Goal: Task Accomplishment & Management: Use online tool/utility

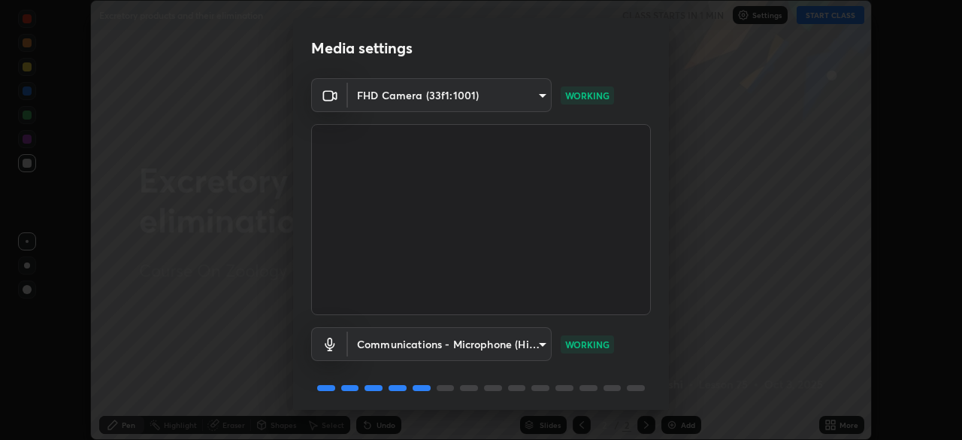
scroll to position [53, 0]
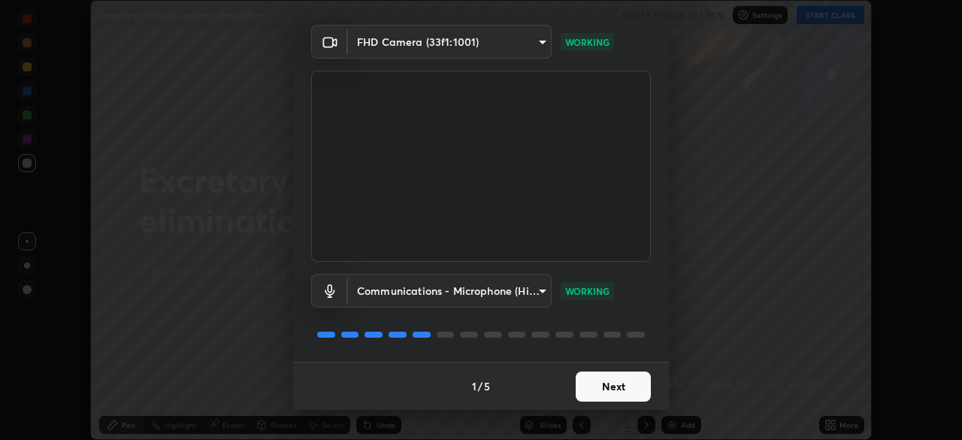
click at [607, 390] on button "Next" at bounding box center [613, 386] width 75 height 30
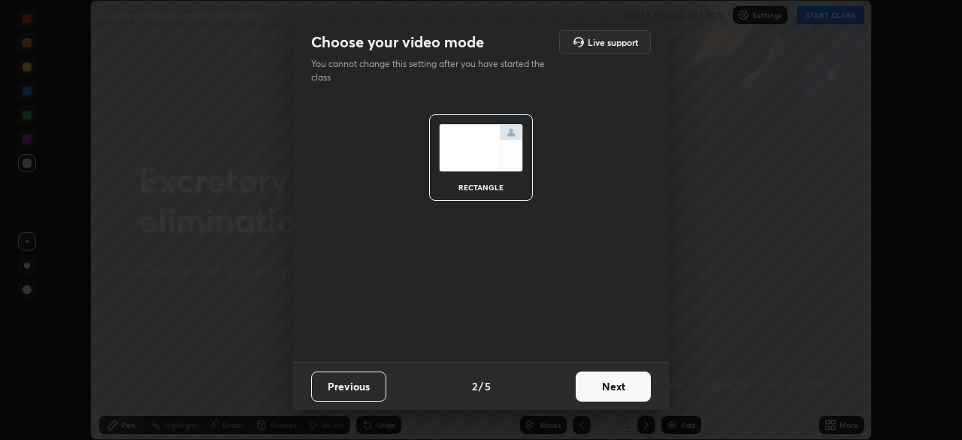
click at [606, 387] on button "Next" at bounding box center [613, 386] width 75 height 30
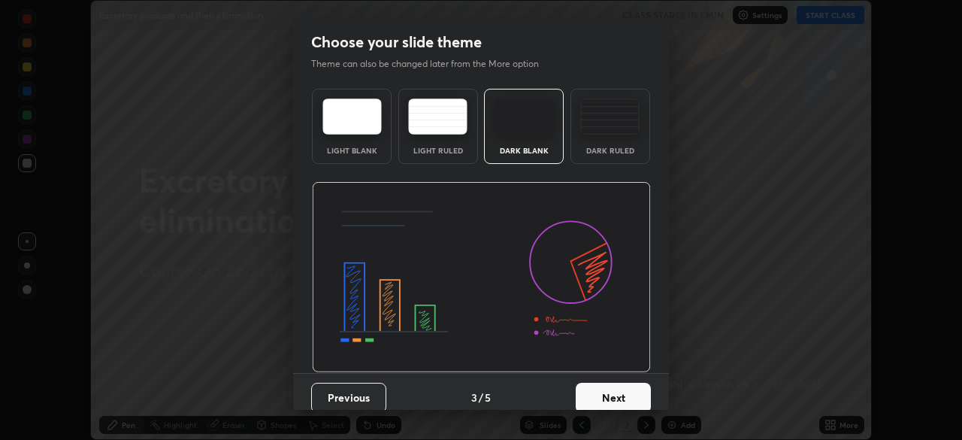
click at [608, 401] on button "Next" at bounding box center [613, 397] width 75 height 30
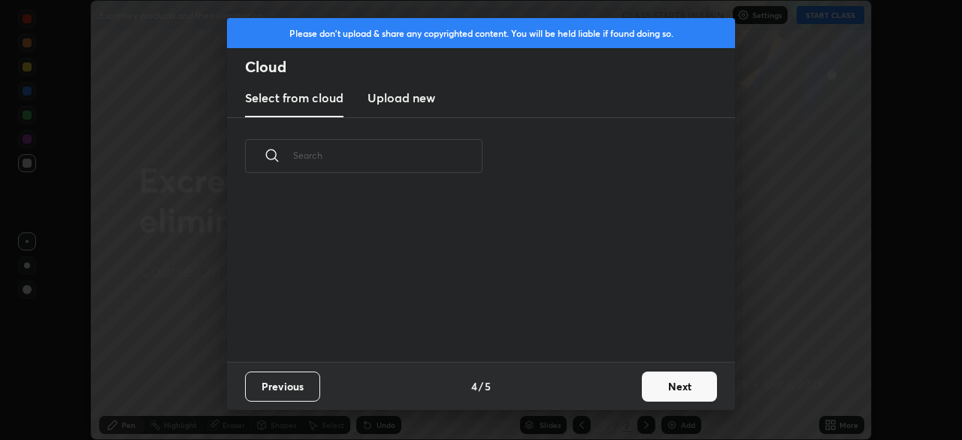
scroll to position [167, 482]
click at [657, 388] on button "Next" at bounding box center [679, 386] width 75 height 30
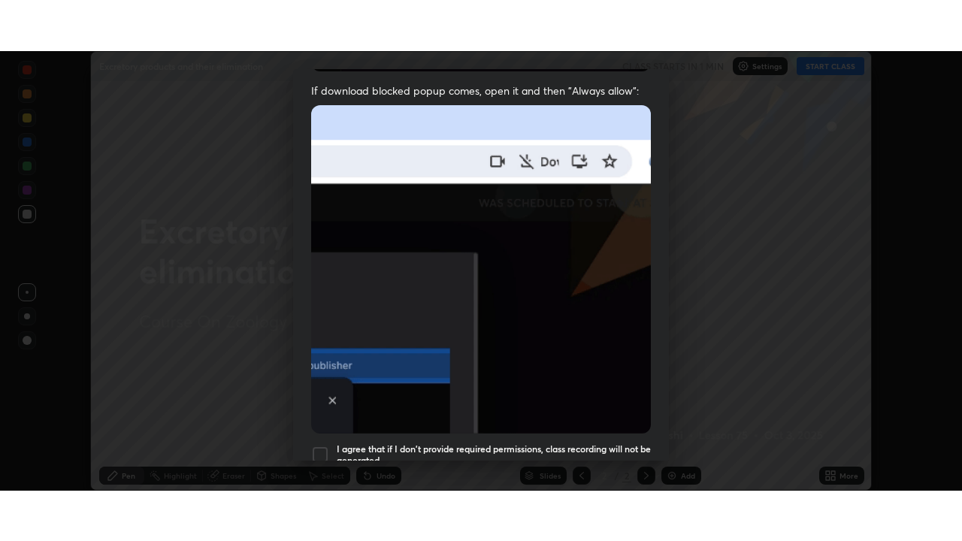
scroll to position [360, 0]
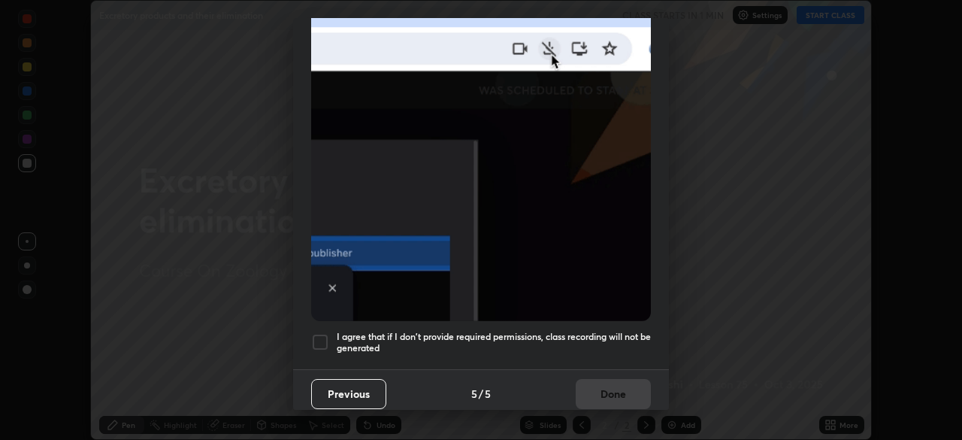
click at [326, 333] on div at bounding box center [320, 342] width 18 height 18
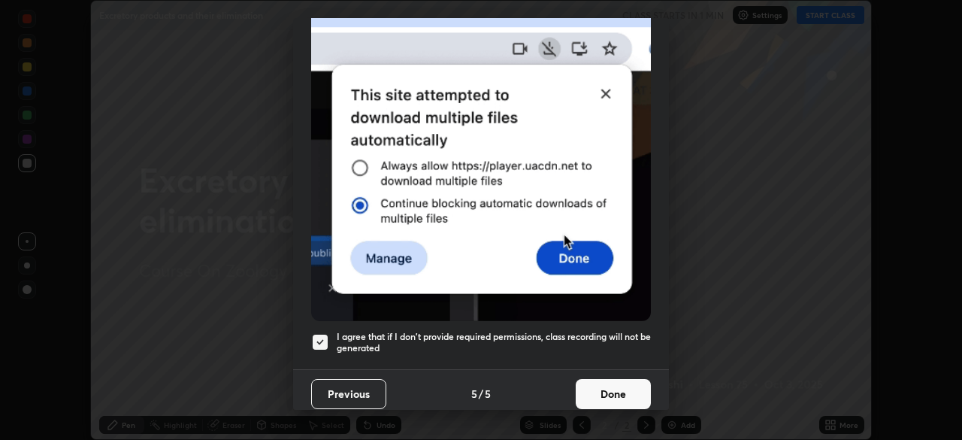
click at [608, 390] on button "Done" at bounding box center [613, 394] width 75 height 30
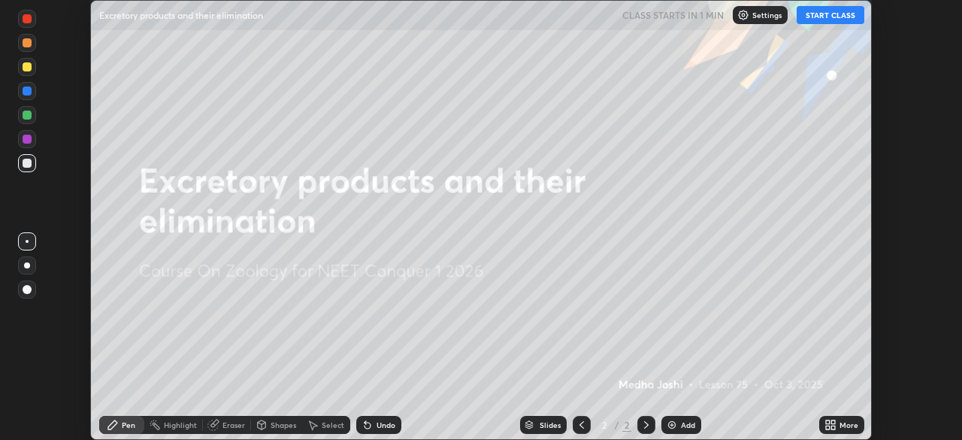
click at [833, 422] on icon at bounding box center [833, 422] width 4 height 4
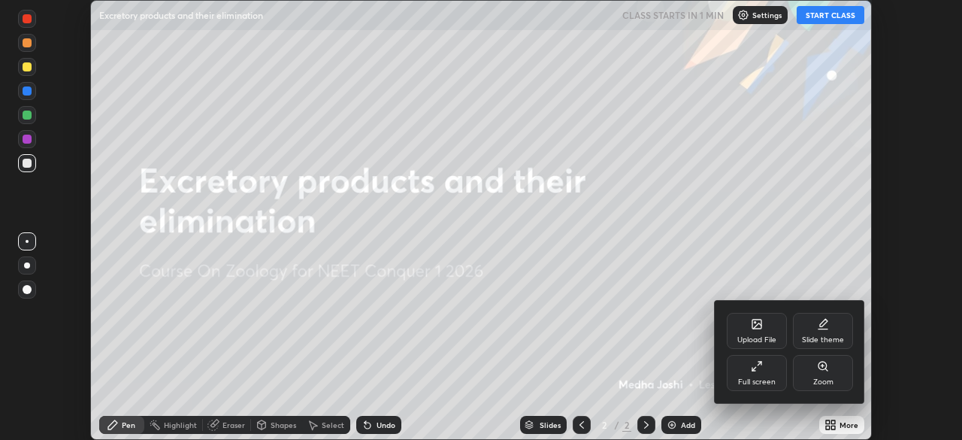
click at [749, 372] on div "Full screen" at bounding box center [757, 373] width 60 height 36
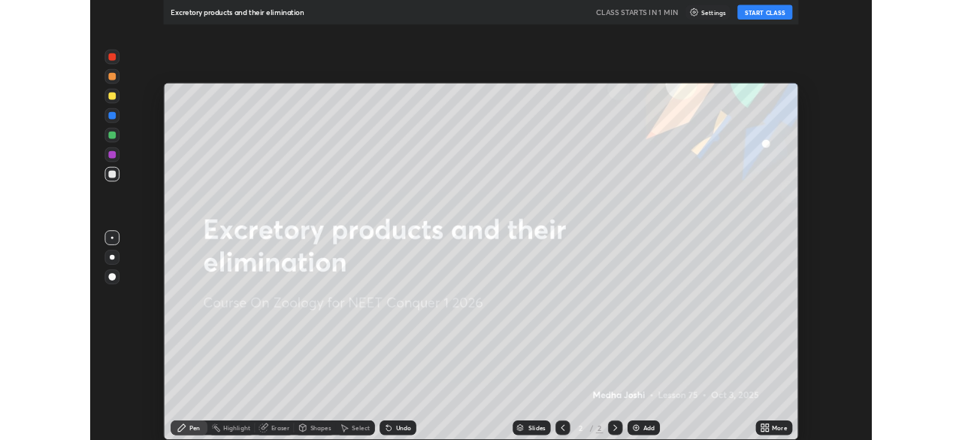
scroll to position [541, 962]
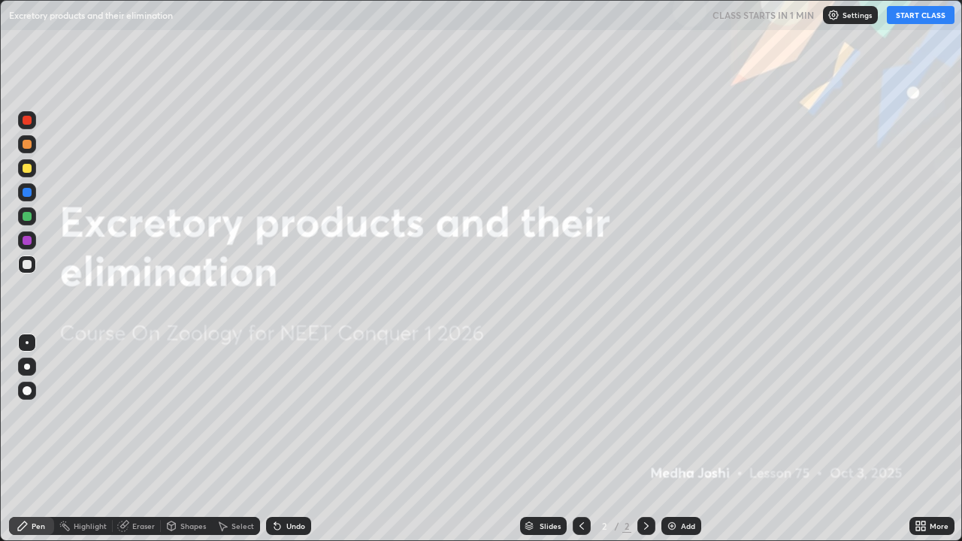
click at [909, 19] on button "START CLASS" at bounding box center [921, 15] width 68 height 18
click at [677, 439] on div "Add" at bounding box center [681, 526] width 40 height 18
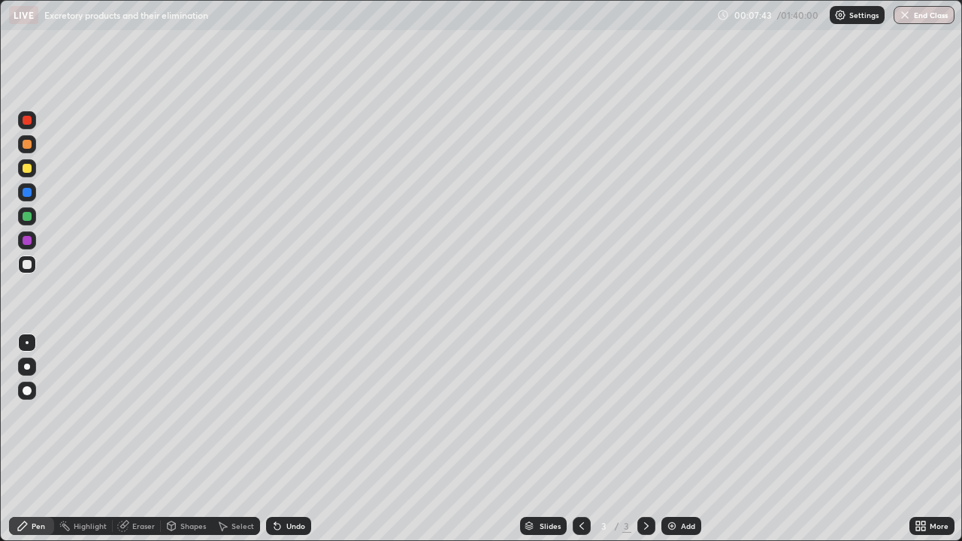
click at [25, 144] on div at bounding box center [27, 144] width 9 height 9
click at [27, 170] on div at bounding box center [27, 168] width 9 height 9
click at [30, 265] on div at bounding box center [27, 264] width 9 height 9
click at [28, 171] on div at bounding box center [27, 168] width 9 height 9
click at [26, 194] on div at bounding box center [27, 192] width 9 height 9
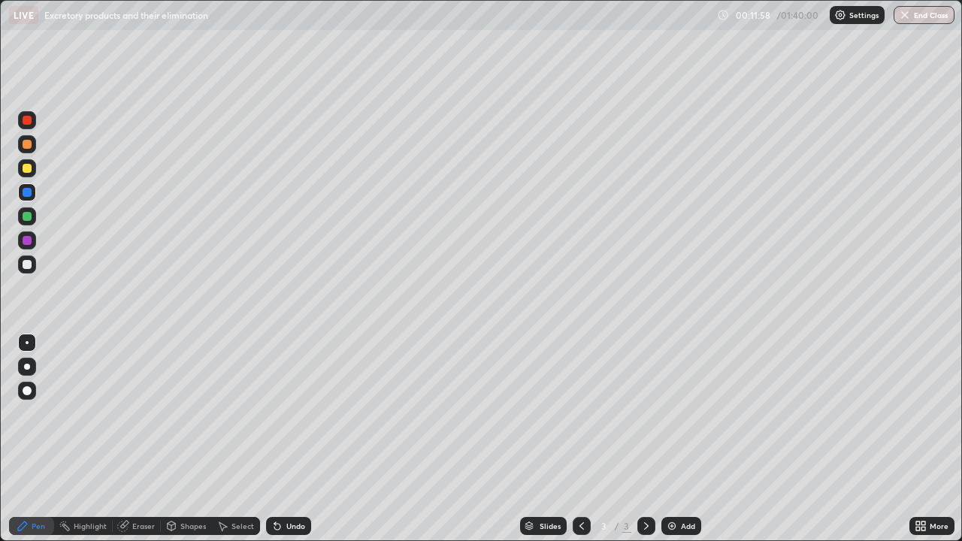
click at [35, 262] on div at bounding box center [27, 264] width 18 height 18
click at [20, 195] on div at bounding box center [27, 192] width 18 height 18
click at [25, 258] on div at bounding box center [27, 264] width 18 height 18
click at [678, 439] on div "Add" at bounding box center [681, 526] width 40 height 18
click at [24, 391] on div at bounding box center [27, 390] width 9 height 9
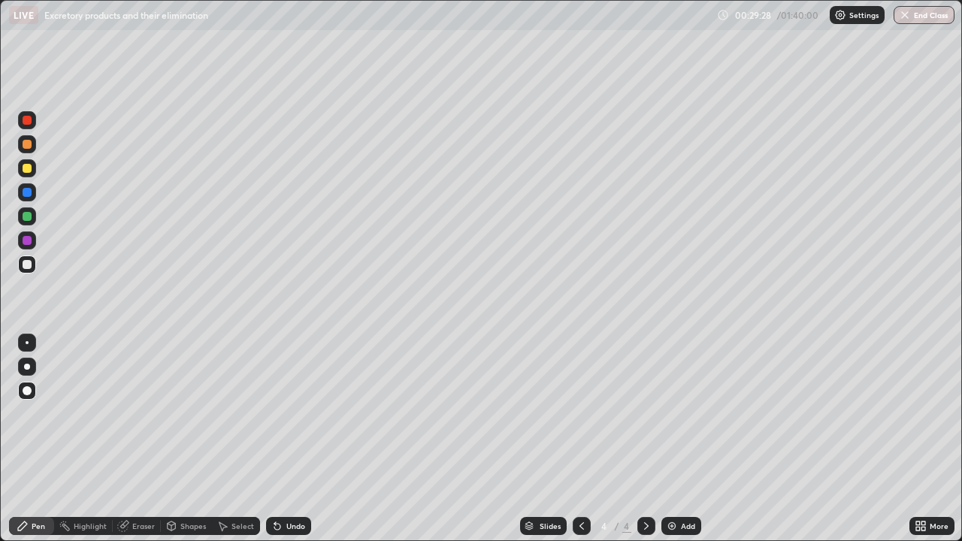
click at [27, 367] on div at bounding box center [27, 367] width 6 height 6
click at [294, 439] on div "Undo" at bounding box center [288, 526] width 45 height 18
click at [25, 212] on div at bounding box center [27, 216] width 9 height 9
click at [29, 239] on div at bounding box center [27, 240] width 9 height 9
click at [26, 265] on div at bounding box center [27, 264] width 9 height 9
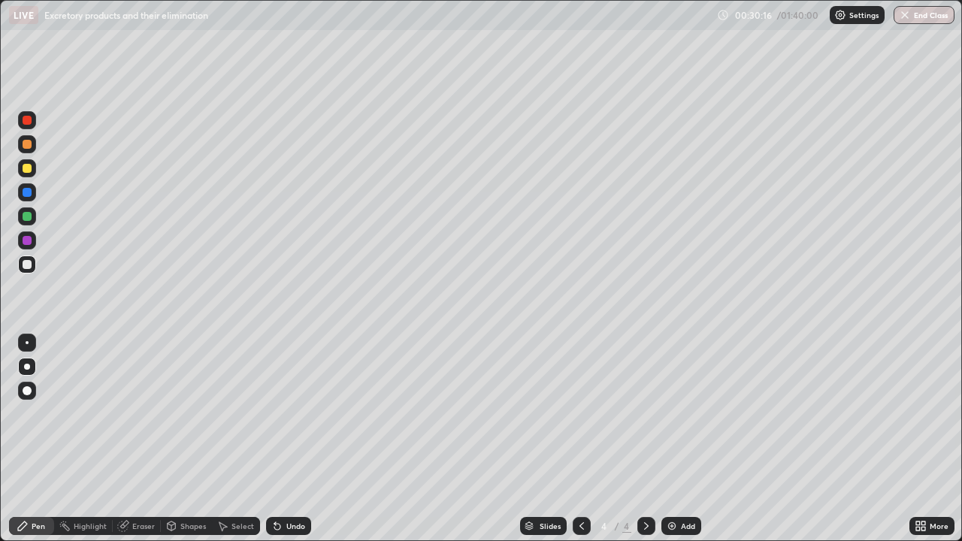
click at [28, 217] on div at bounding box center [27, 216] width 9 height 9
click at [31, 265] on div at bounding box center [27, 264] width 9 height 9
click at [27, 239] on div at bounding box center [27, 240] width 9 height 9
click at [26, 167] on div at bounding box center [27, 168] width 9 height 9
click at [27, 343] on div at bounding box center [27, 342] width 3 height 3
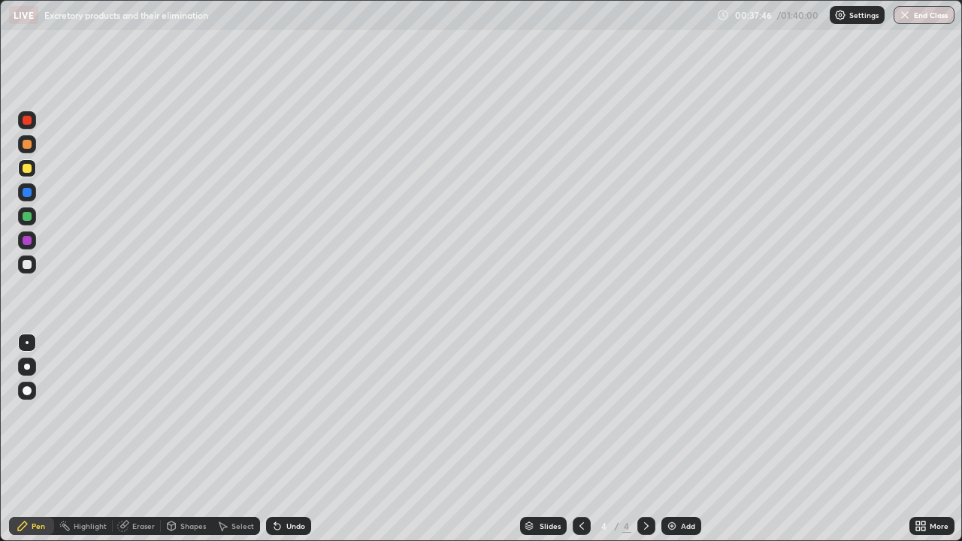
click at [29, 191] on div at bounding box center [27, 192] width 9 height 9
click at [27, 171] on div at bounding box center [27, 168] width 9 height 9
click at [929, 439] on div "More" at bounding box center [931, 526] width 45 height 18
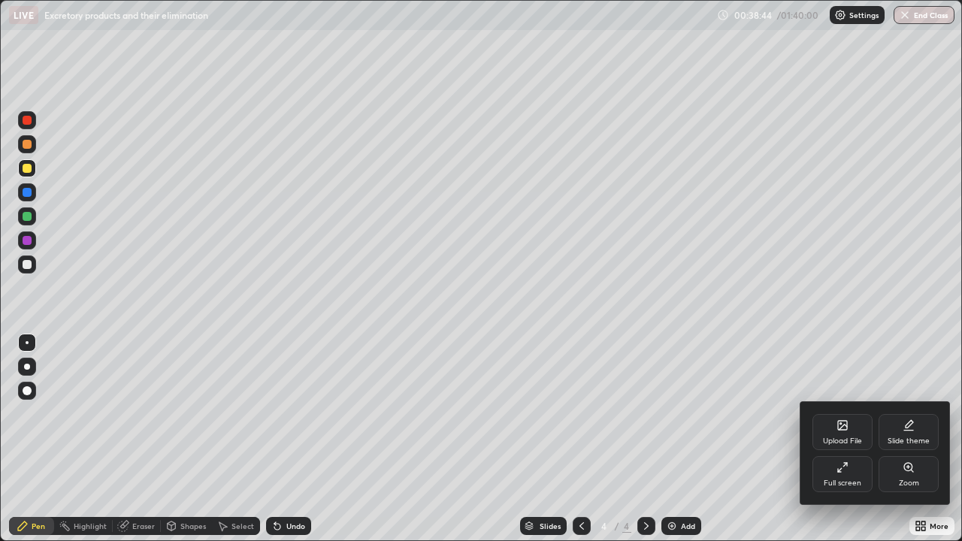
click at [850, 439] on div "Full screen" at bounding box center [842, 483] width 38 height 8
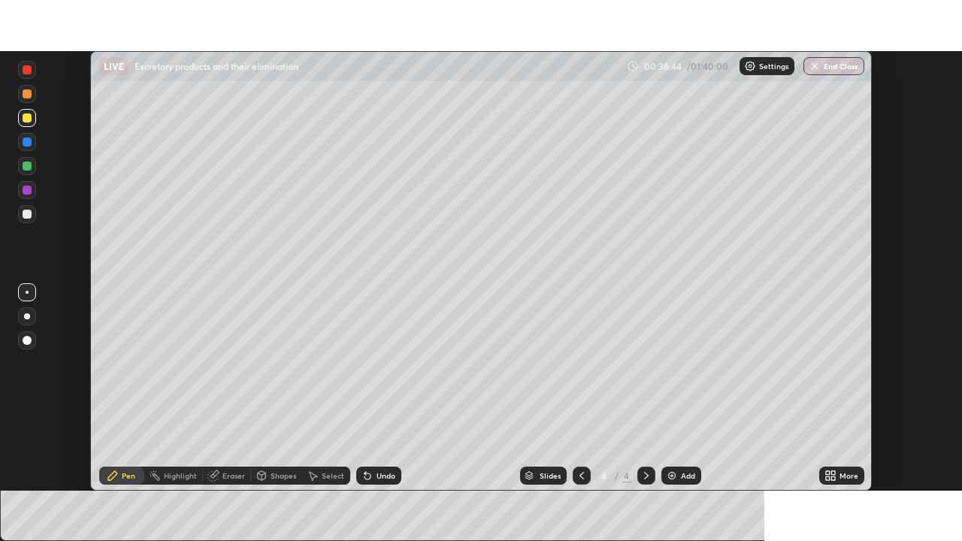
scroll to position [74696, 74174]
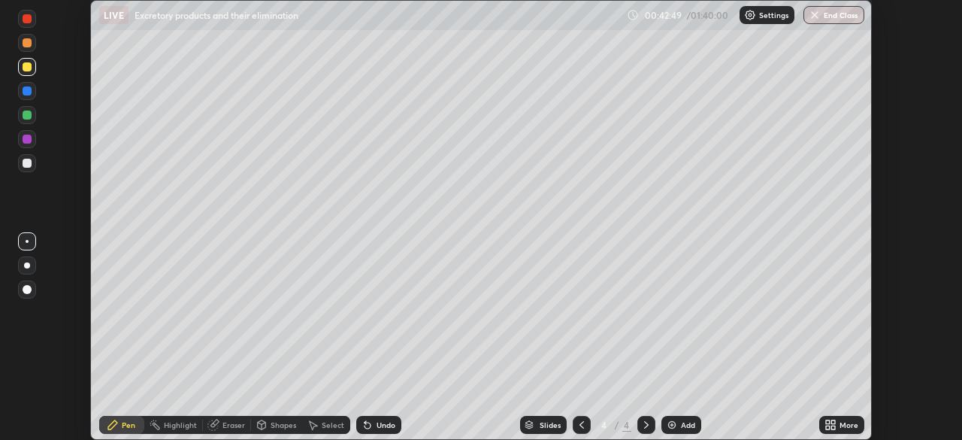
click at [836, 425] on icon at bounding box center [830, 425] width 12 height 12
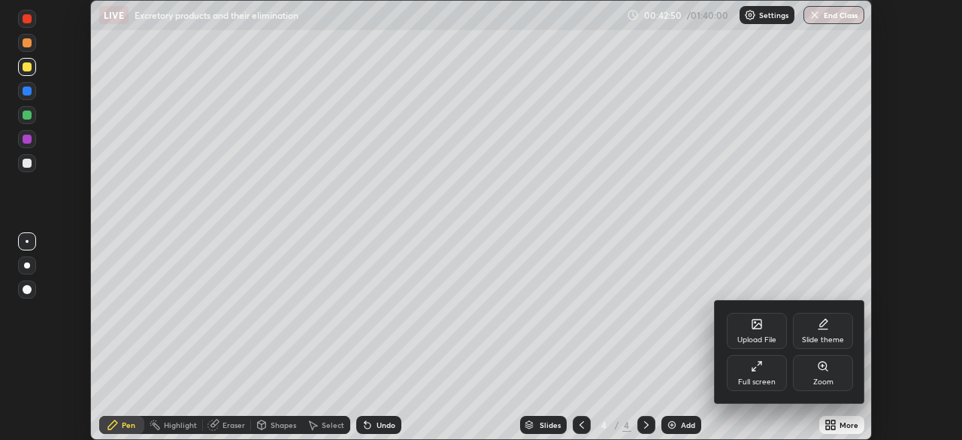
click at [753, 367] on icon at bounding box center [757, 366] width 12 height 12
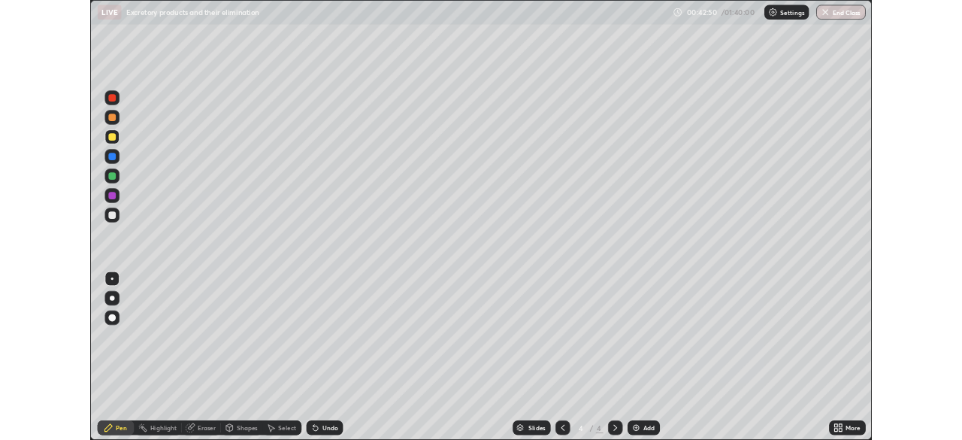
scroll to position [541, 962]
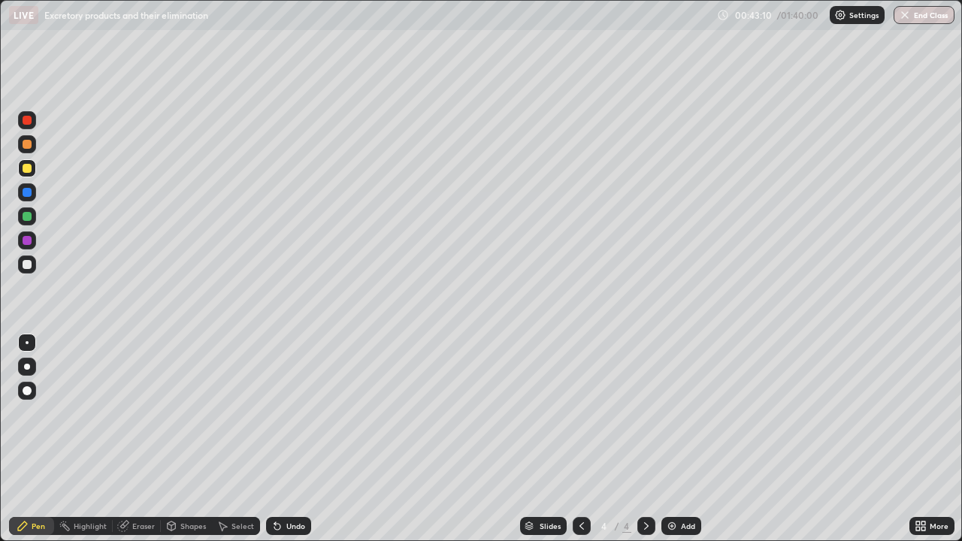
click at [27, 150] on div at bounding box center [27, 144] width 18 height 18
click at [675, 439] on img at bounding box center [672, 526] width 12 height 12
click at [176, 439] on icon at bounding box center [171, 526] width 12 height 12
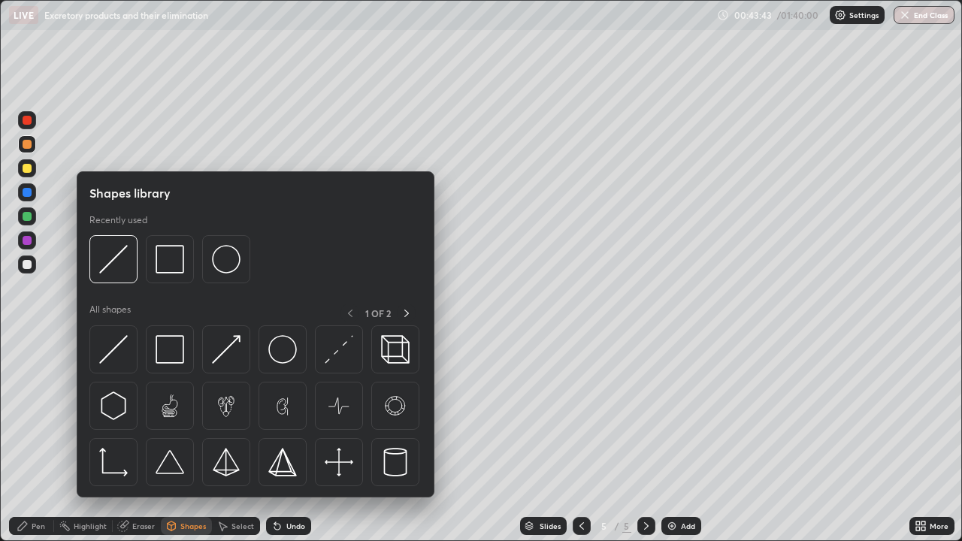
click at [24, 270] on div at bounding box center [27, 264] width 18 height 18
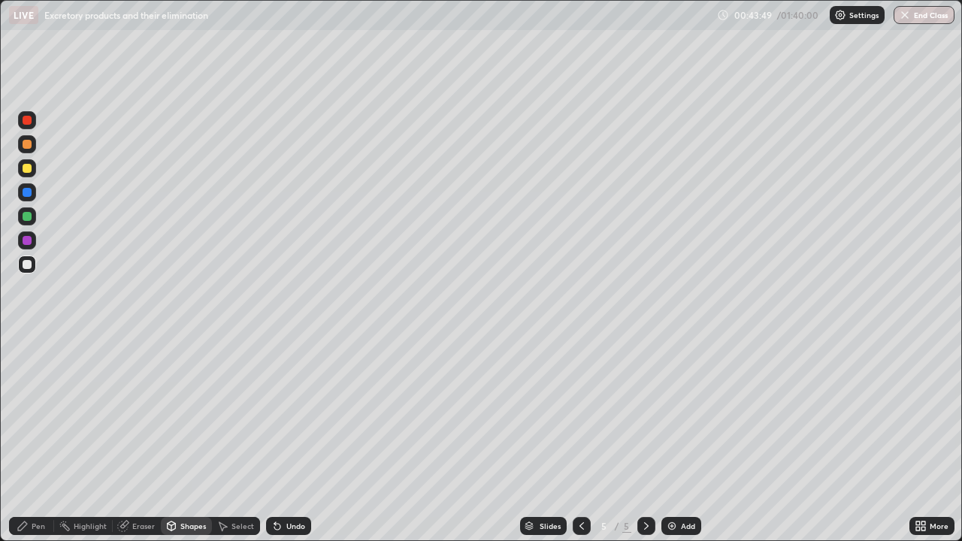
click at [294, 439] on div "Undo" at bounding box center [288, 526] width 45 height 18
click at [38, 439] on div "Pen" at bounding box center [39, 526] width 14 height 8
click at [29, 192] on div at bounding box center [27, 192] width 9 height 9
click at [27, 216] on div at bounding box center [27, 216] width 9 height 9
click at [300, 439] on div "Undo" at bounding box center [295, 526] width 19 height 8
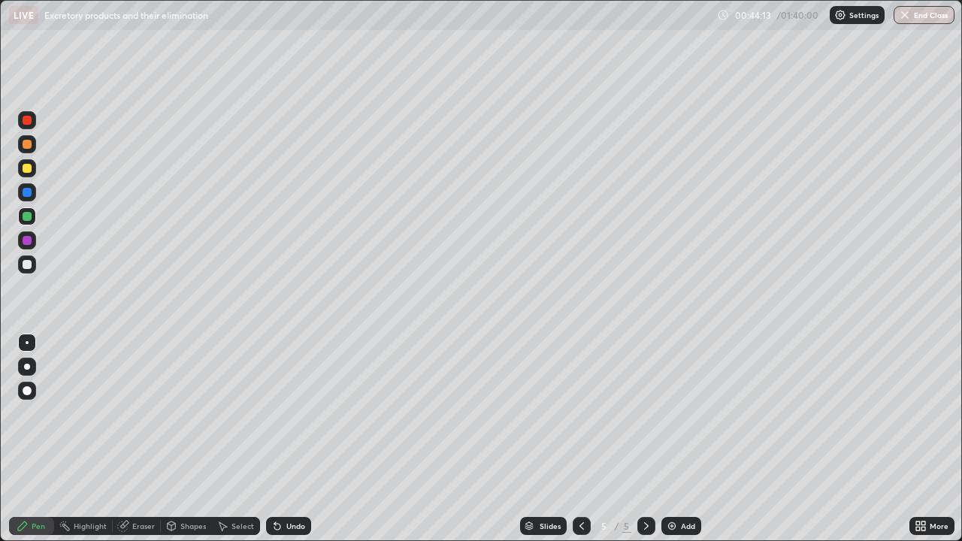
click at [301, 439] on div "Undo" at bounding box center [295, 526] width 19 height 8
click at [301, 439] on div "Undo" at bounding box center [288, 526] width 45 height 18
click at [300, 439] on div "Undo" at bounding box center [288, 526] width 45 height 18
click at [33, 242] on div at bounding box center [27, 240] width 18 height 18
click at [26, 216] on div at bounding box center [27, 216] width 9 height 9
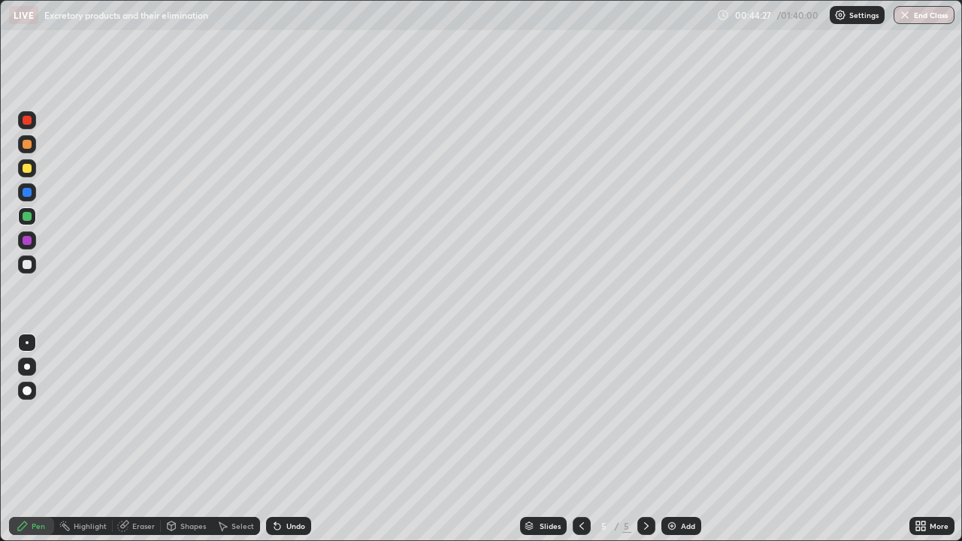
click at [32, 191] on div at bounding box center [27, 192] width 18 height 18
click at [26, 264] on div at bounding box center [27, 264] width 9 height 9
click at [28, 120] on div at bounding box center [27, 120] width 9 height 9
click at [25, 161] on div at bounding box center [27, 168] width 18 height 18
click at [304, 439] on div "Undo" at bounding box center [288, 526] width 45 height 18
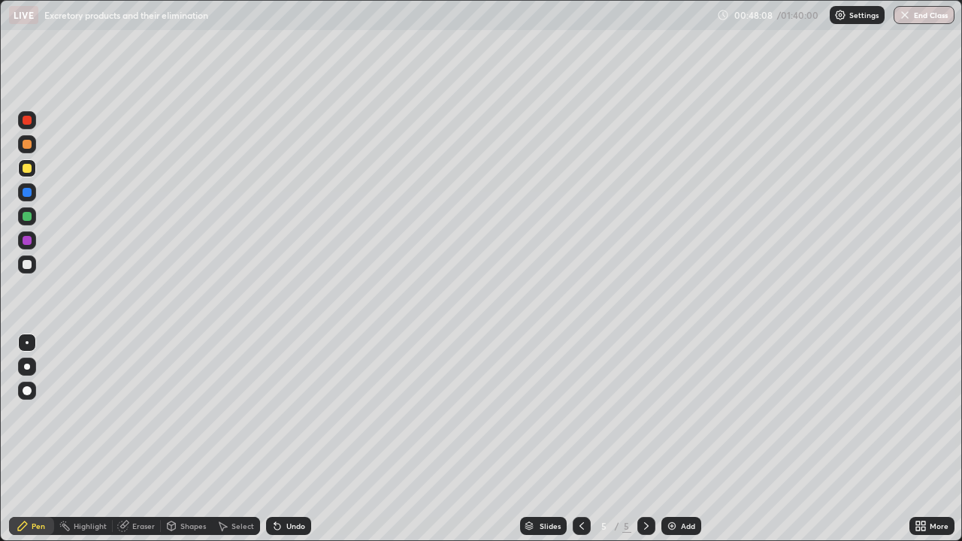
click at [32, 263] on div at bounding box center [27, 264] width 18 height 18
click at [580, 439] on icon at bounding box center [582, 526] width 12 height 12
click at [641, 439] on icon at bounding box center [646, 526] width 12 height 12
click at [24, 171] on div at bounding box center [27, 168] width 9 height 9
click at [580, 439] on icon at bounding box center [582, 526] width 12 height 12
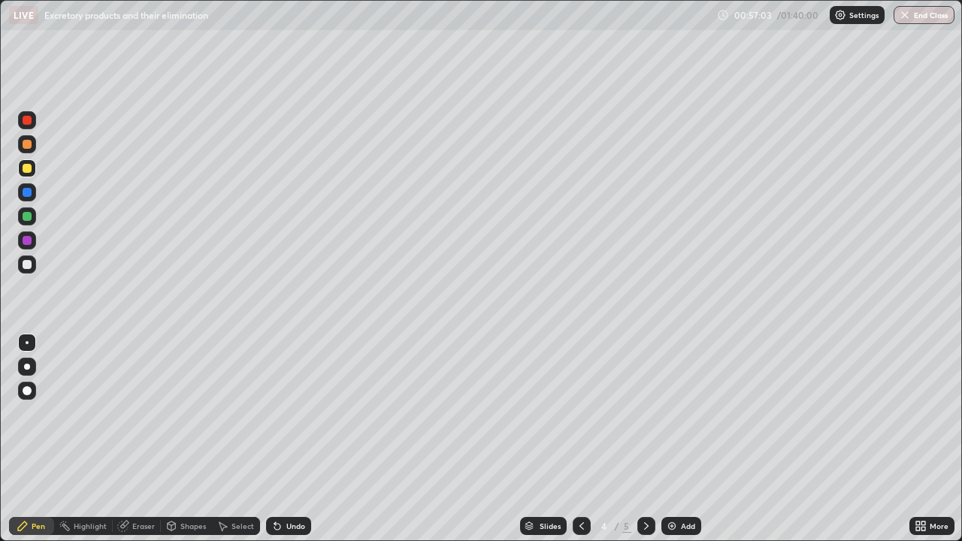
click at [637, 439] on div at bounding box center [646, 526] width 18 height 18
click at [28, 264] on div at bounding box center [27, 264] width 9 height 9
click at [684, 439] on div "Add" at bounding box center [688, 526] width 14 height 8
click at [30, 152] on div at bounding box center [27, 144] width 18 height 18
click at [26, 268] on div at bounding box center [27, 264] width 9 height 9
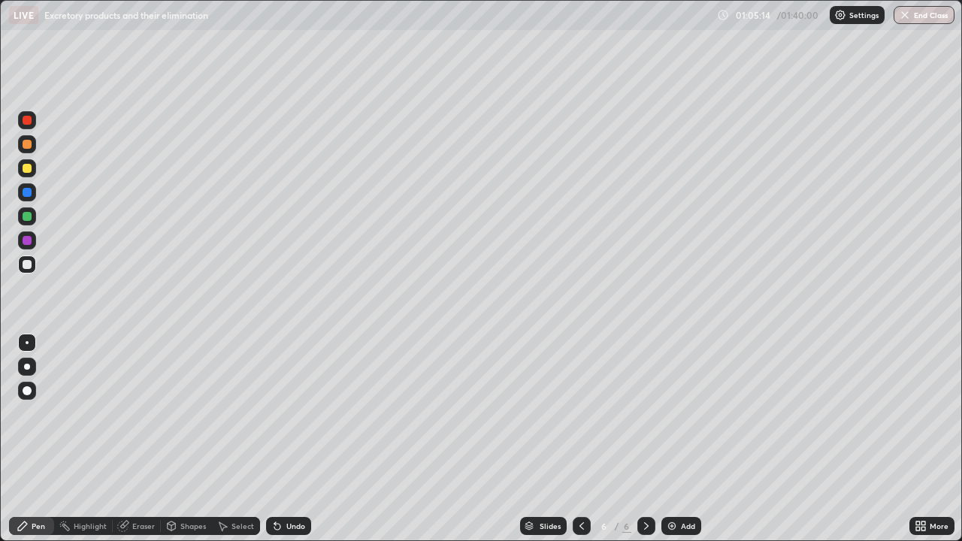
click at [174, 439] on icon at bounding box center [172, 525] width 8 height 9
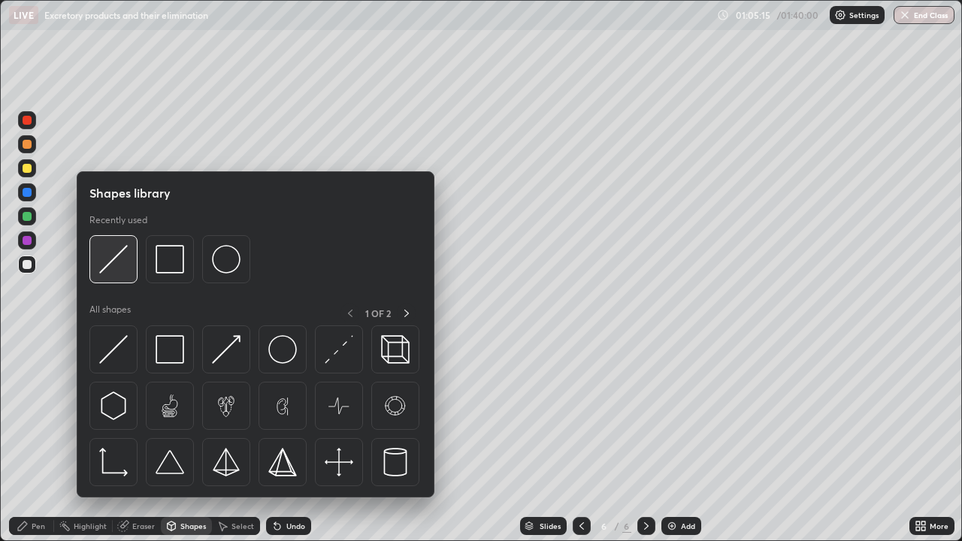
click at [92, 261] on div at bounding box center [113, 259] width 48 height 48
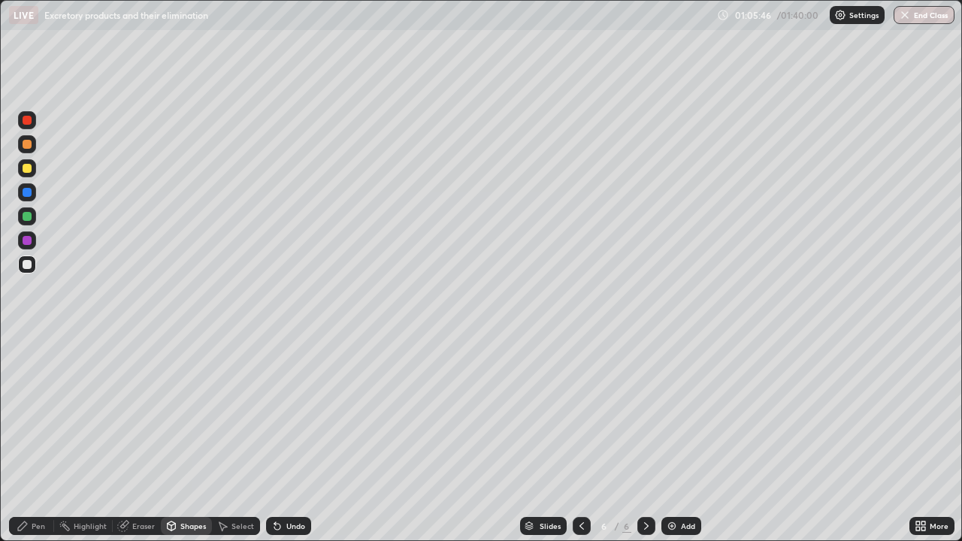
click at [37, 439] on div "Pen" at bounding box center [31, 526] width 45 height 18
click at [30, 195] on div at bounding box center [27, 192] width 9 height 9
click at [35, 214] on div at bounding box center [27, 216] width 18 height 18
click at [23, 242] on div at bounding box center [27, 240] width 9 height 9
click at [288, 439] on div "Undo" at bounding box center [295, 526] width 19 height 8
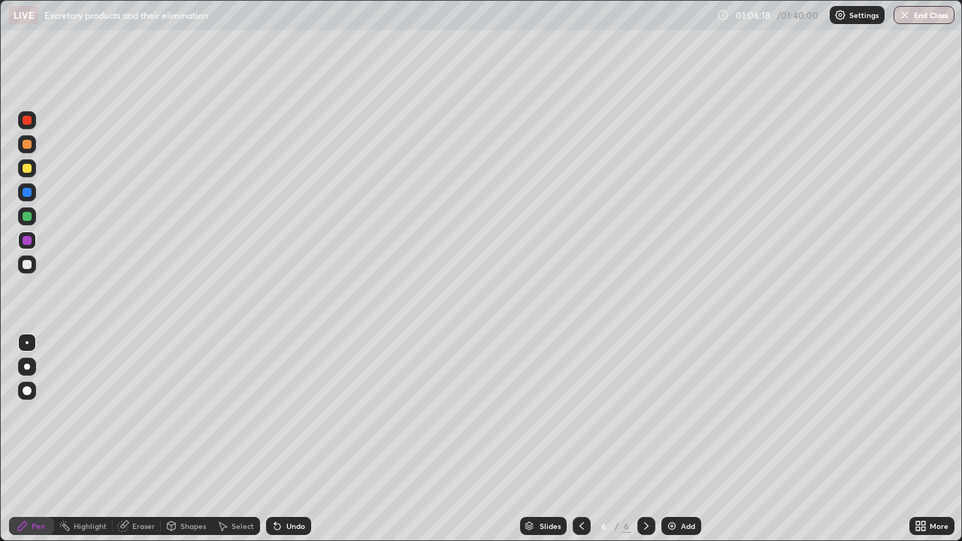
click at [287, 439] on div "Undo" at bounding box center [288, 526] width 45 height 18
click at [292, 439] on div "Undo" at bounding box center [288, 526] width 45 height 18
click at [27, 144] on div at bounding box center [27, 144] width 9 height 9
click at [27, 169] on div at bounding box center [27, 168] width 9 height 9
click at [303, 439] on div "Undo" at bounding box center [295, 526] width 19 height 8
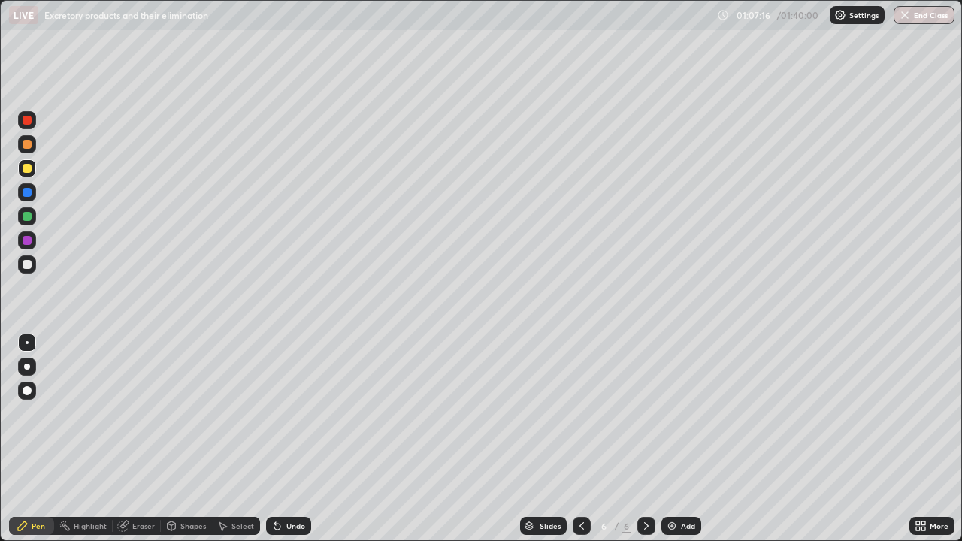
click at [281, 439] on icon at bounding box center [277, 526] width 12 height 12
click at [281, 439] on div "Undo" at bounding box center [288, 526] width 45 height 18
click at [282, 439] on div "Undo" at bounding box center [288, 526] width 45 height 18
click at [281, 439] on div "Undo" at bounding box center [288, 526] width 45 height 18
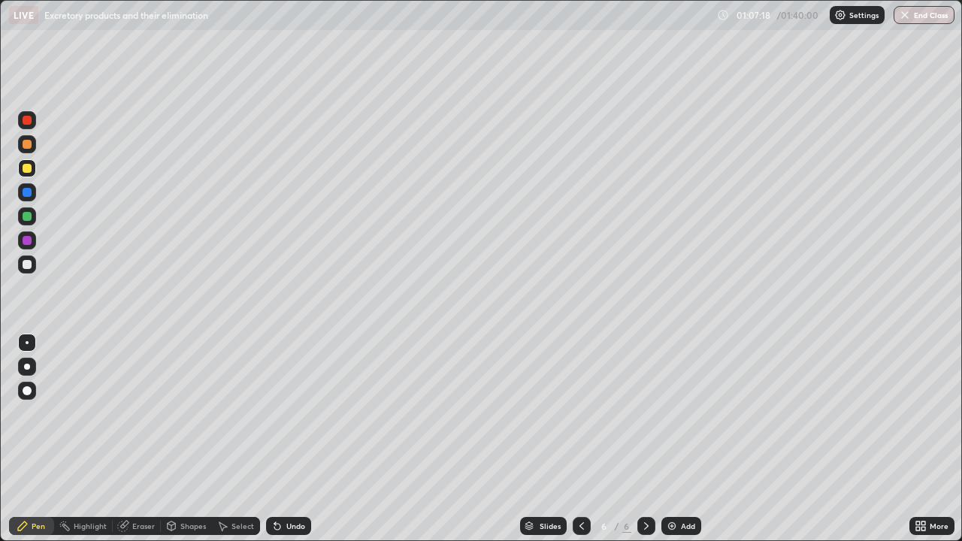
click at [280, 439] on div "Undo" at bounding box center [285, 526] width 51 height 30
click at [286, 439] on div "Undo" at bounding box center [295, 526] width 19 height 8
click at [26, 192] on div at bounding box center [27, 192] width 9 height 9
click at [274, 439] on icon at bounding box center [275, 523] width 2 height 2
click at [26, 125] on div at bounding box center [27, 120] width 18 height 18
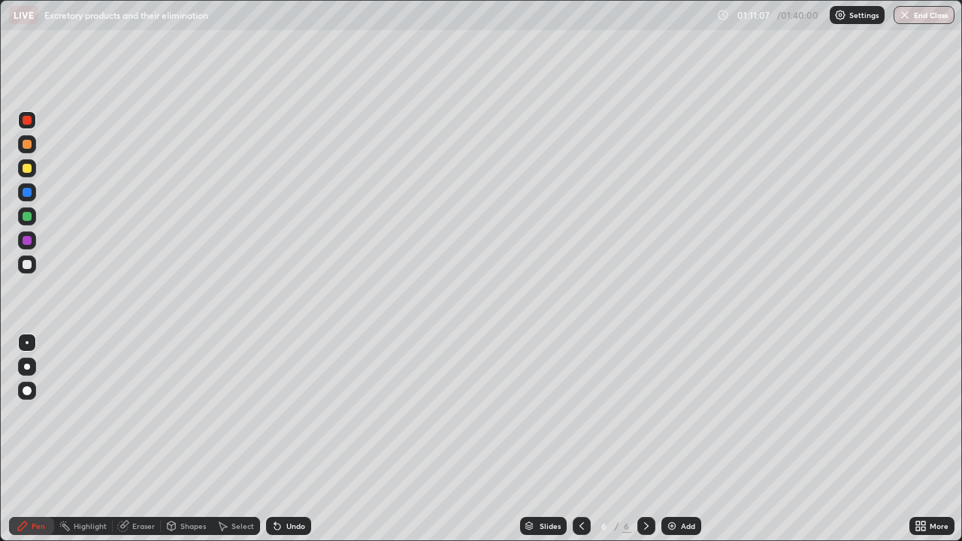
click at [27, 167] on div at bounding box center [27, 168] width 9 height 9
click at [28, 262] on div at bounding box center [27, 264] width 9 height 9
click at [26, 216] on div at bounding box center [27, 216] width 9 height 9
click at [26, 191] on div at bounding box center [27, 192] width 9 height 9
click at [29, 145] on div at bounding box center [27, 144] width 9 height 9
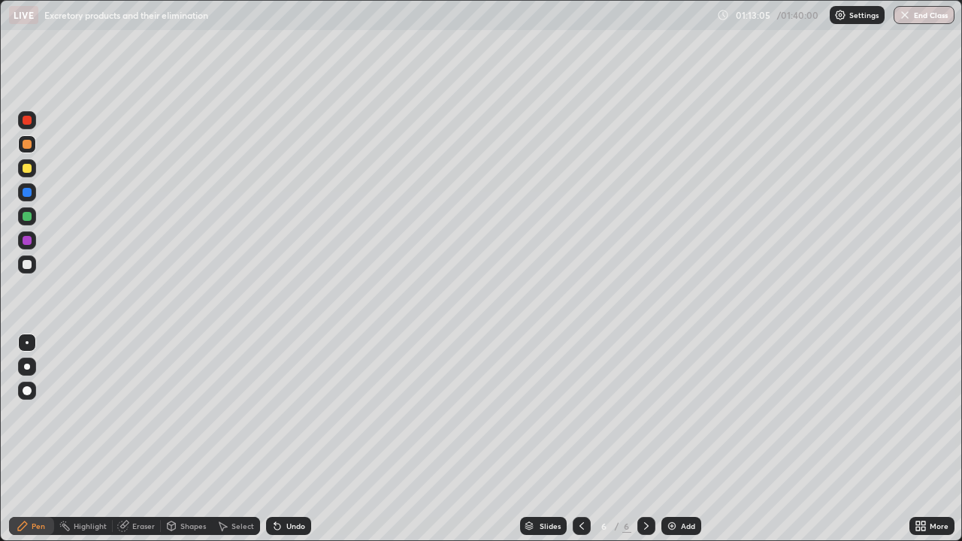
click at [294, 439] on div "Undo" at bounding box center [288, 526] width 45 height 18
click at [304, 439] on div "Undo" at bounding box center [288, 526] width 45 height 18
click at [299, 439] on div "Undo" at bounding box center [295, 526] width 19 height 8
click at [287, 439] on div "Undo" at bounding box center [295, 526] width 19 height 8
click at [31, 267] on div at bounding box center [27, 264] width 9 height 9
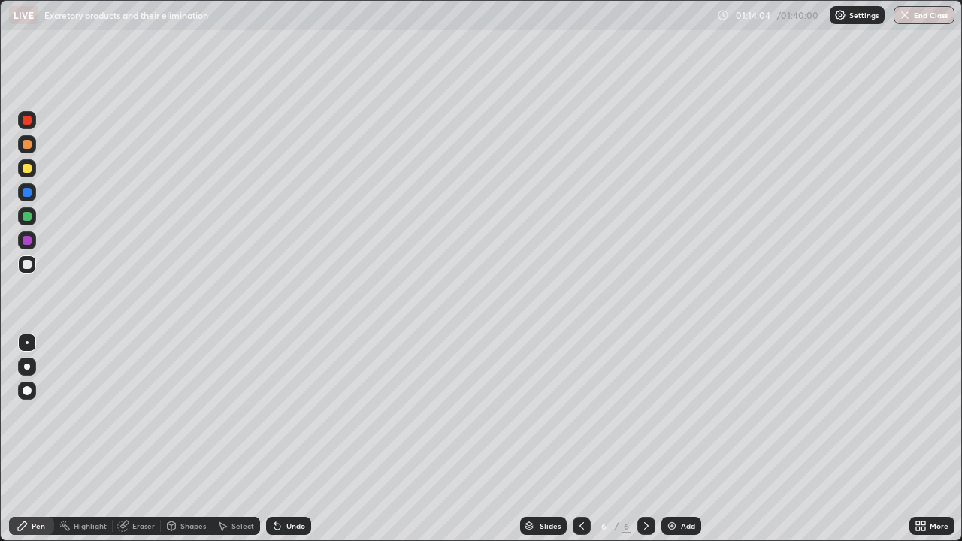
click at [923, 439] on icon at bounding box center [923, 523] width 4 height 4
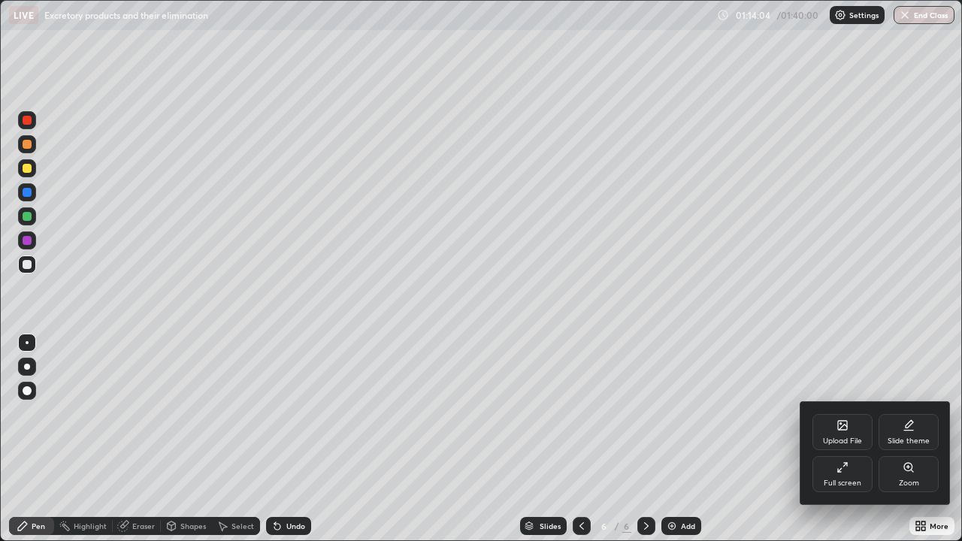
click at [842, 439] on div "Full screen" at bounding box center [842, 474] width 60 height 36
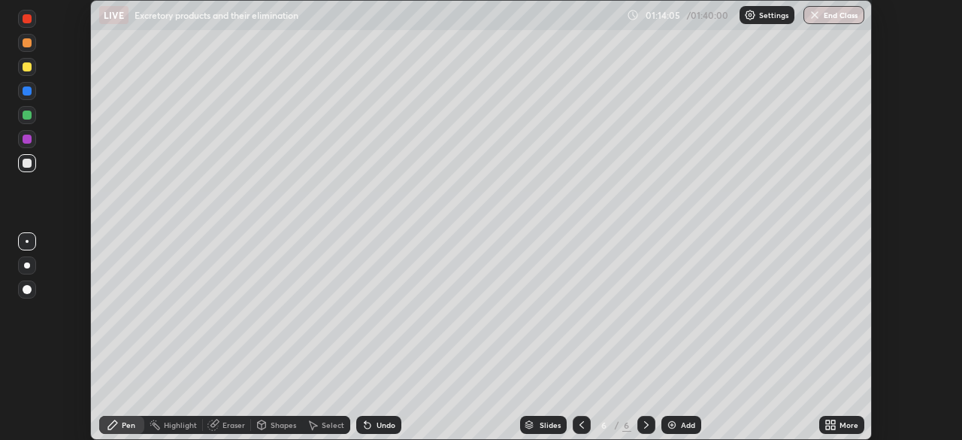
scroll to position [74696, 74174]
click at [833, 422] on icon at bounding box center [833, 422] width 4 height 4
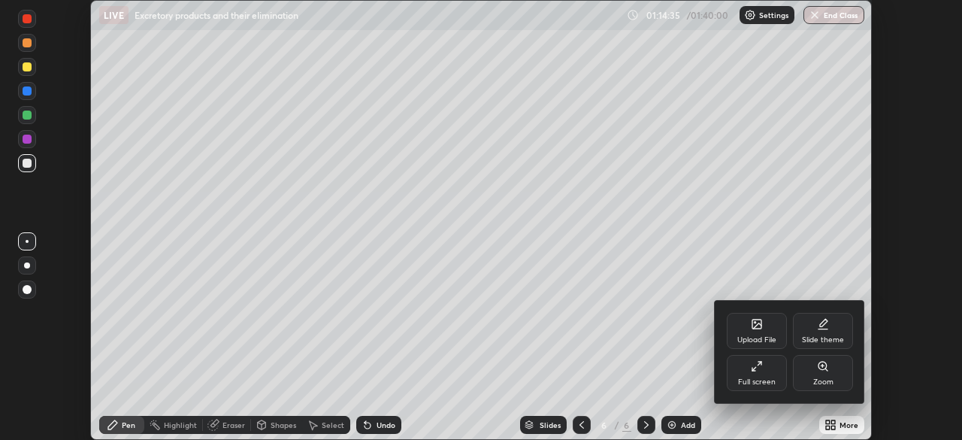
click at [754, 337] on div "Upload File" at bounding box center [756, 340] width 39 height 8
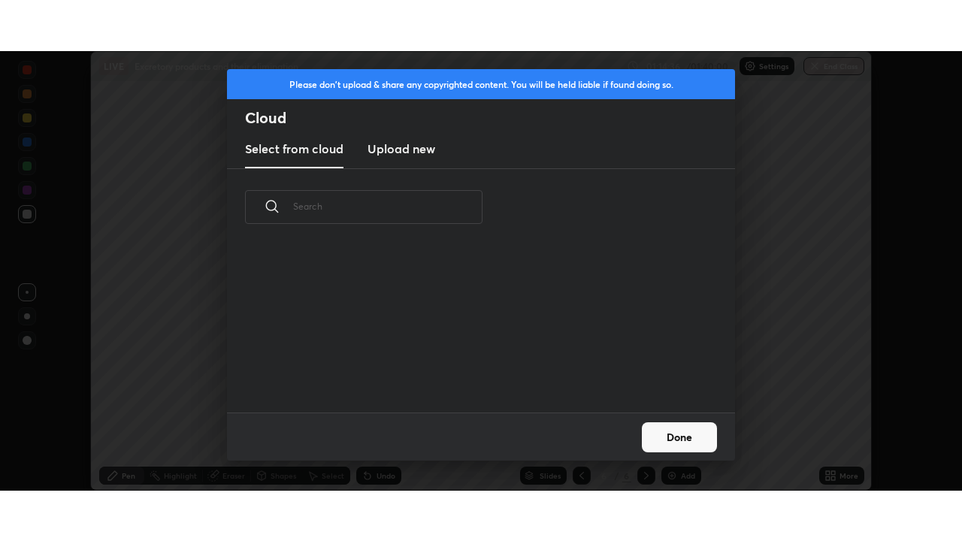
scroll to position [5, 8]
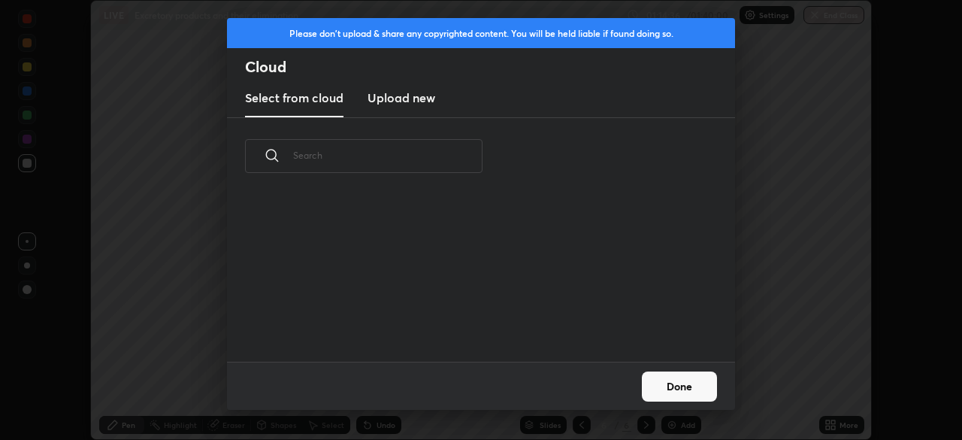
click at [400, 92] on h3 "Upload new" at bounding box center [401, 98] width 68 height 18
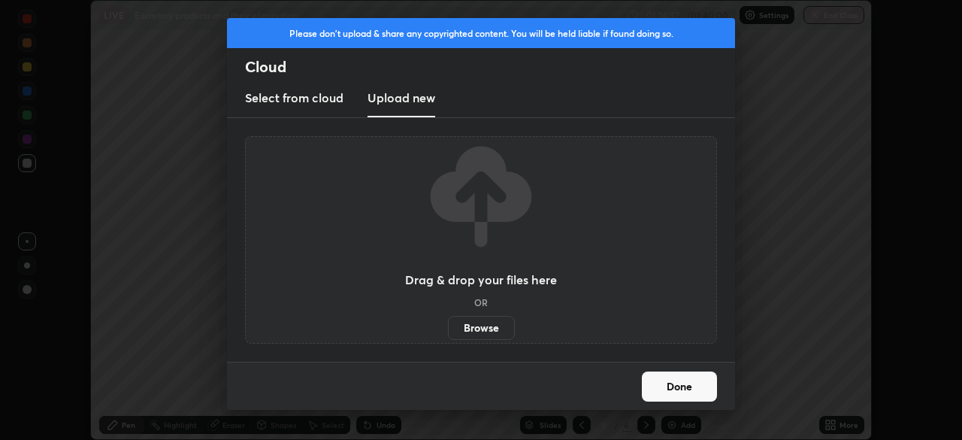
click at [486, 330] on label "Browse" at bounding box center [481, 328] width 67 height 24
click at [448, 330] on input "Browse" at bounding box center [448, 328] width 0 height 24
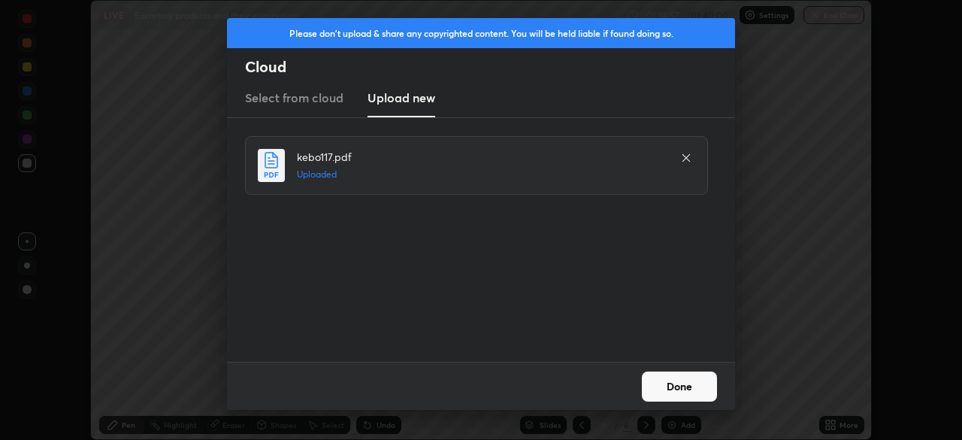
click at [676, 388] on button "Done" at bounding box center [679, 386] width 75 height 30
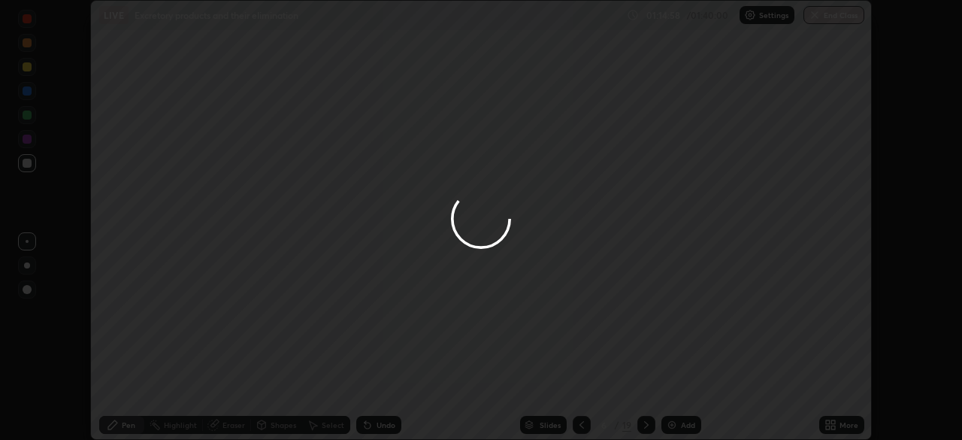
click at [833, 424] on div at bounding box center [481, 220] width 962 height 440
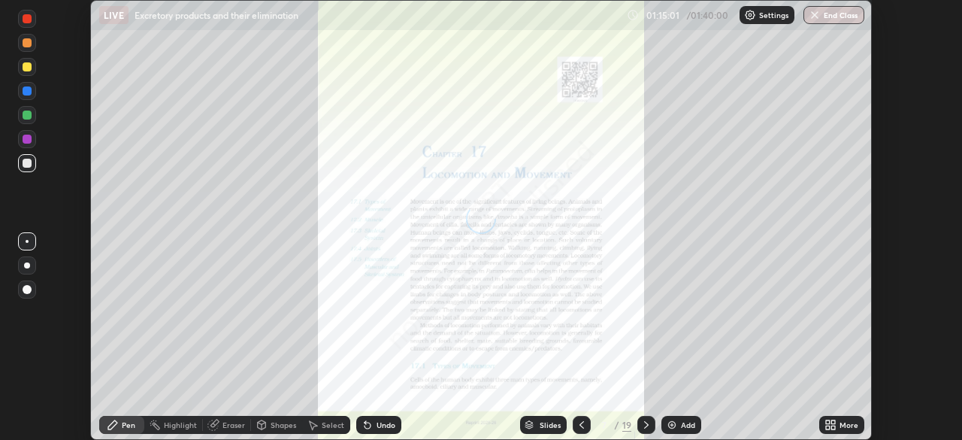
click at [827, 422] on icon at bounding box center [828, 422] width 4 height 4
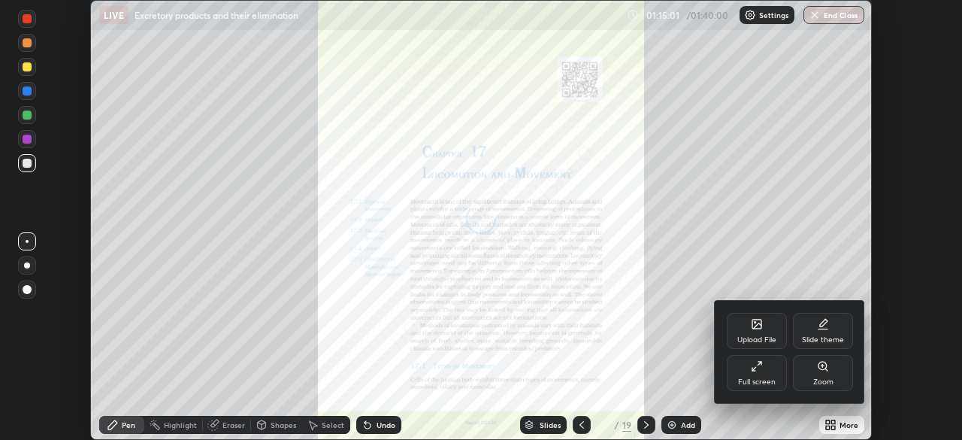
click at [760, 373] on div "Full screen" at bounding box center [757, 373] width 60 height 36
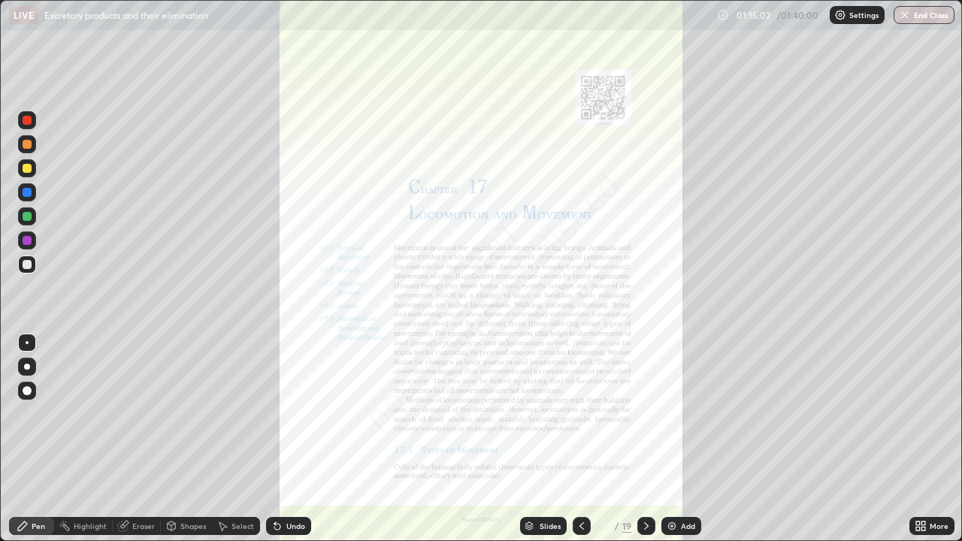
scroll to position [541, 962]
click at [547, 439] on div "Slides" at bounding box center [549, 526] width 21 height 8
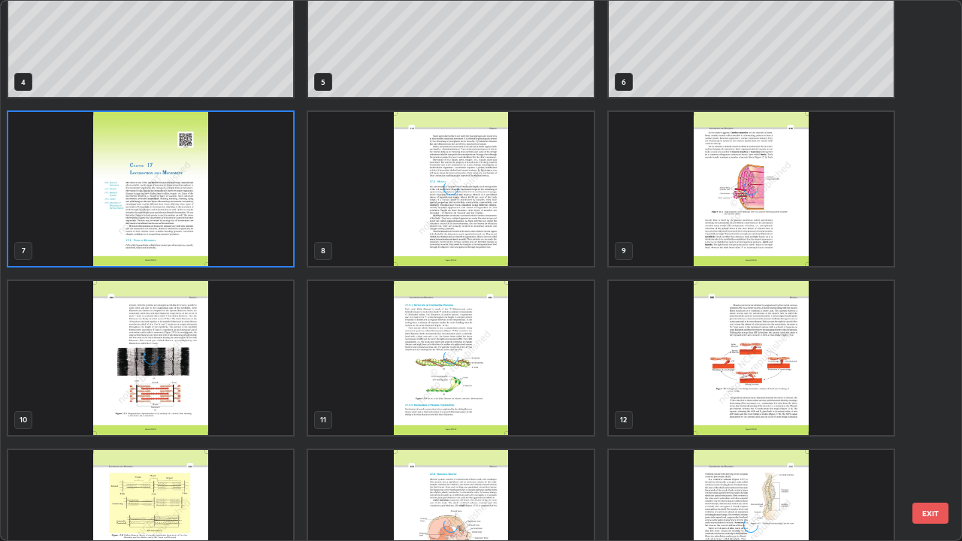
scroll to position [251, 0]
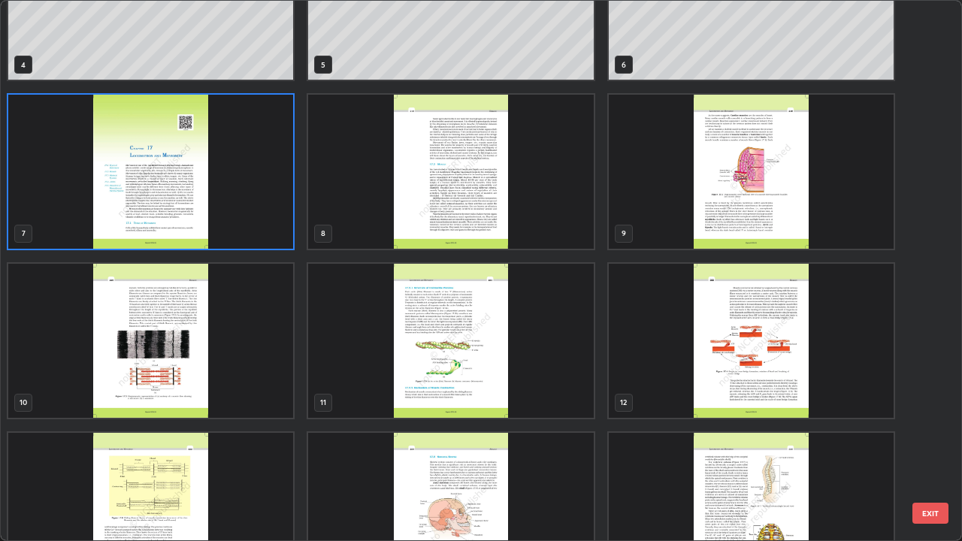
click at [267, 343] on img "grid" at bounding box center [150, 341] width 285 height 154
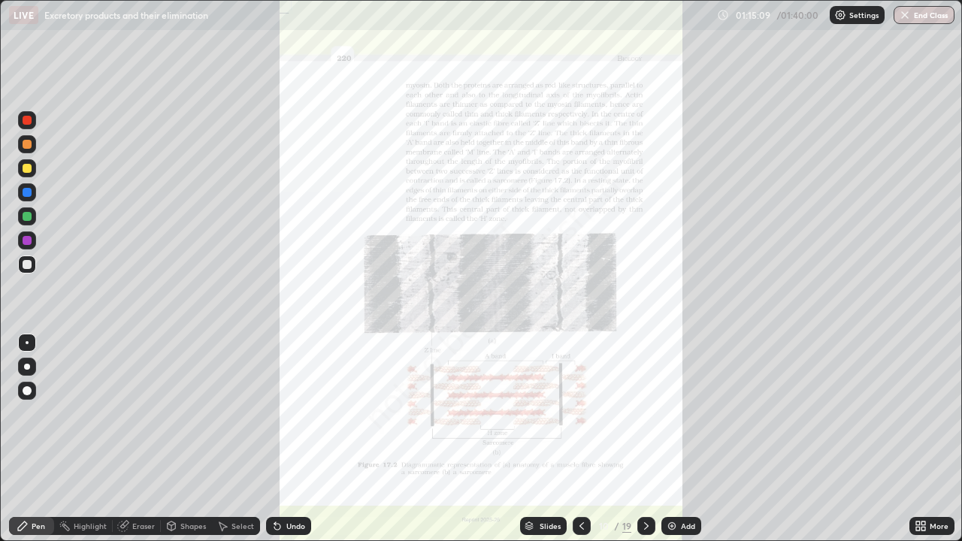
click at [924, 439] on icon at bounding box center [923, 523] width 4 height 4
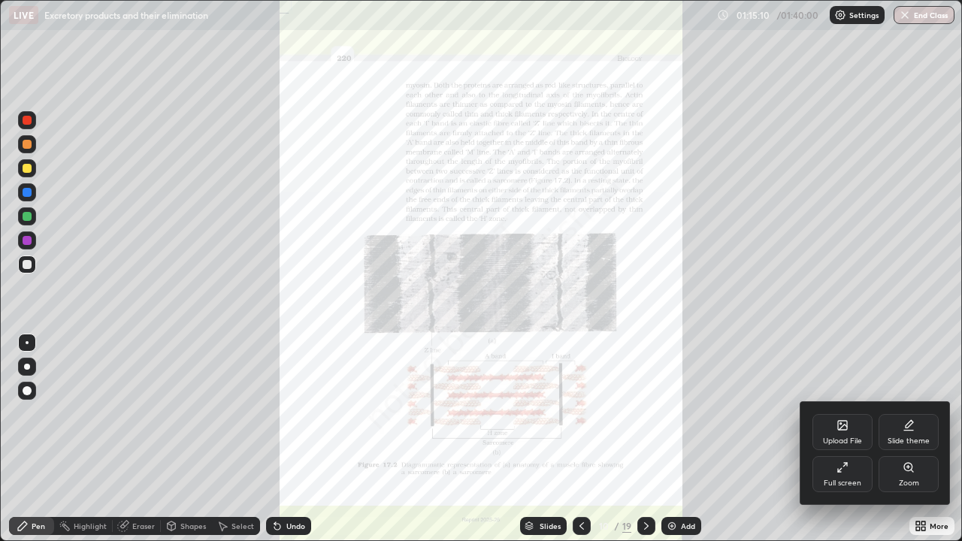
click at [900, 439] on div "Zoom" at bounding box center [908, 474] width 60 height 36
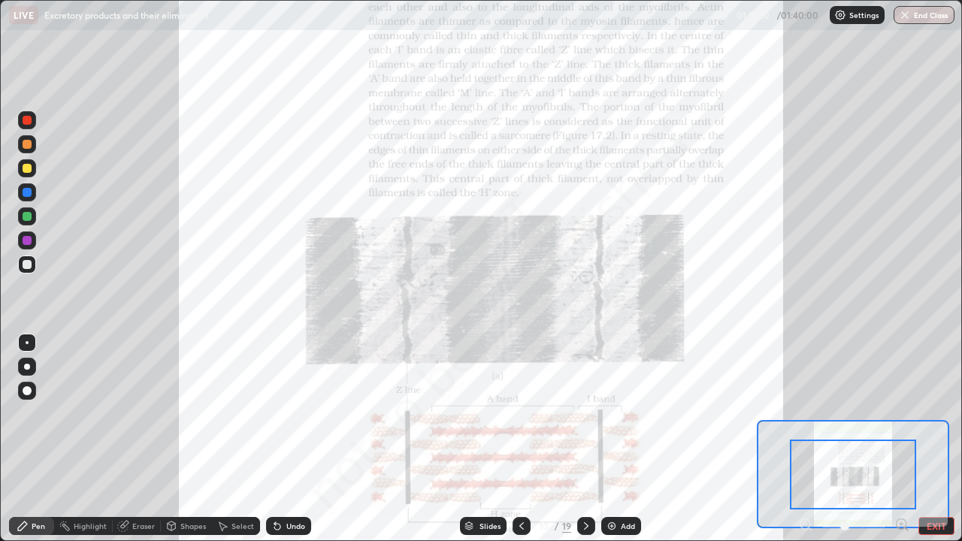
click at [901, 439] on icon at bounding box center [901, 524] width 4 height 0
click at [899, 439] on icon at bounding box center [901, 524] width 15 height 15
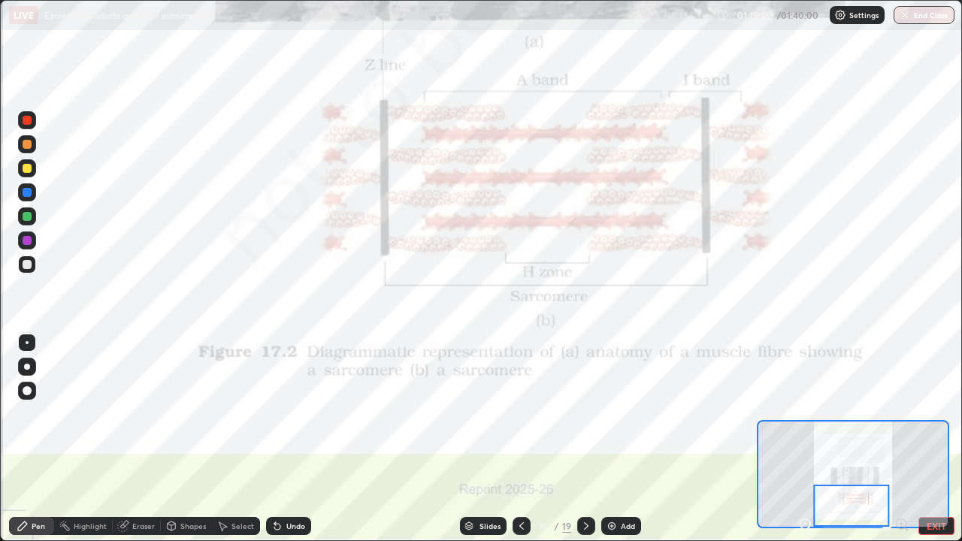
click at [29, 119] on div at bounding box center [27, 120] width 9 height 9
click at [34, 239] on div at bounding box center [27, 240] width 18 height 18
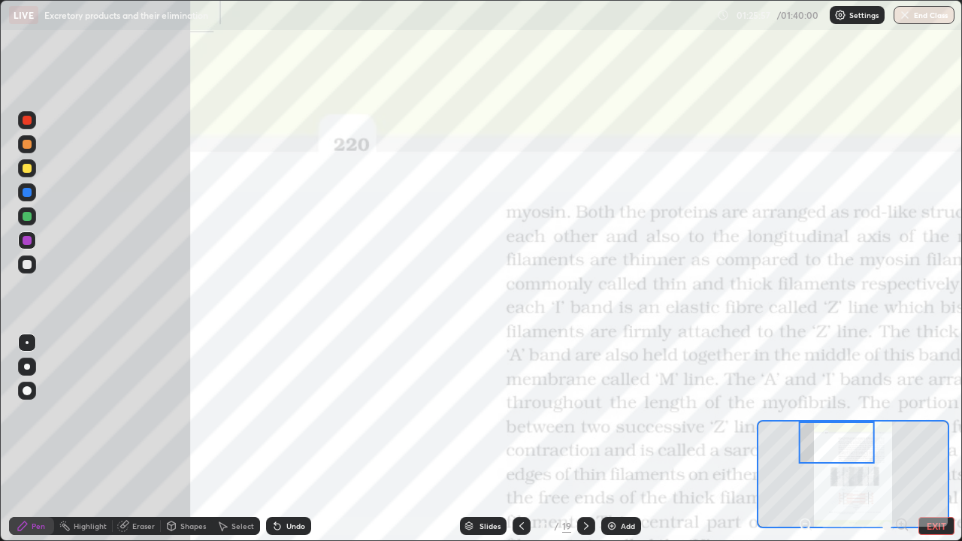
click at [518, 439] on icon at bounding box center [521, 526] width 12 height 12
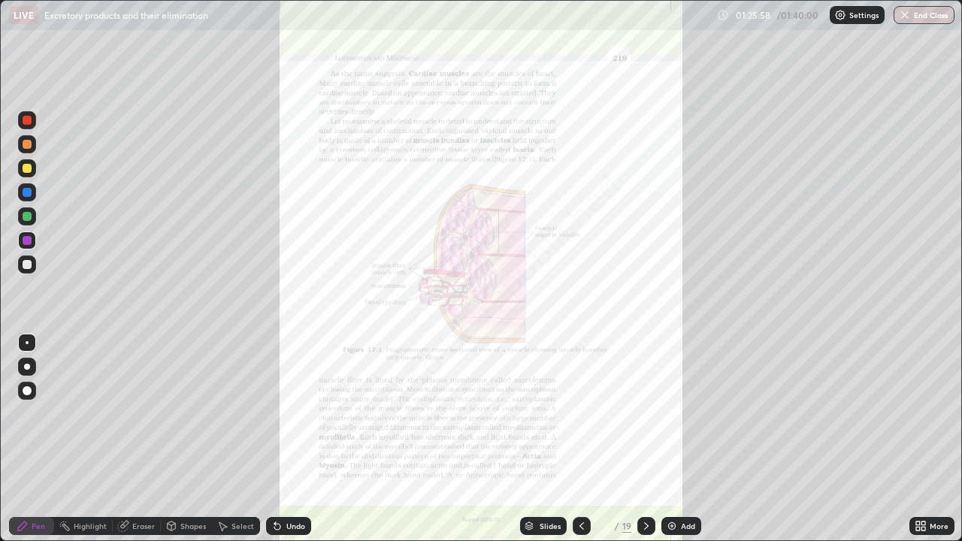
click at [923, 439] on icon at bounding box center [923, 523] width 4 height 4
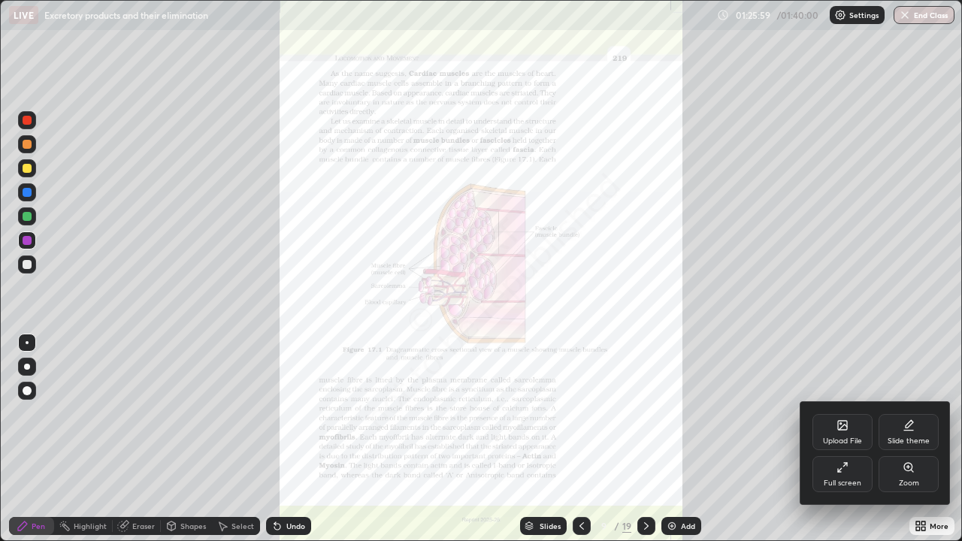
click at [901, 439] on div "Zoom" at bounding box center [908, 474] width 60 height 36
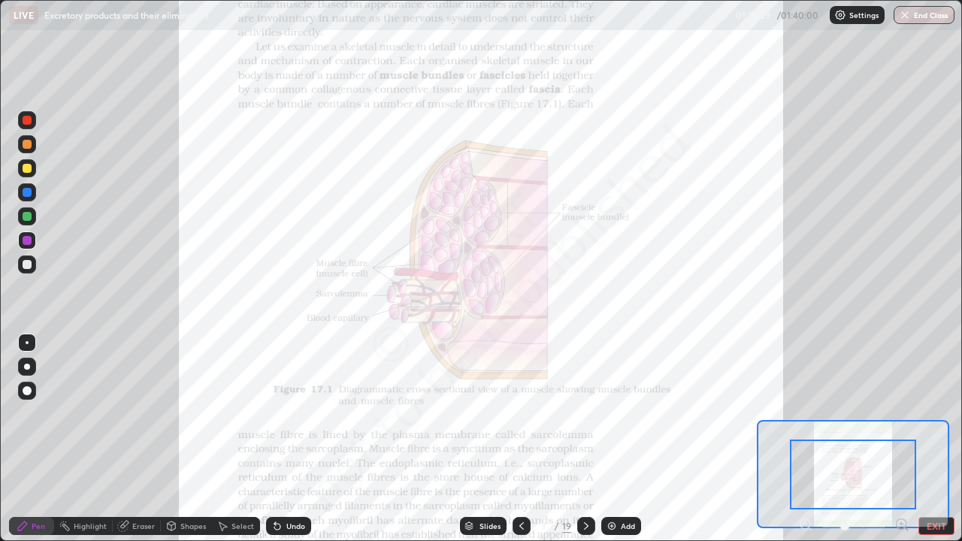
click at [901, 439] on icon at bounding box center [901, 524] width 4 height 0
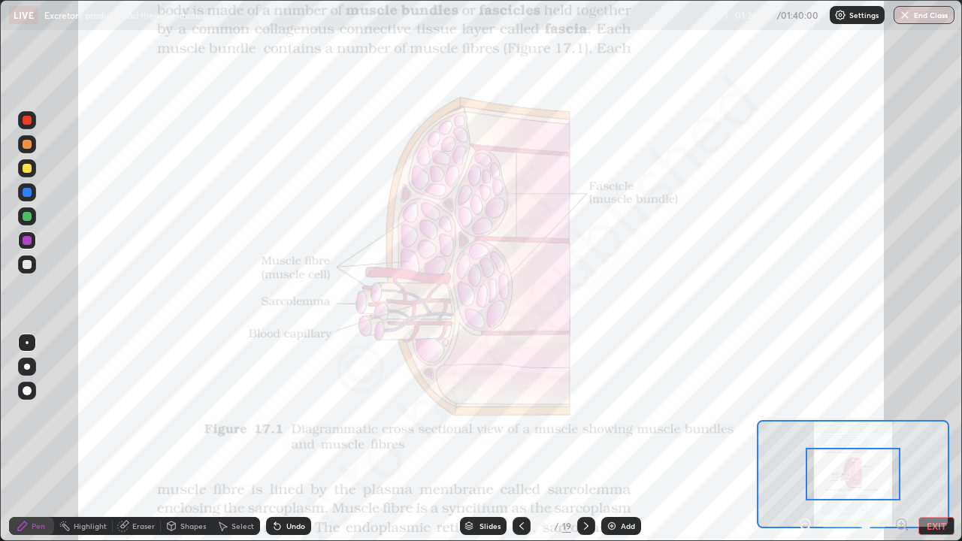
click at [902, 439] on icon at bounding box center [901, 524] width 15 height 15
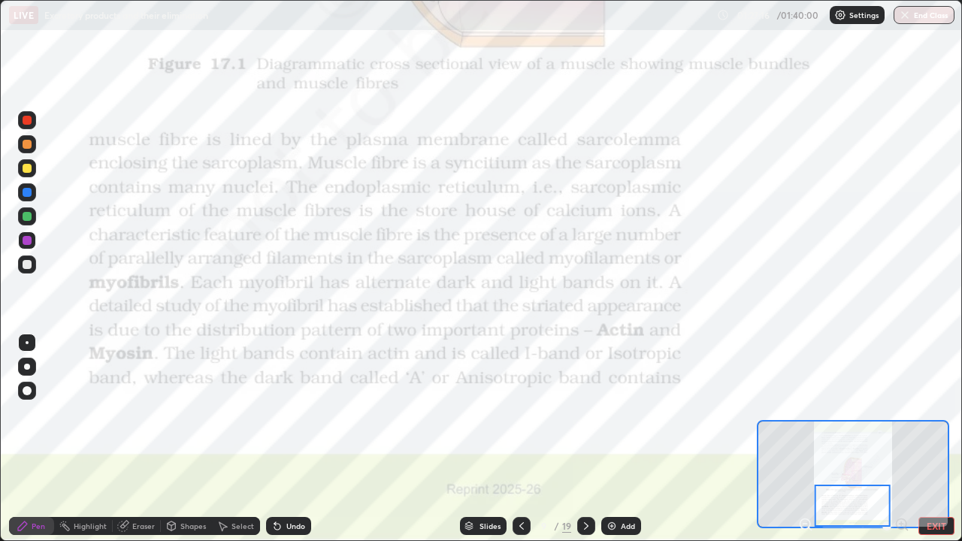
click at [585, 439] on icon at bounding box center [586, 526] width 5 height 8
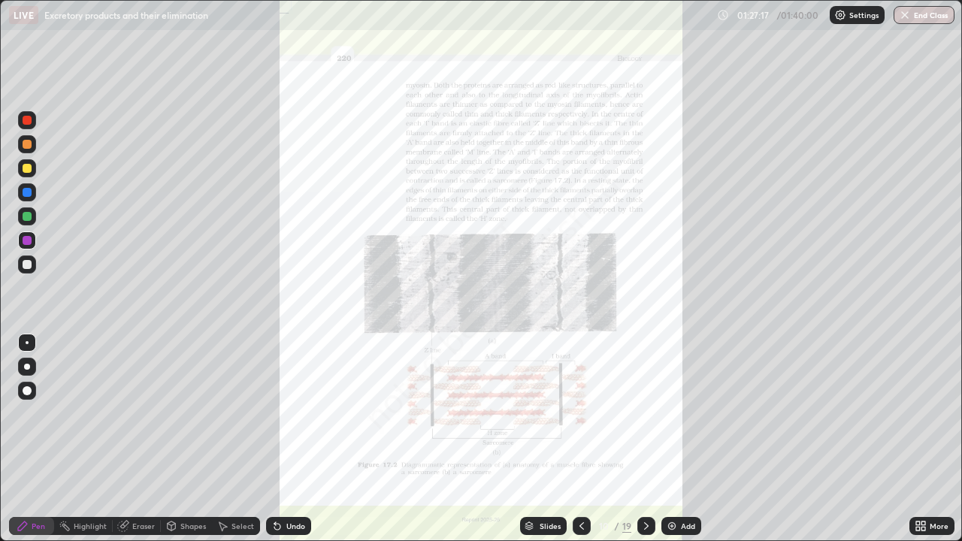
click at [917, 439] on icon at bounding box center [918, 523] width 4 height 4
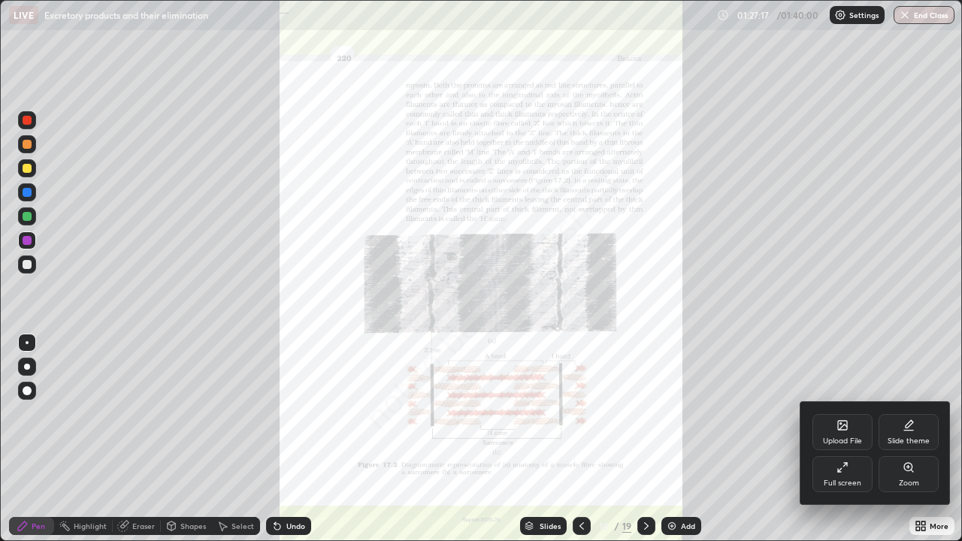
click at [905, 439] on div "Zoom" at bounding box center [909, 483] width 20 height 8
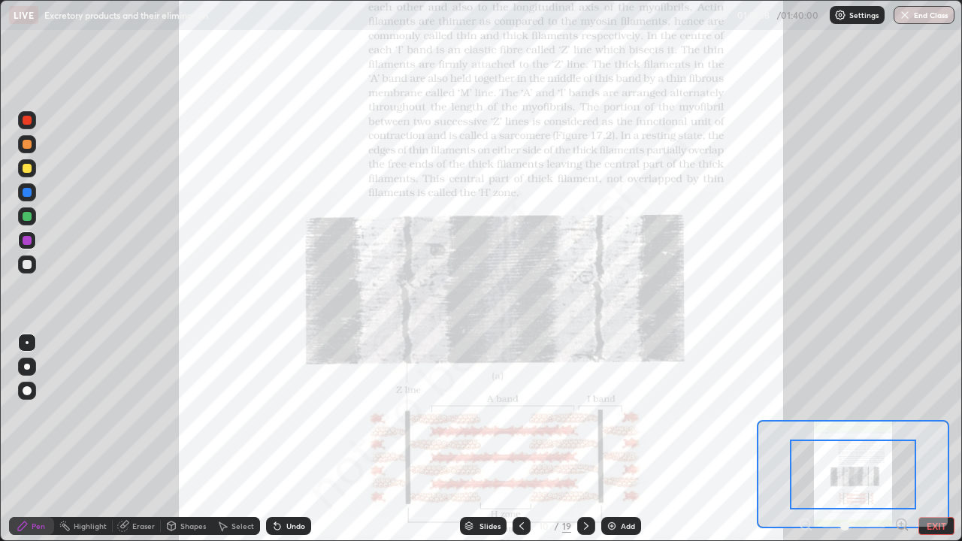
click at [901, 439] on icon at bounding box center [901, 524] width 4 height 0
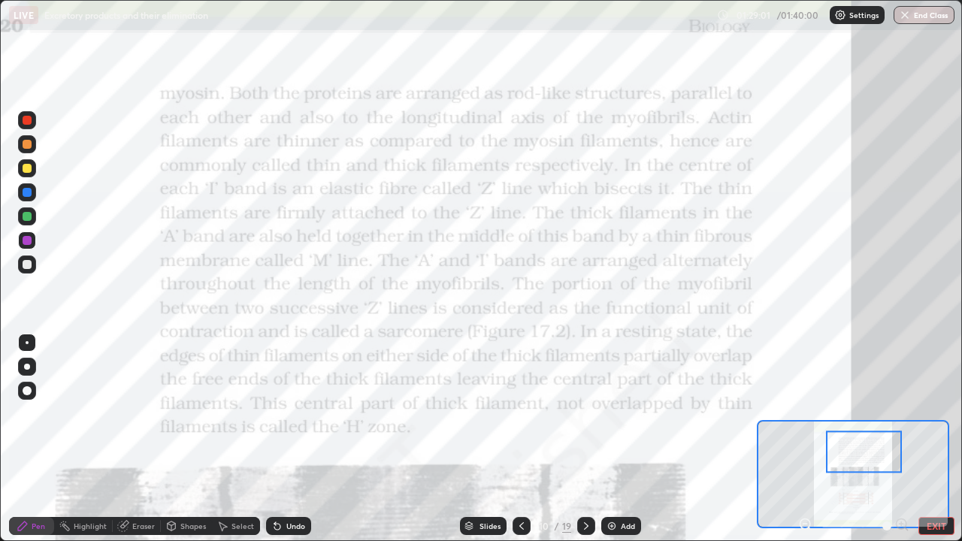
click at [477, 439] on div "Slides" at bounding box center [483, 526] width 47 height 18
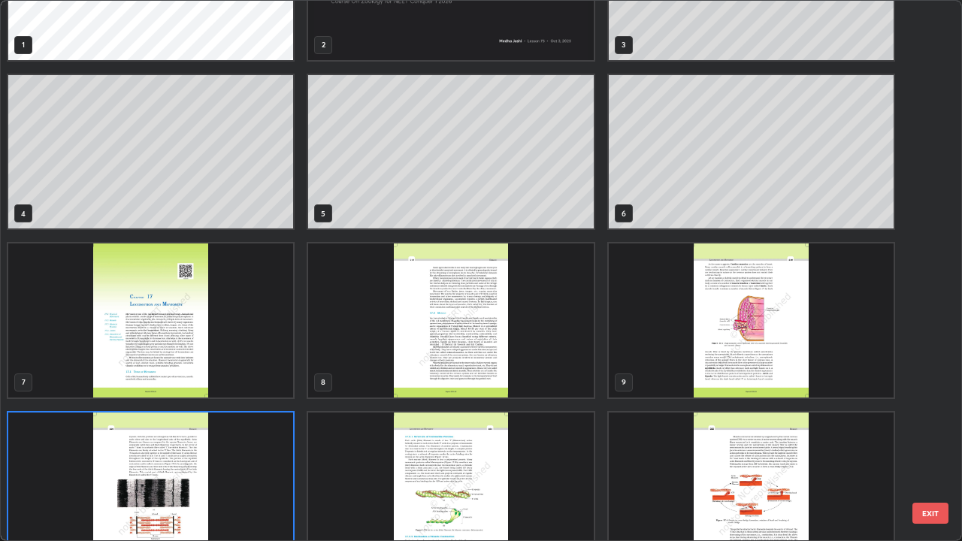
scroll to position [91, 0]
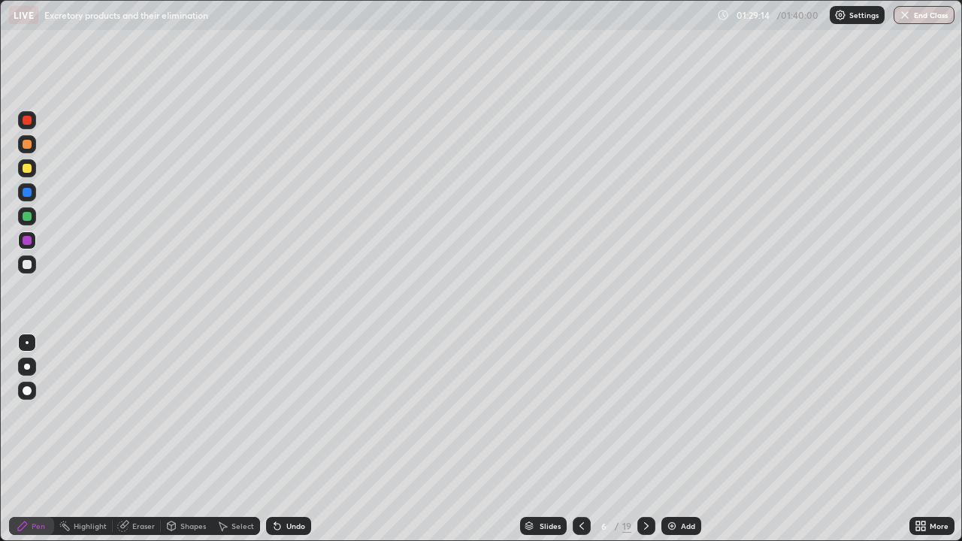
click at [27, 166] on div at bounding box center [27, 168] width 9 height 9
click at [23, 144] on div at bounding box center [27, 144] width 9 height 9
click at [289, 439] on div "Undo" at bounding box center [295, 526] width 19 height 8
click at [908, 17] on img "button" at bounding box center [905, 15] width 12 height 12
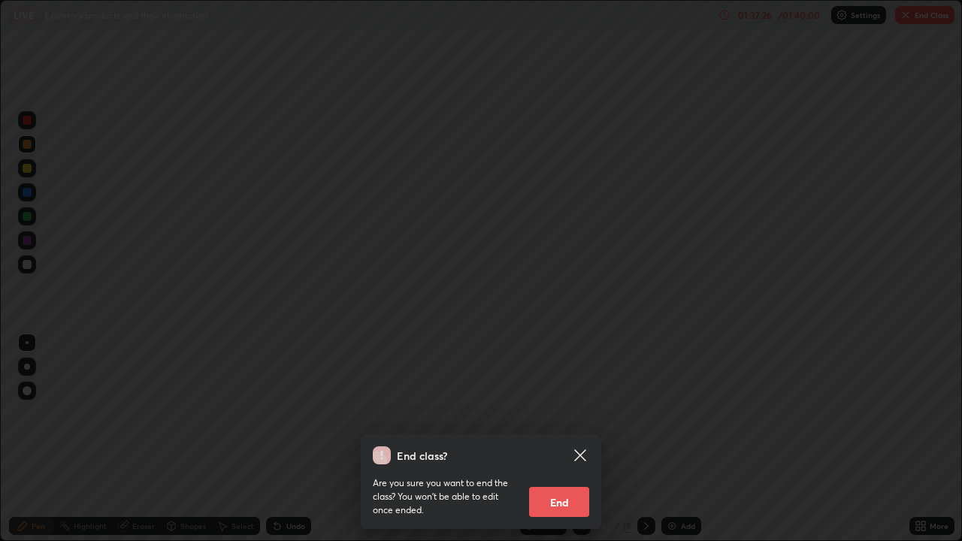
click at [561, 439] on button "End" at bounding box center [559, 502] width 60 height 30
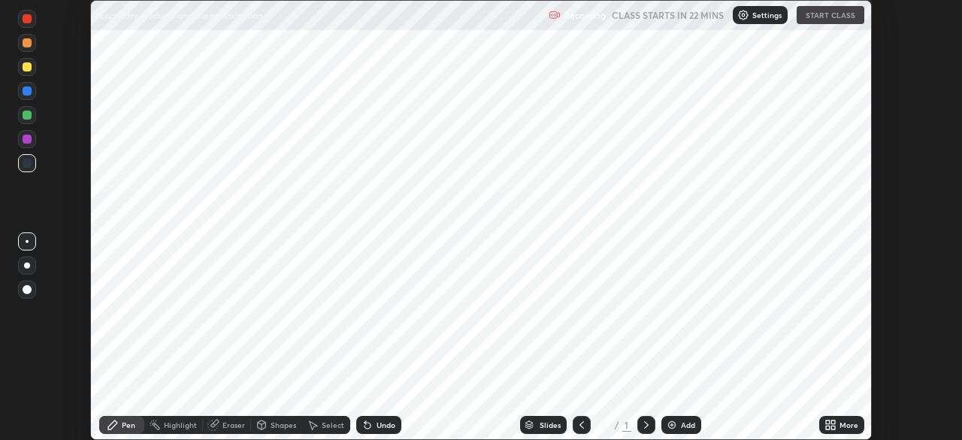
scroll to position [440, 961]
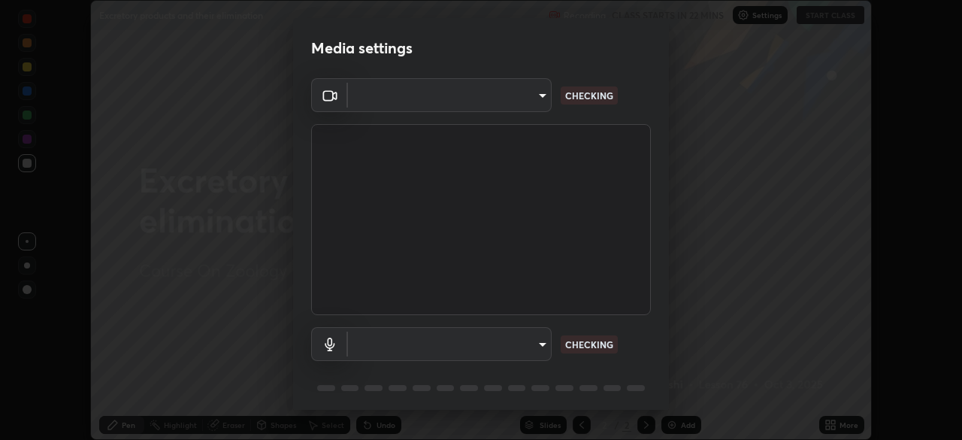
type input "bbfd6cf7026d504dd468edf870e60777175f15071da0e6f82e0d5b970fd68df4"
click at [531, 340] on body "Erase all Excretory products and their elimination Recording CLASS STARTS IN 22…" at bounding box center [481, 220] width 962 height 440
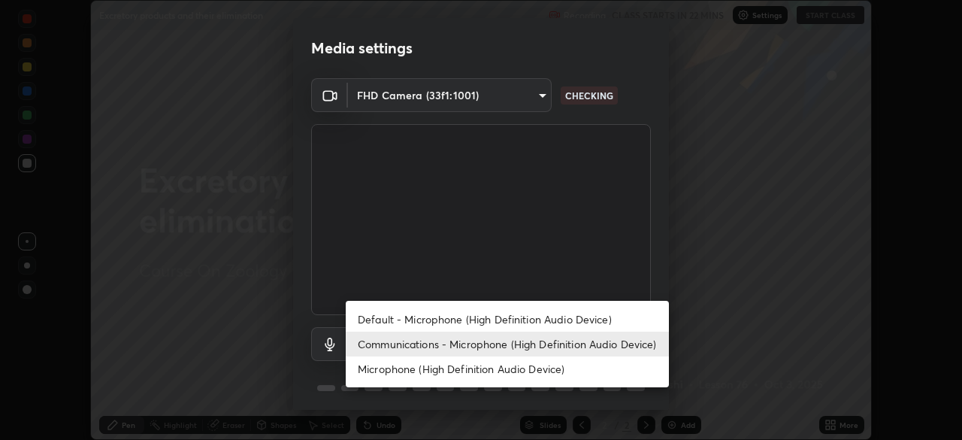
click at [503, 318] on li "Default - Microphone (High Definition Audio Device)" at bounding box center [507, 319] width 323 height 25
type input "default"
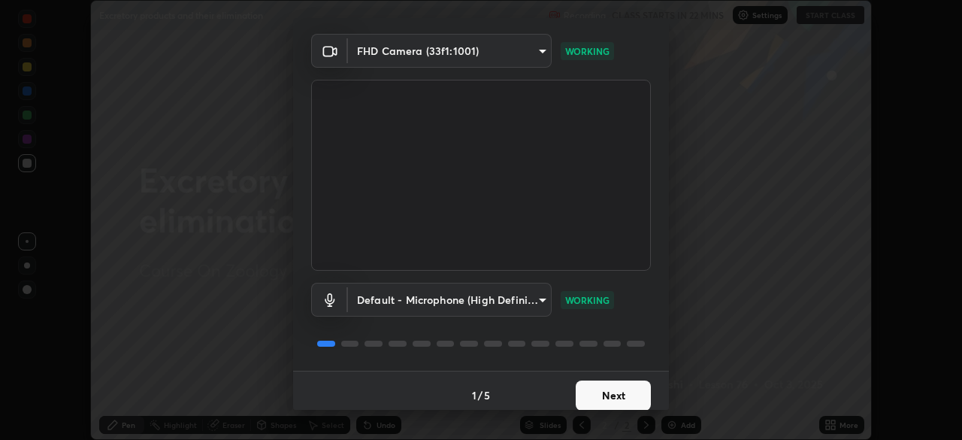
scroll to position [53, 0]
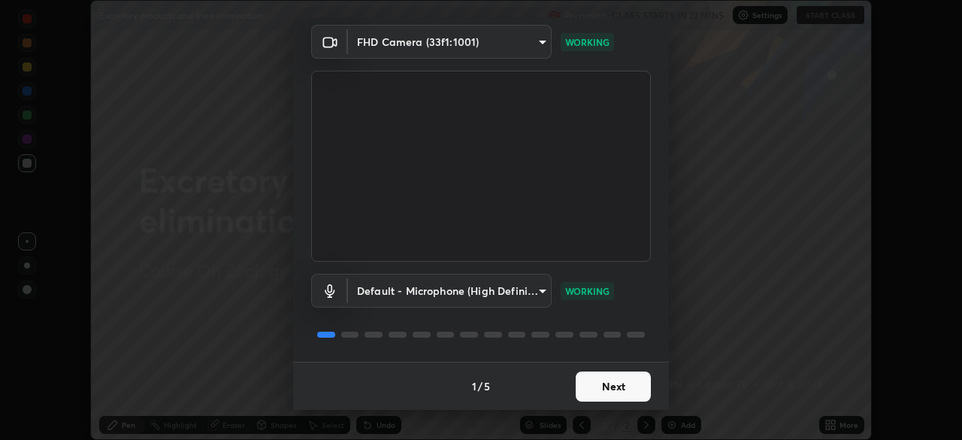
click at [599, 385] on button "Next" at bounding box center [613, 386] width 75 height 30
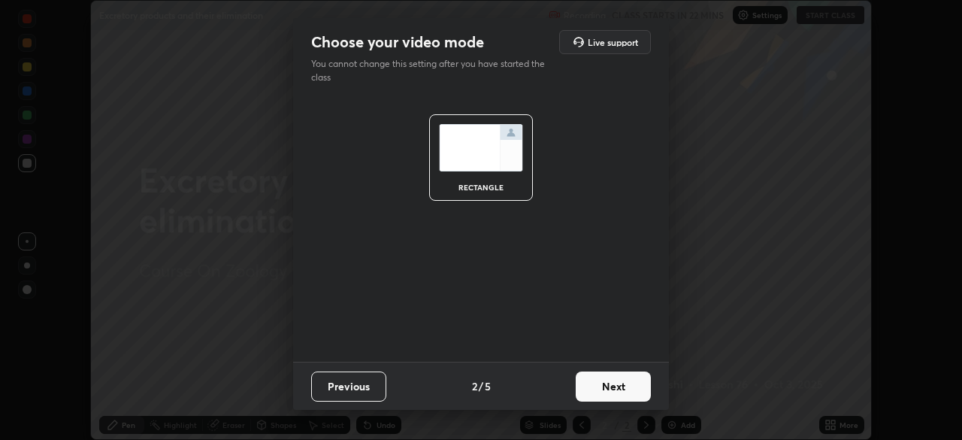
scroll to position [0, 0]
click at [597, 387] on button "Next" at bounding box center [613, 386] width 75 height 30
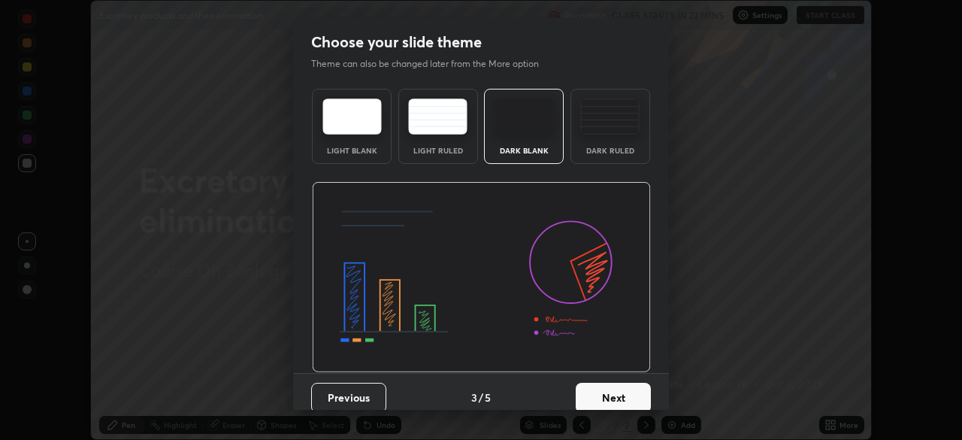
click at [601, 383] on button "Next" at bounding box center [613, 397] width 75 height 30
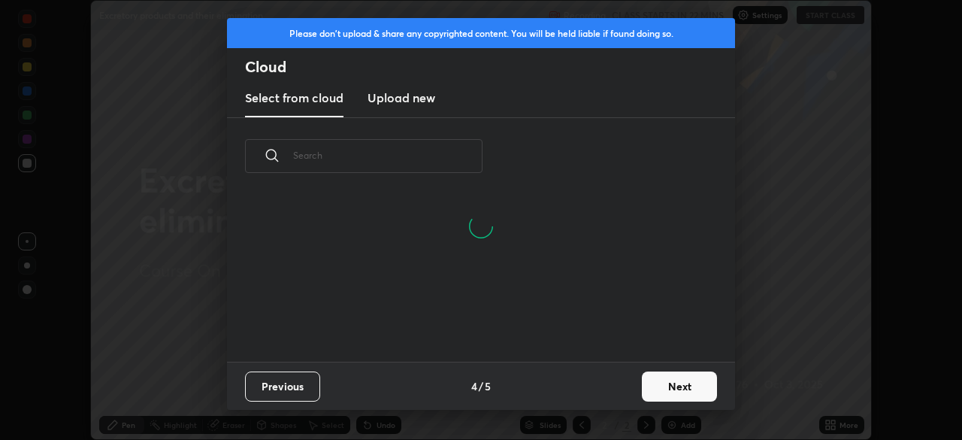
click at [646, 374] on button "Next" at bounding box center [679, 386] width 75 height 30
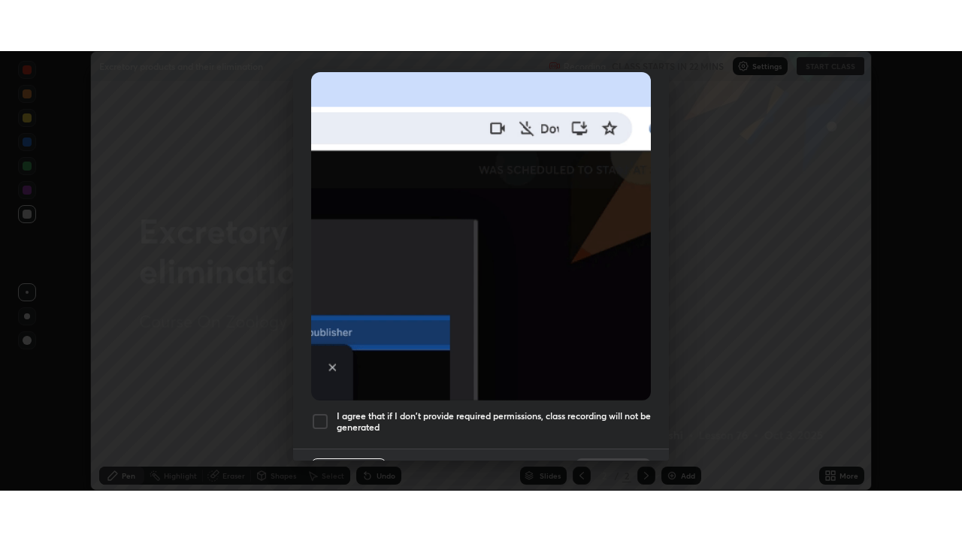
scroll to position [343, 0]
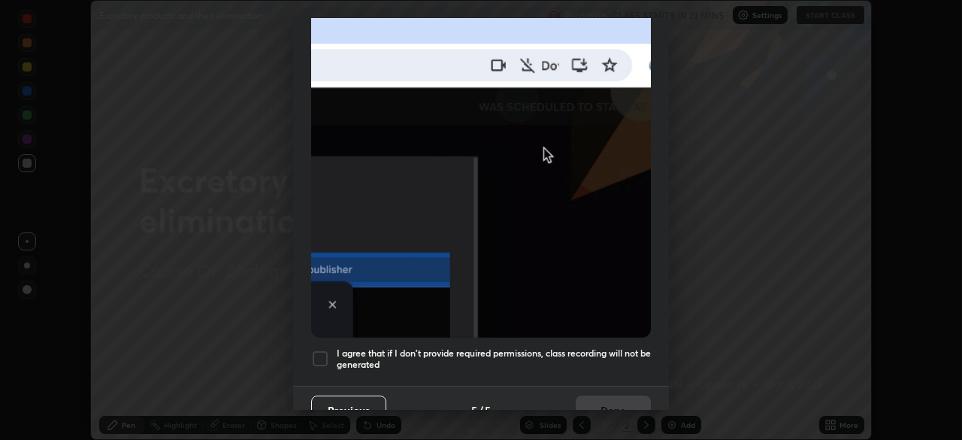
click at [329, 353] on div "I agree that if I don't provide required permissions, class recording will not …" at bounding box center [481, 358] width 340 height 18
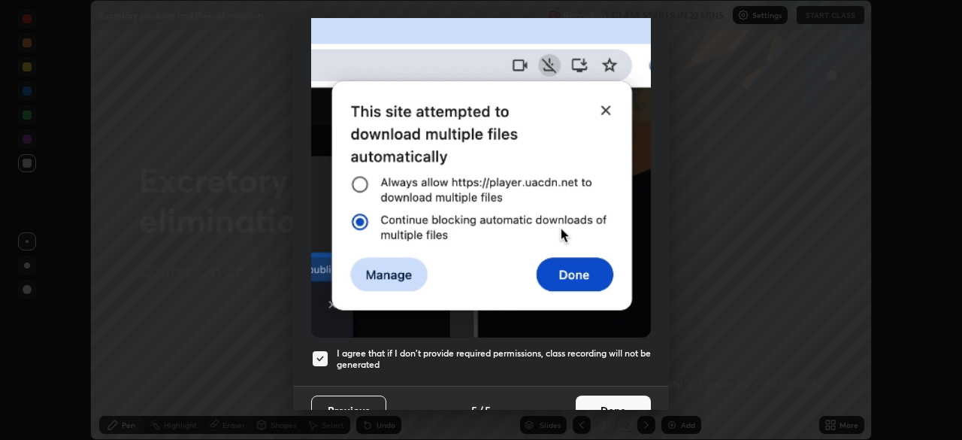
click at [599, 395] on button "Done" at bounding box center [613, 410] width 75 height 30
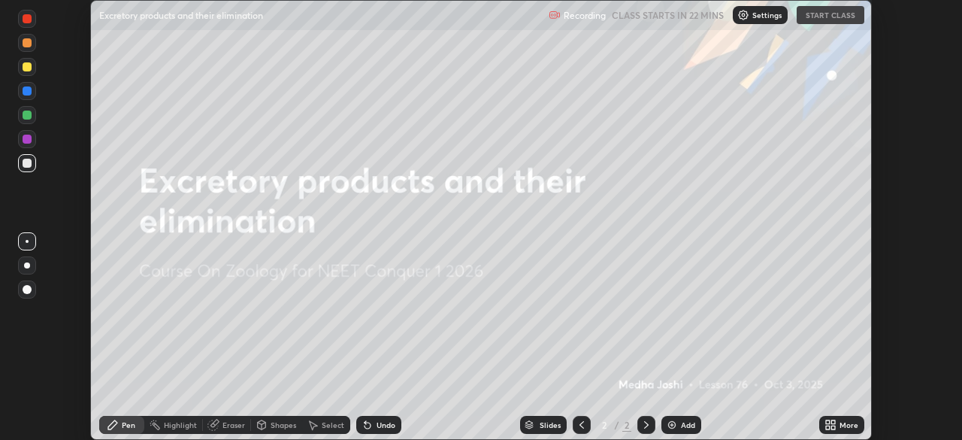
click at [832, 420] on icon at bounding box center [833, 422] width 4 height 4
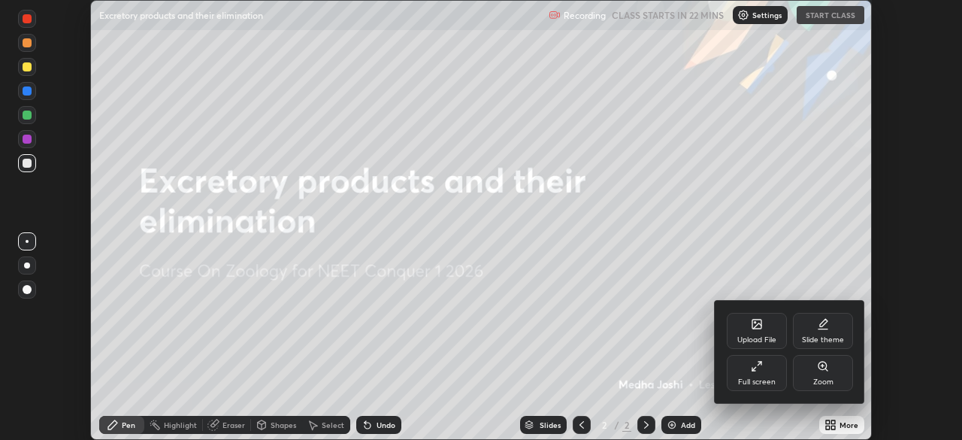
click at [766, 370] on div "Full screen" at bounding box center [757, 373] width 60 height 36
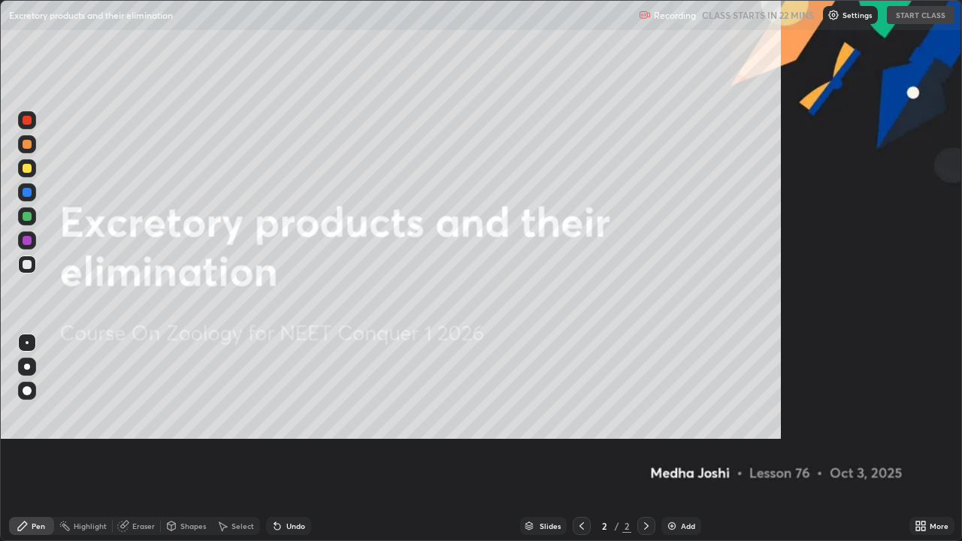
scroll to position [541, 962]
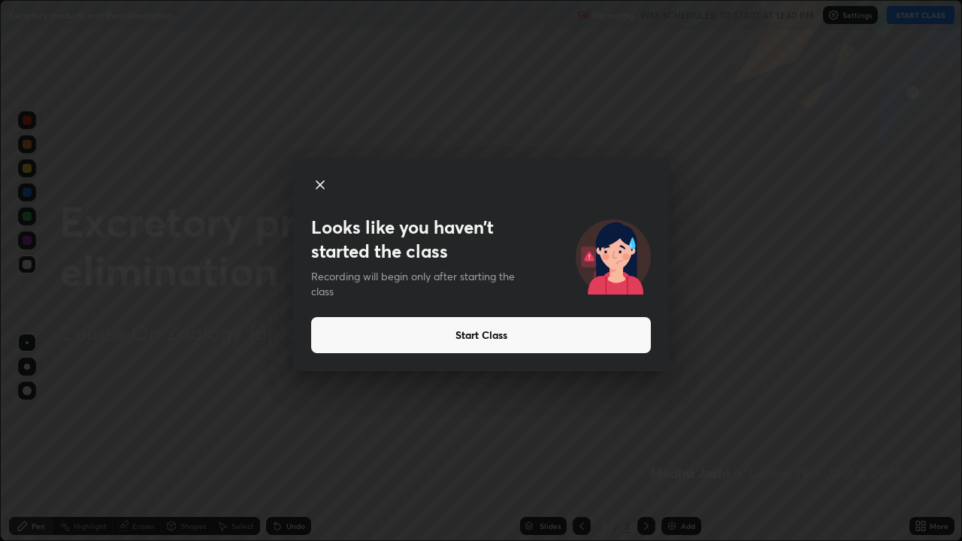
click at [573, 334] on button "Start Class" at bounding box center [481, 335] width 340 height 36
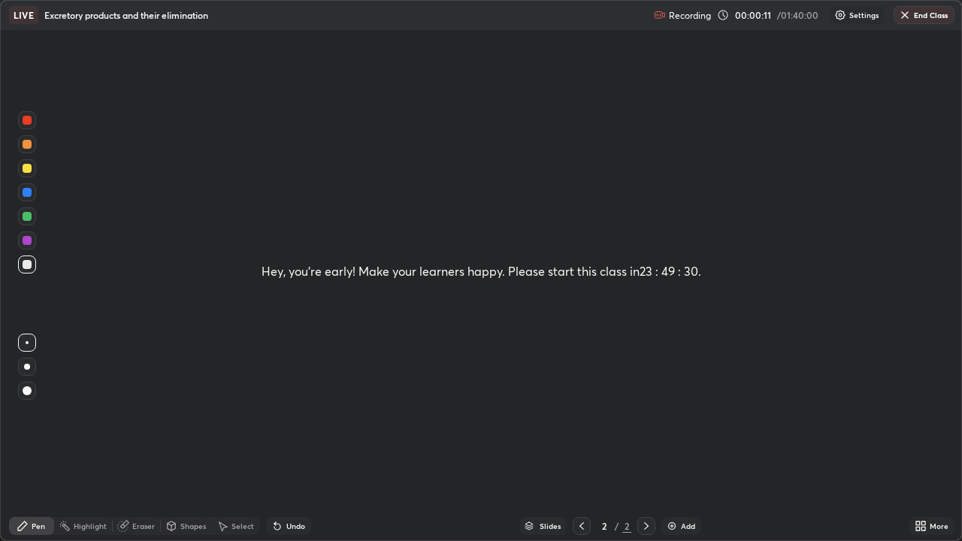
click at [681, 439] on div "Add" at bounding box center [688, 526] width 14 height 8
click at [304, 337] on div "Hey, you're early! Make your learners happy. Please start this class in 23 : 49…" at bounding box center [481, 270] width 960 height 539
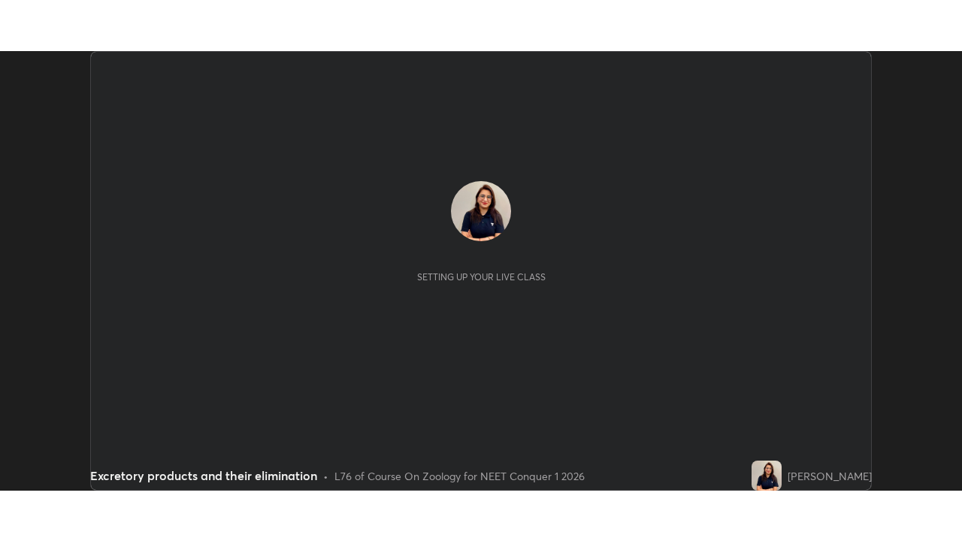
scroll to position [440, 962]
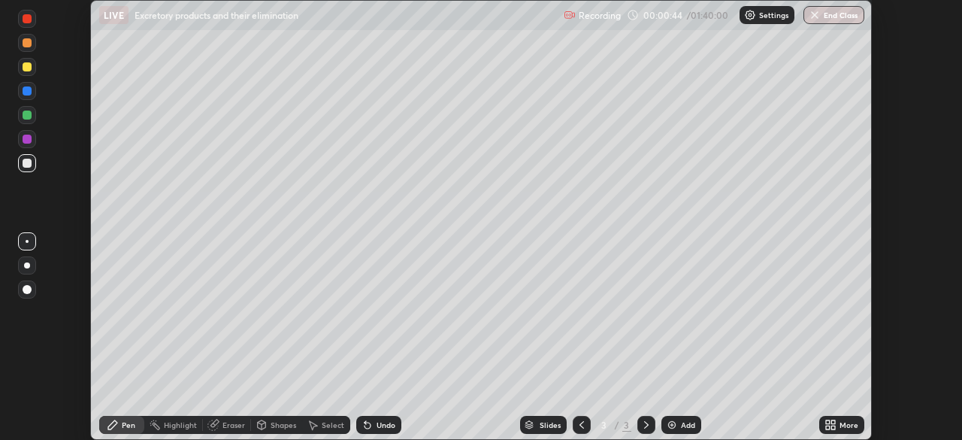
click at [833, 422] on icon at bounding box center [833, 422] width 4 height 4
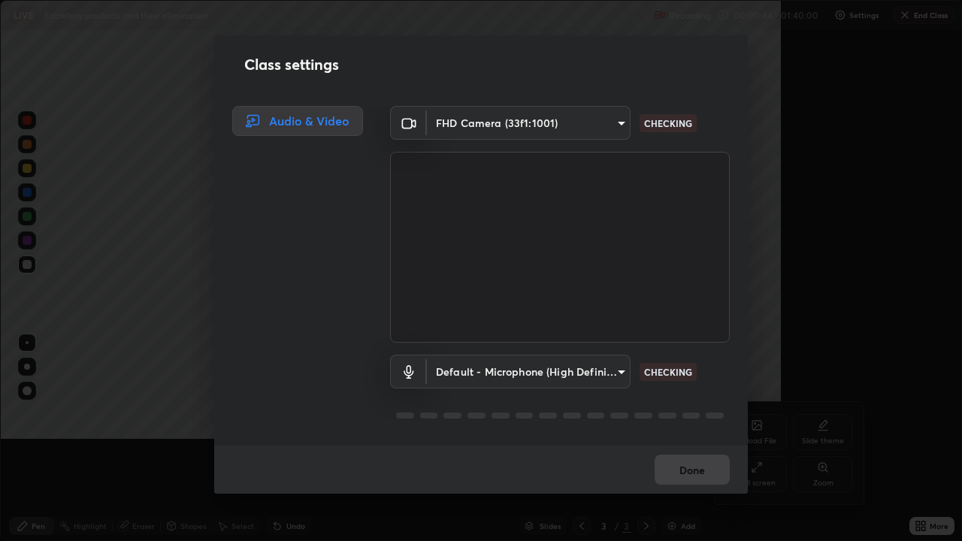
scroll to position [541, 962]
click at [766, 439] on div "Class settings Audio & Video FHD Camera (33f1:1001) bbfd6cf7026d504dd468edf870e…" at bounding box center [481, 270] width 962 height 541
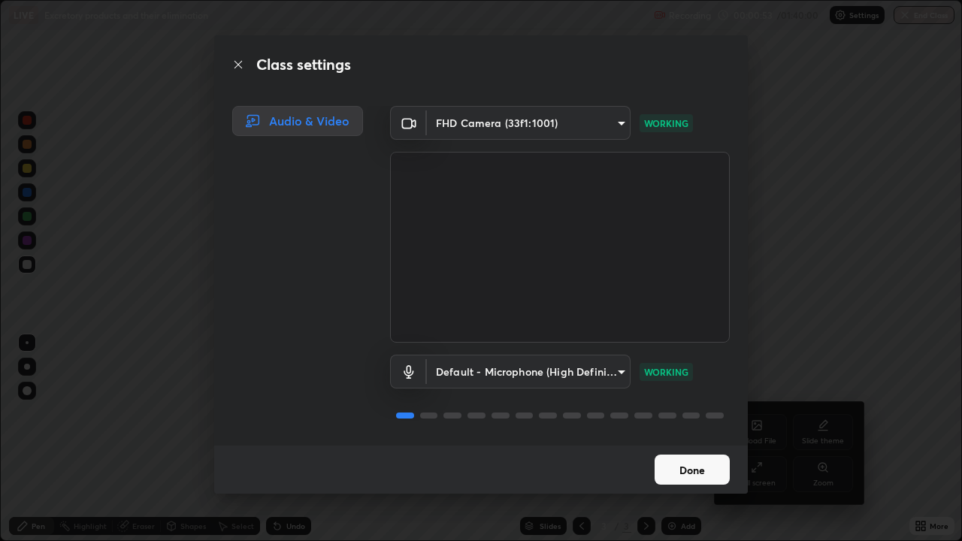
click at [692, 439] on button "Done" at bounding box center [691, 470] width 75 height 30
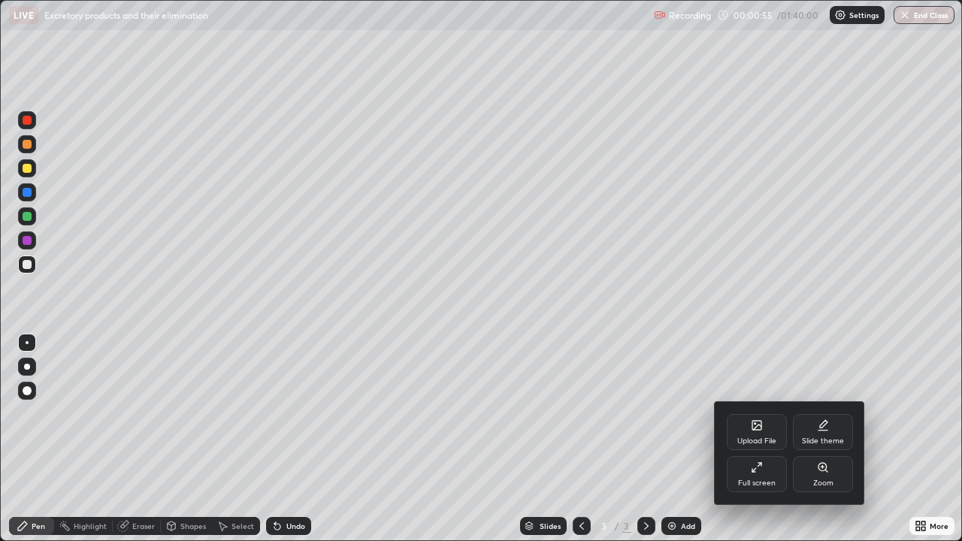
click at [758, 423] on icon at bounding box center [756, 425] width 9 height 9
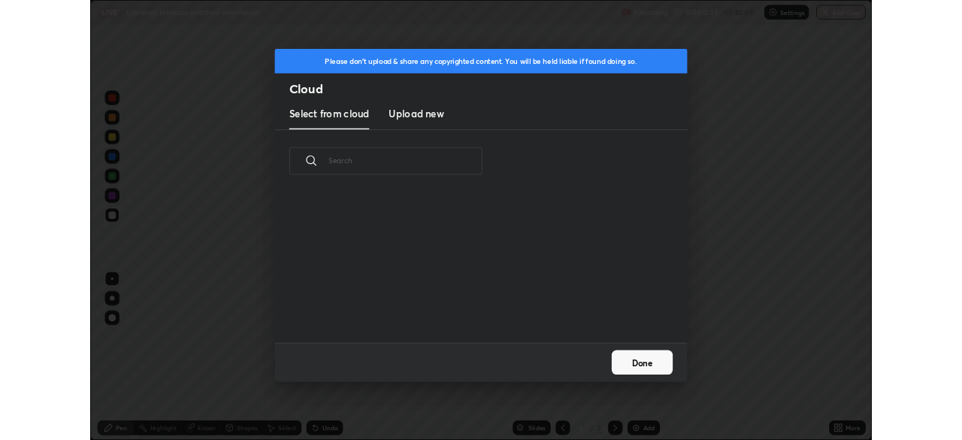
scroll to position [185, 482]
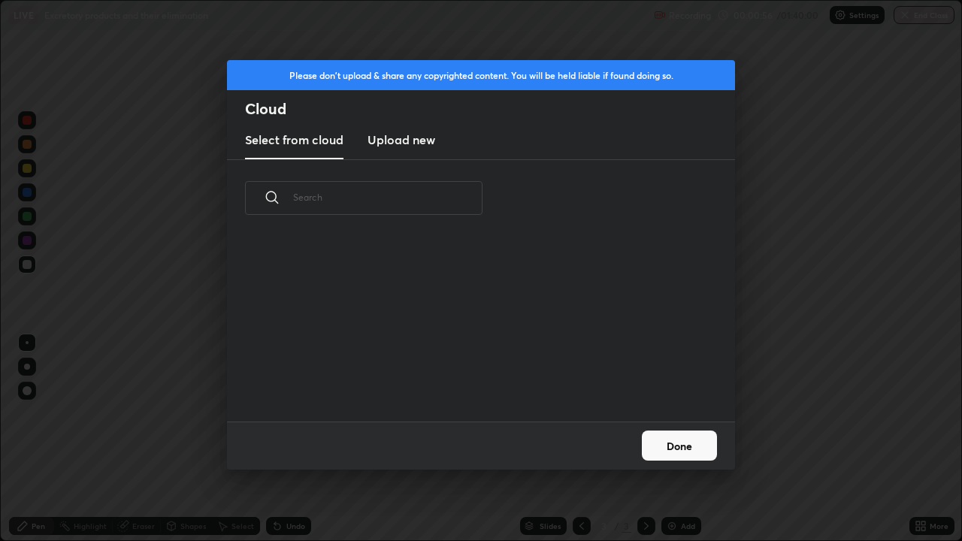
click at [410, 139] on h3 "Upload new" at bounding box center [401, 140] width 68 height 18
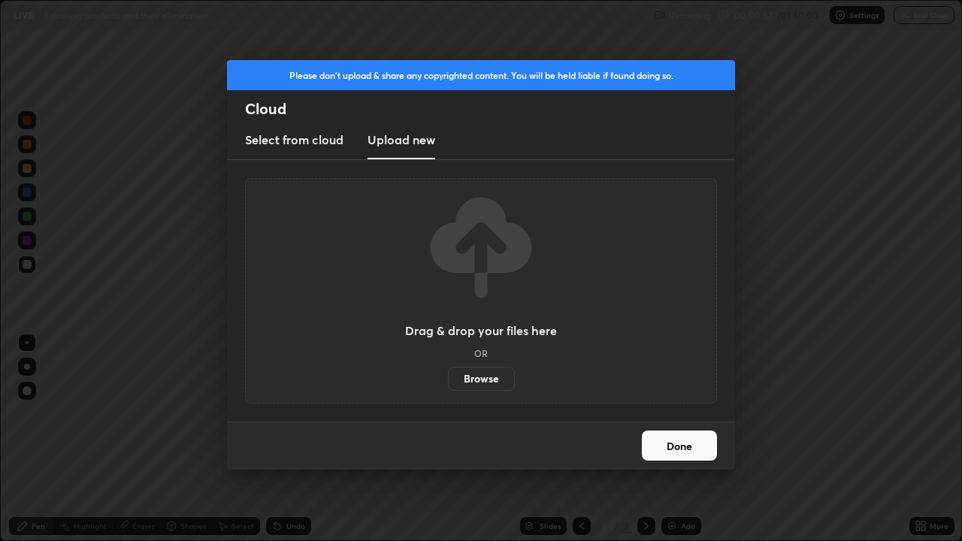
click at [467, 380] on label "Browse" at bounding box center [481, 379] width 67 height 24
click at [448, 380] on input "Browse" at bounding box center [448, 379] width 0 height 24
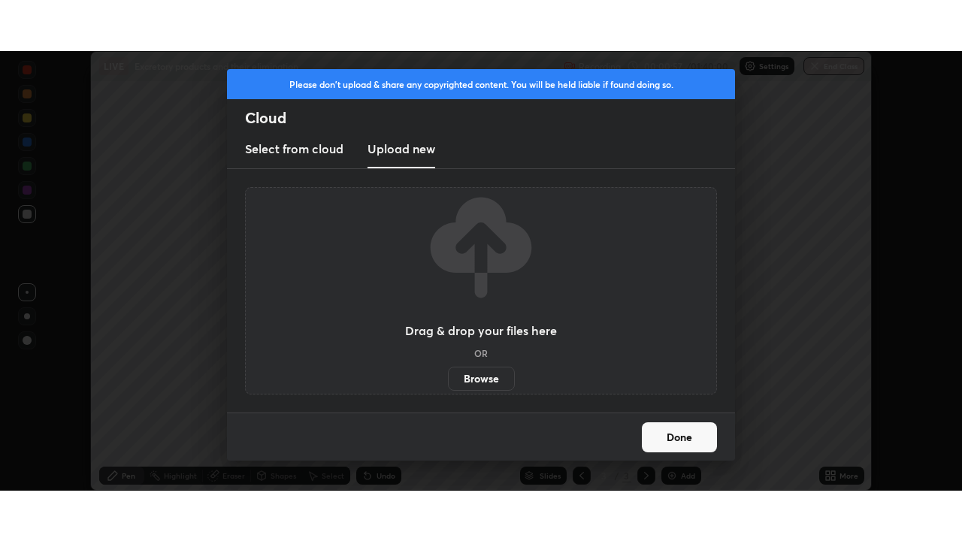
scroll to position [74696, 74174]
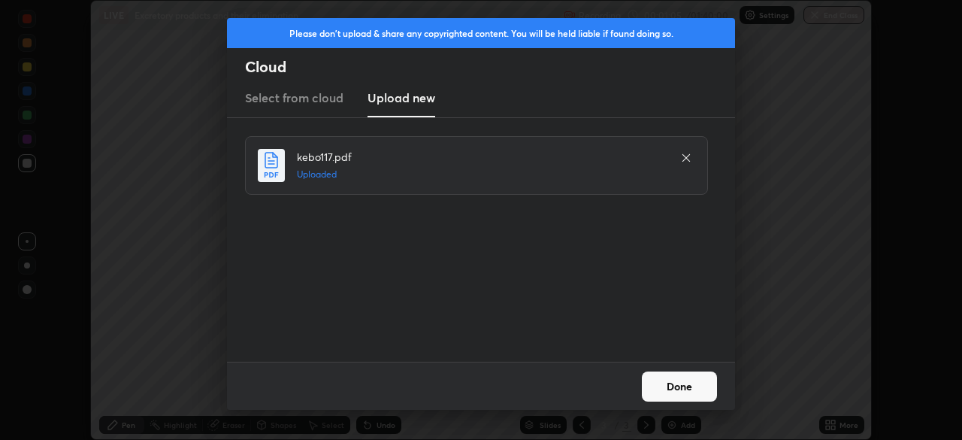
click at [676, 382] on button "Done" at bounding box center [679, 386] width 75 height 30
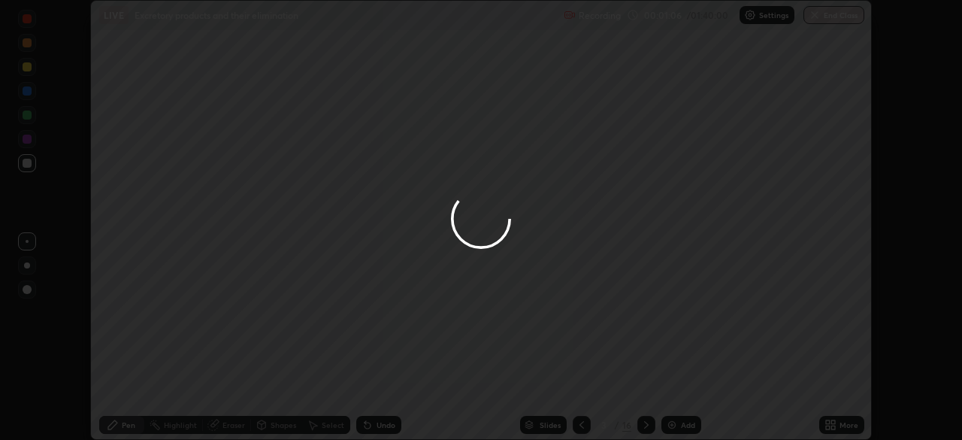
click at [833, 422] on div at bounding box center [481, 220] width 962 height 440
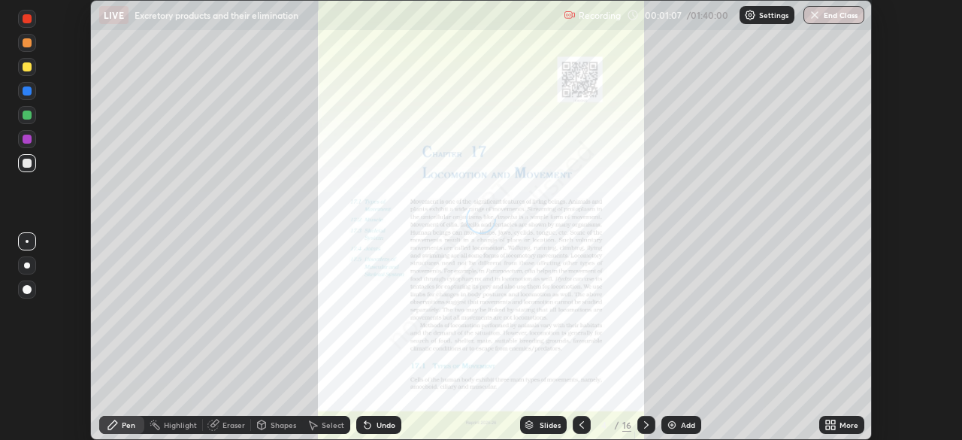
click at [826, 423] on icon at bounding box center [828, 422] width 4 height 4
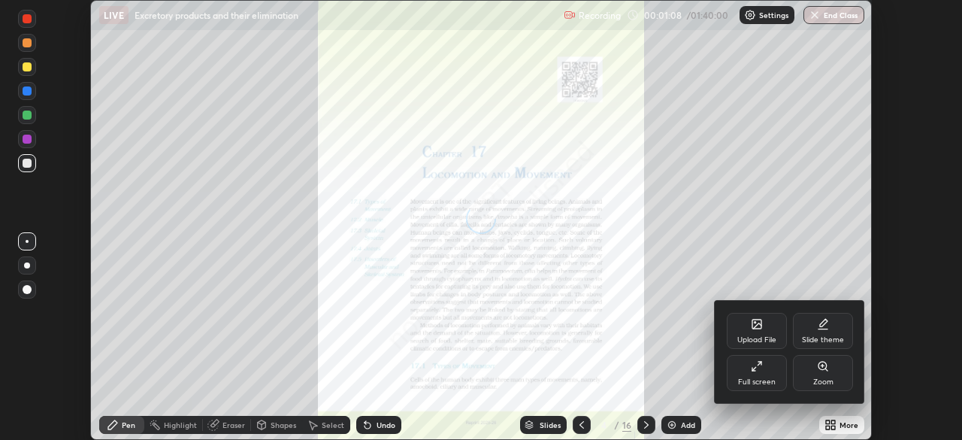
click at [745, 374] on div "Full screen" at bounding box center [757, 373] width 60 height 36
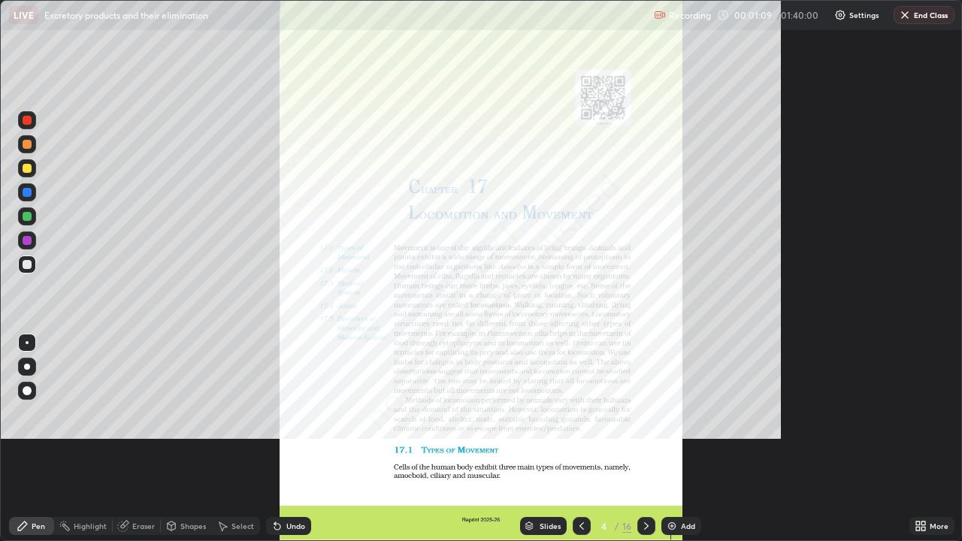
scroll to position [541, 962]
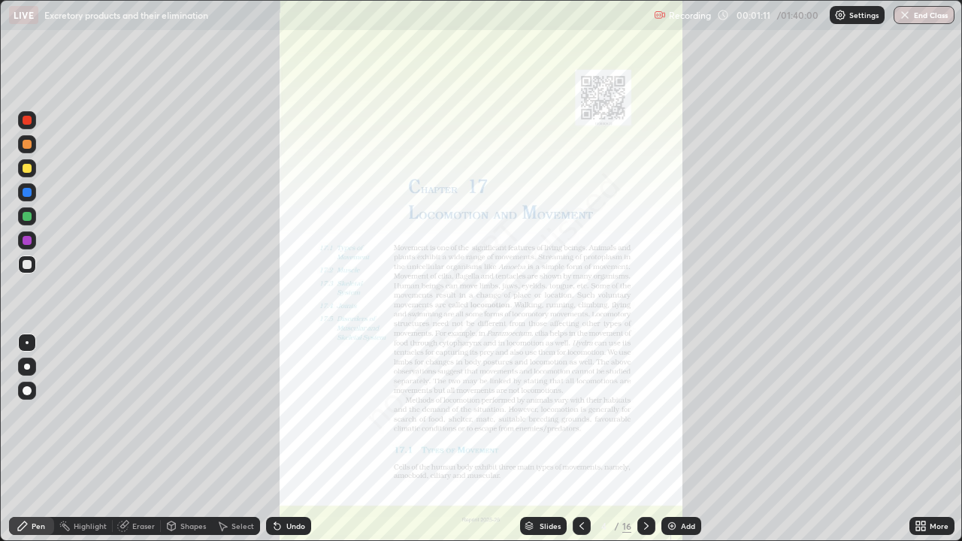
click at [672, 439] on img at bounding box center [672, 526] width 12 height 12
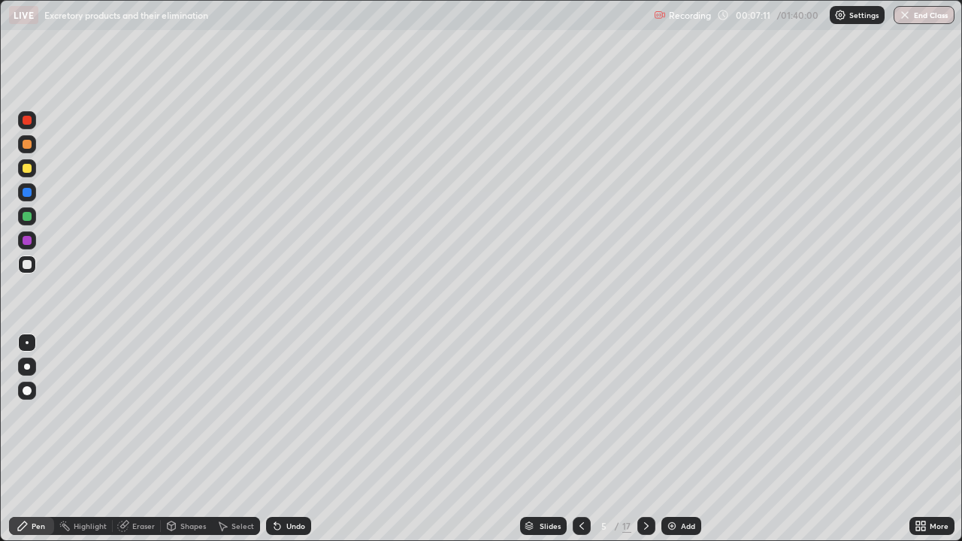
click at [30, 144] on div at bounding box center [27, 144] width 9 height 9
click at [24, 169] on div at bounding box center [27, 168] width 9 height 9
click at [28, 264] on div at bounding box center [27, 264] width 9 height 9
click at [31, 168] on div at bounding box center [27, 168] width 9 height 9
click at [274, 439] on icon at bounding box center [275, 523] width 2 height 2
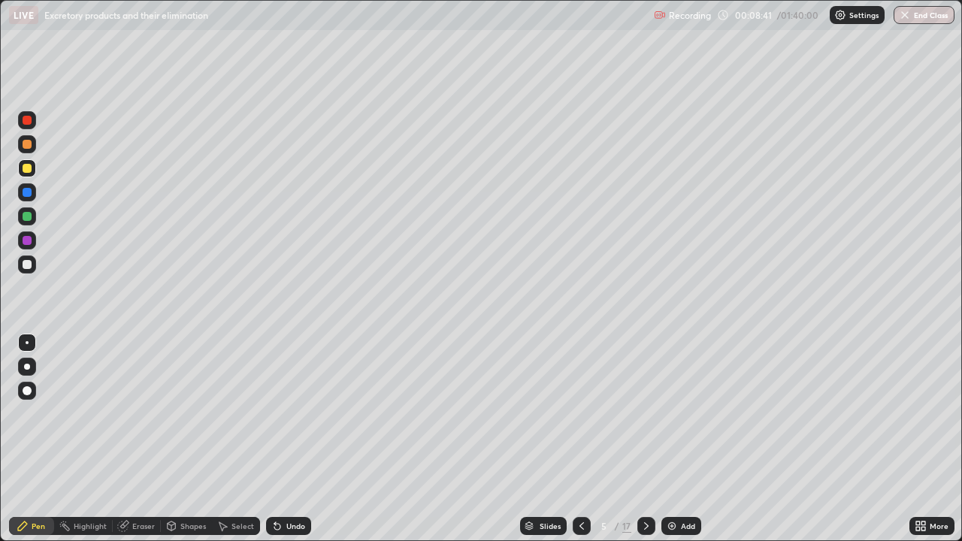
click at [25, 267] on div at bounding box center [27, 264] width 9 height 9
click at [30, 220] on div at bounding box center [27, 216] width 18 height 18
click at [30, 264] on div at bounding box center [27, 264] width 9 height 9
click at [274, 439] on icon at bounding box center [277, 527] width 6 height 6
click at [29, 198] on div at bounding box center [27, 192] width 18 height 18
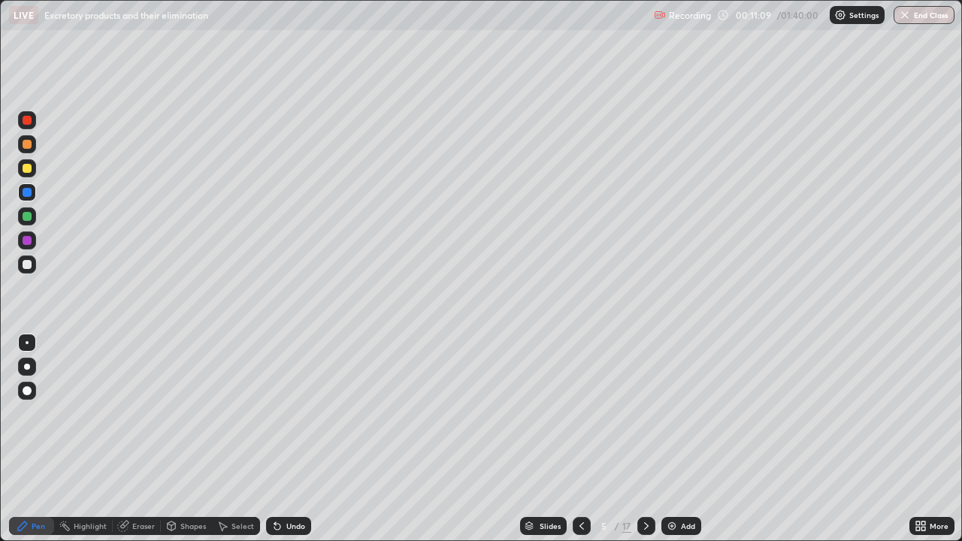
click at [539, 439] on div "Slides" at bounding box center [549, 526] width 21 height 8
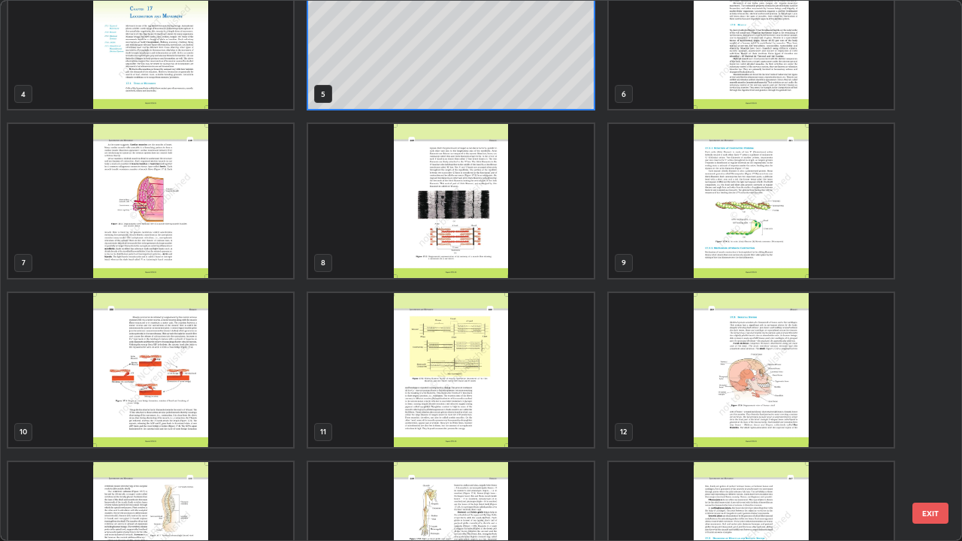
scroll to position [245, 0]
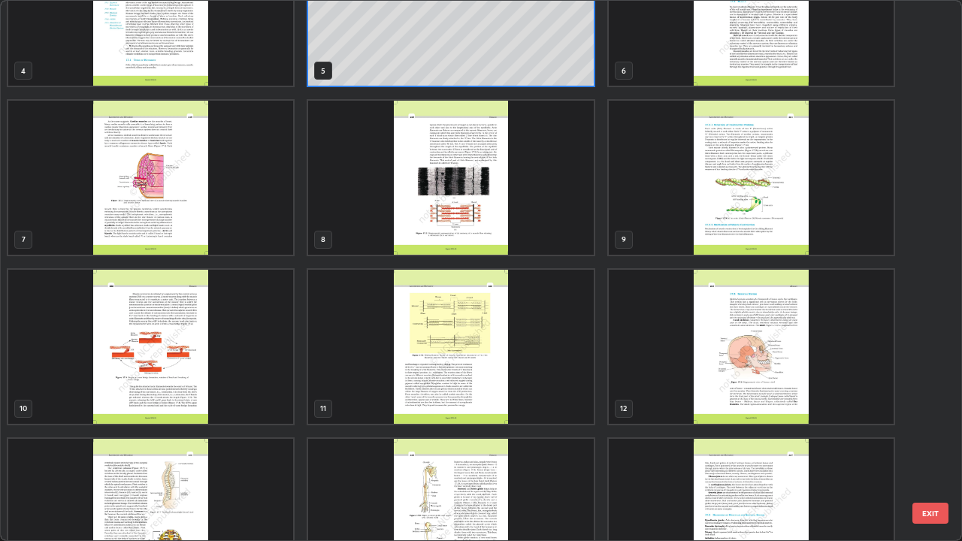
click at [660, 223] on img "grid" at bounding box center [751, 178] width 285 height 154
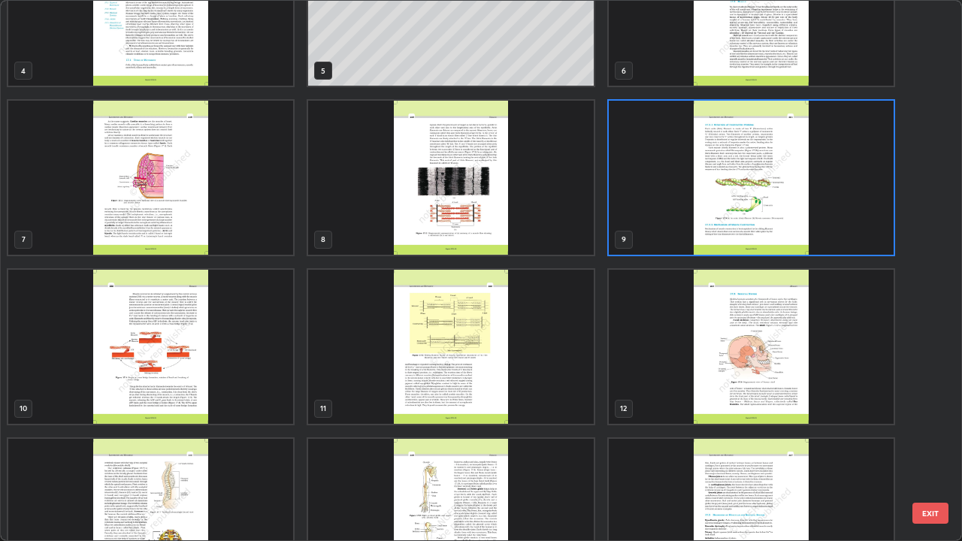
click at [662, 230] on img "grid" at bounding box center [751, 178] width 285 height 154
click at [662, 229] on img "grid" at bounding box center [751, 178] width 285 height 154
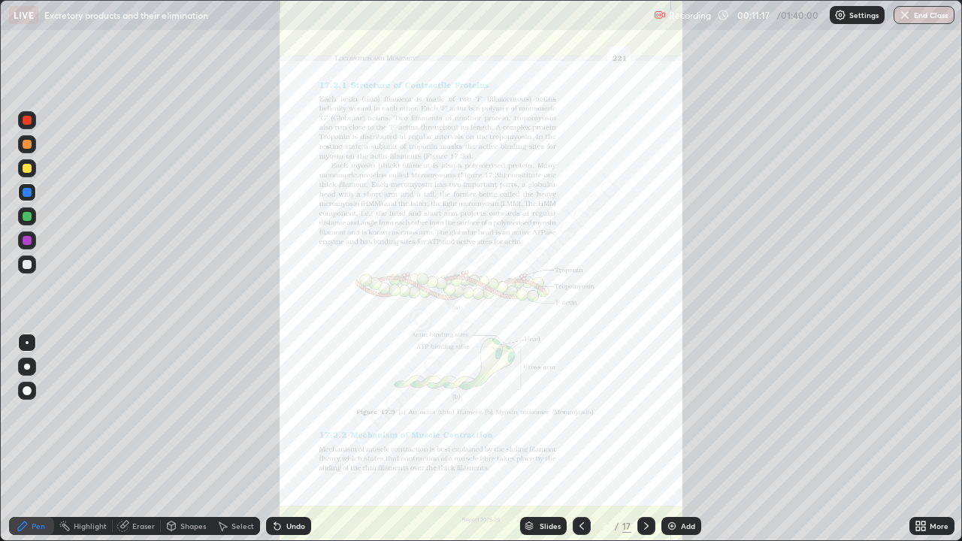
click at [925, 439] on icon at bounding box center [920, 526] width 12 height 12
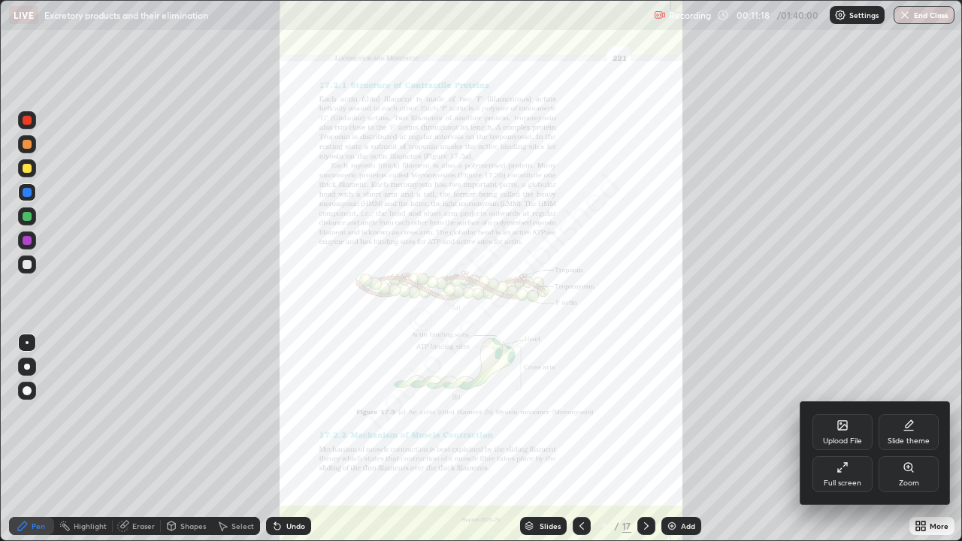
click at [898, 439] on div "Zoom" at bounding box center [908, 474] width 60 height 36
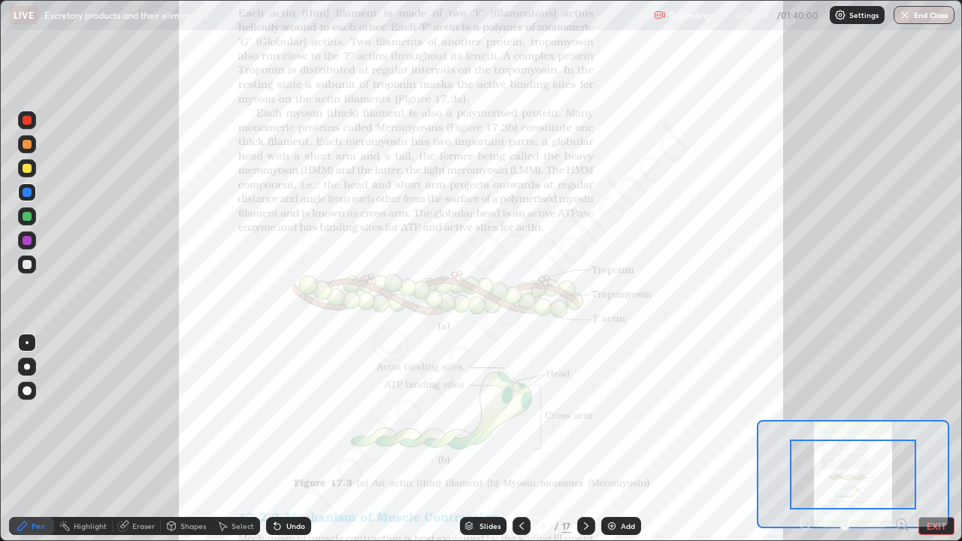
click at [901, 439] on icon at bounding box center [901, 524] width 4 height 0
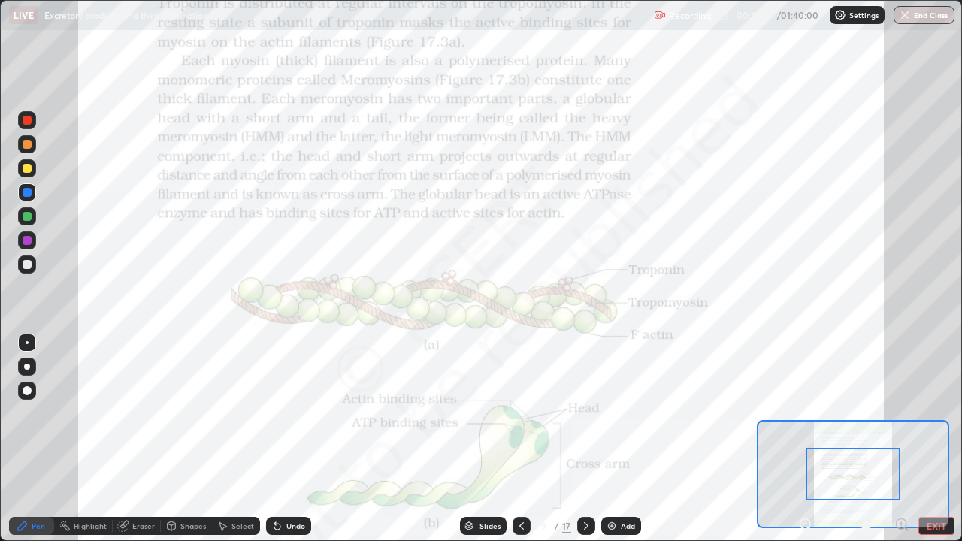
click at [901, 439] on icon at bounding box center [901, 524] width 4 height 0
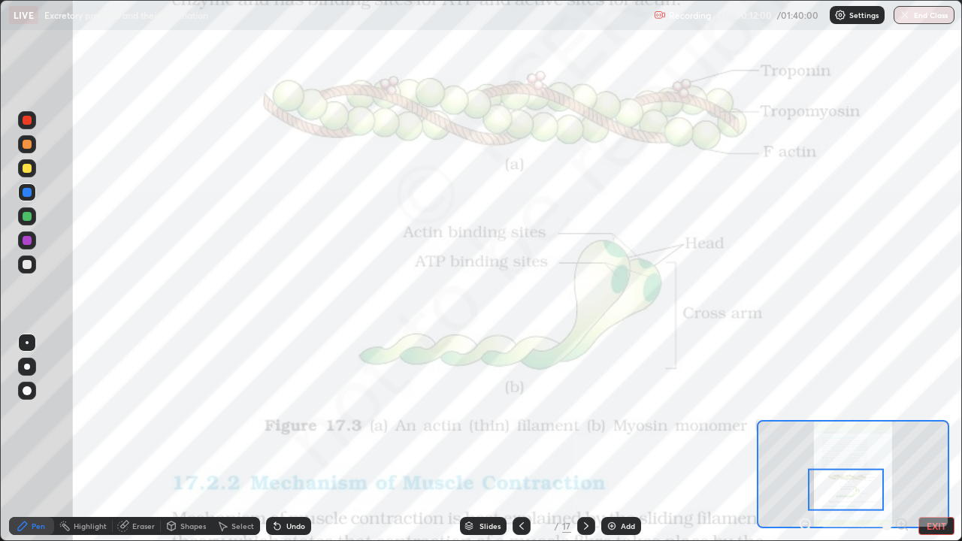
click at [479, 439] on div "Slides" at bounding box center [489, 526] width 21 height 8
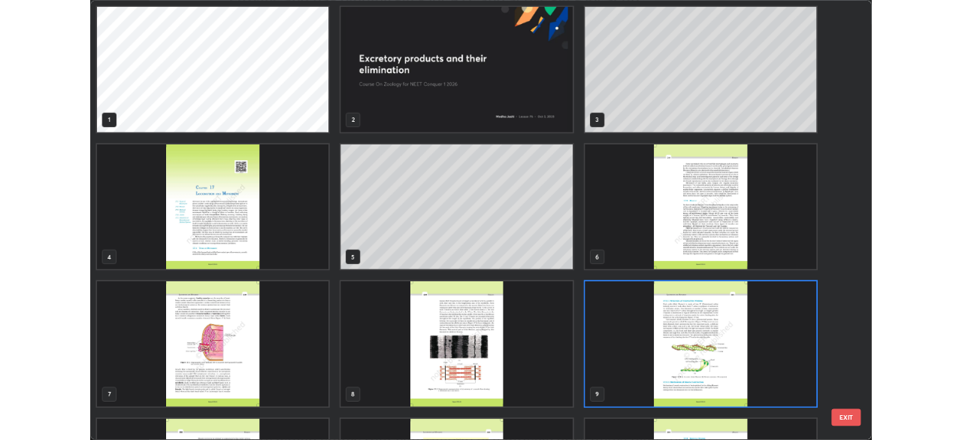
scroll to position [535, 953]
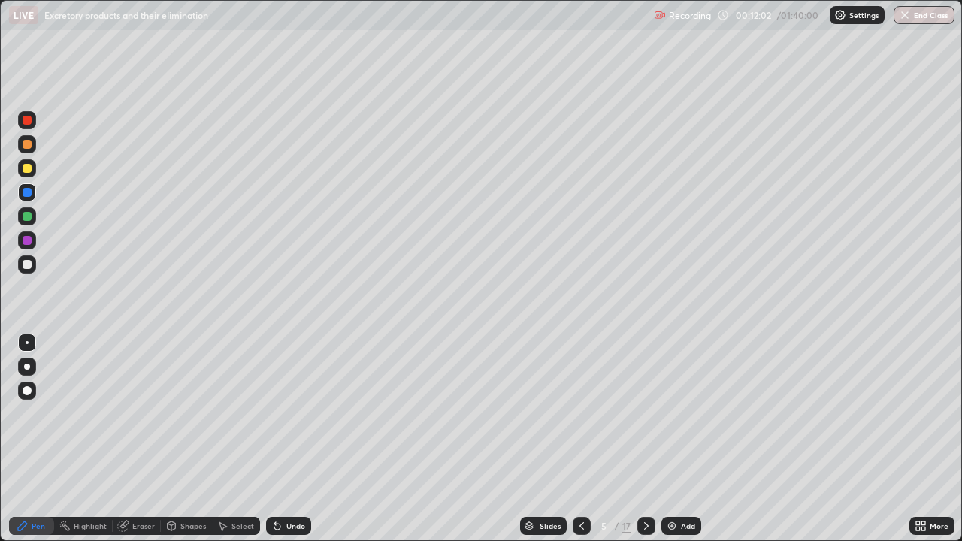
click at [917, 439] on icon at bounding box center [918, 523] width 4 height 4
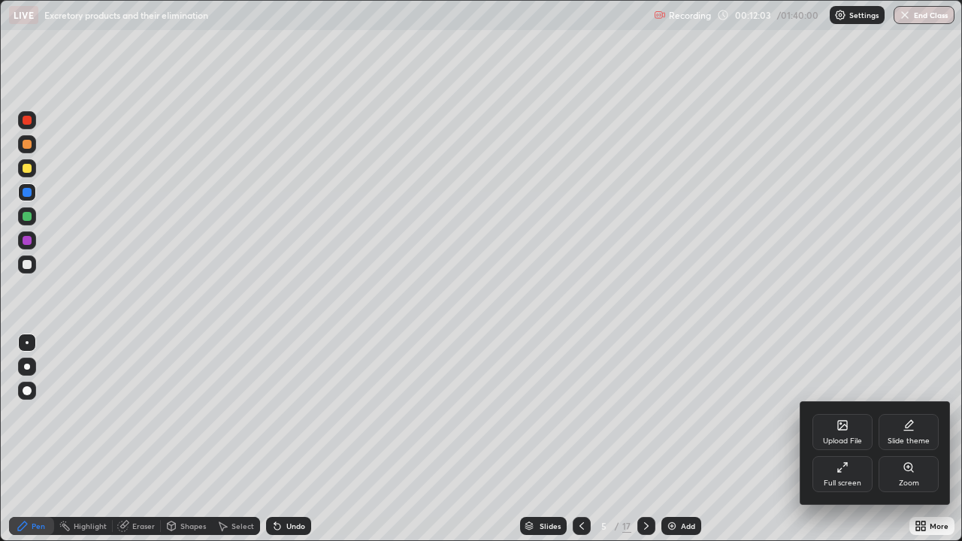
click at [839, 439] on div "Full screen" at bounding box center [842, 483] width 38 height 8
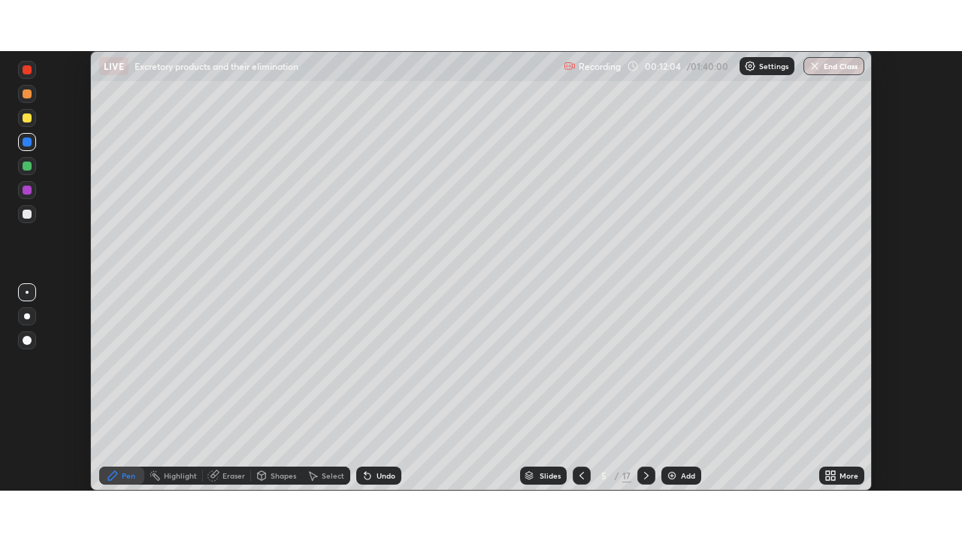
scroll to position [74696, 74174]
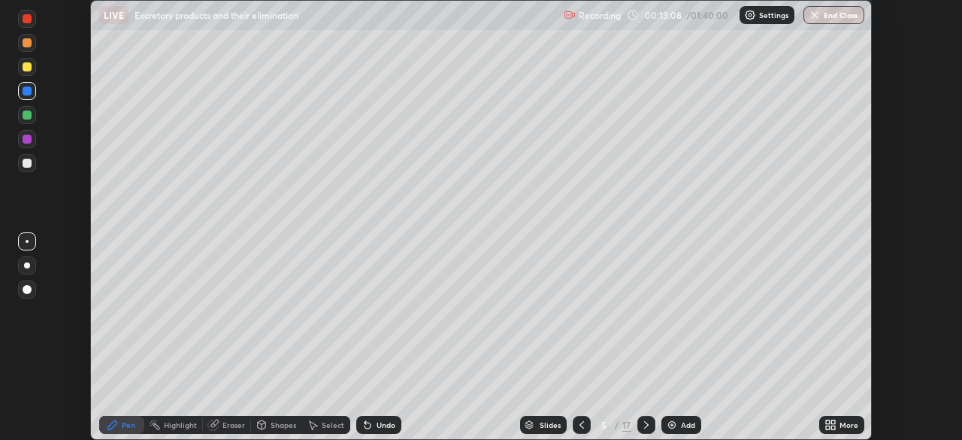
click at [843, 425] on div "More" at bounding box center [848, 425] width 19 height 8
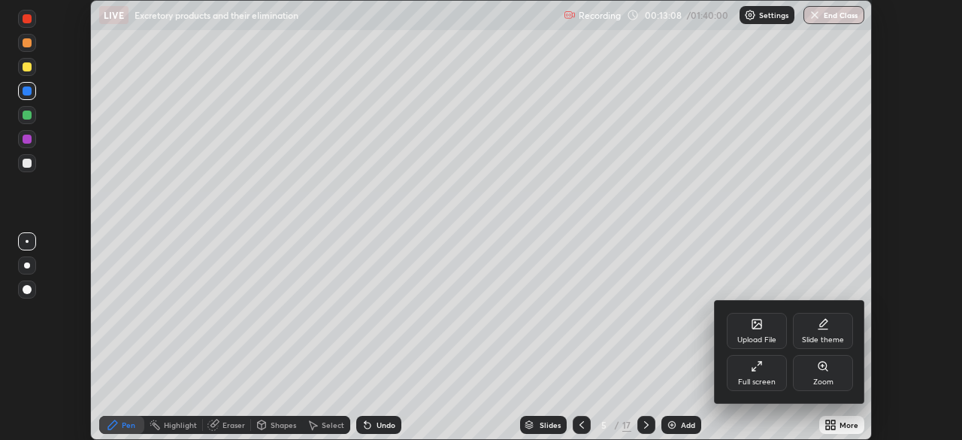
click at [763, 384] on div "Full screen" at bounding box center [757, 382] width 38 height 8
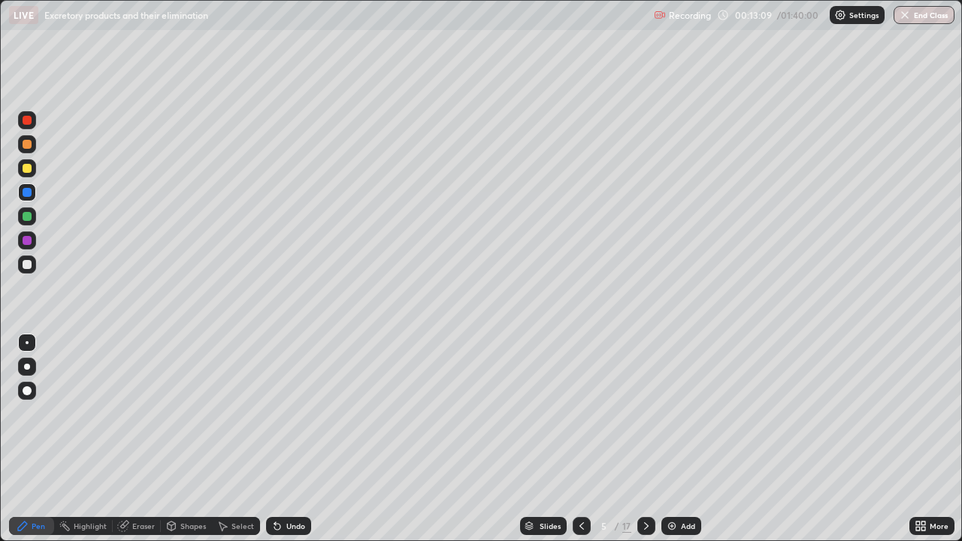
scroll to position [541, 962]
click at [678, 439] on div "Add" at bounding box center [681, 526] width 40 height 18
click at [27, 169] on div at bounding box center [27, 168] width 9 height 9
click at [26, 212] on div at bounding box center [27, 216] width 9 height 9
click at [26, 265] on div at bounding box center [27, 264] width 9 height 9
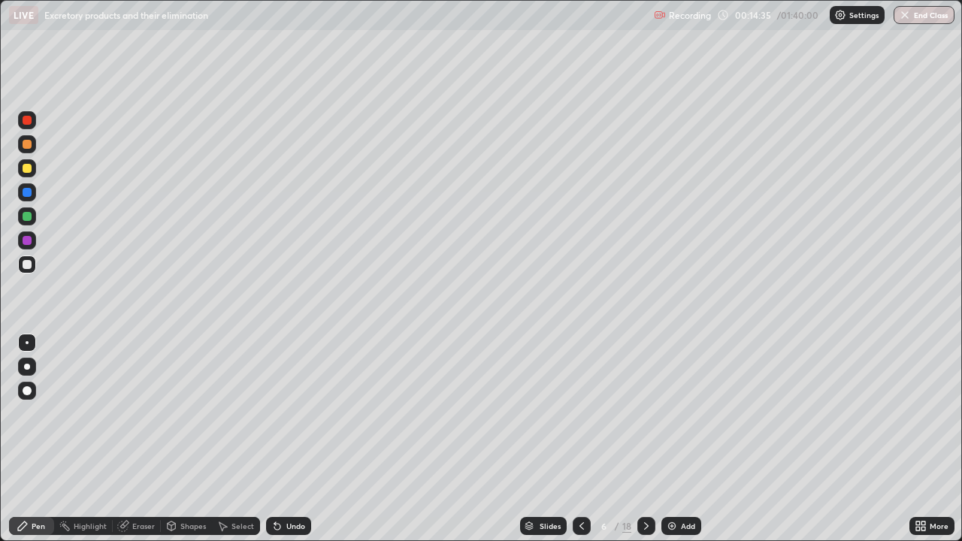
click at [29, 191] on div at bounding box center [27, 192] width 9 height 9
click at [26, 264] on div at bounding box center [27, 264] width 9 height 9
click at [26, 195] on div at bounding box center [27, 192] width 9 height 9
click at [27, 267] on div at bounding box center [27, 264] width 9 height 9
click at [544, 439] on div "Slides" at bounding box center [549, 526] width 21 height 8
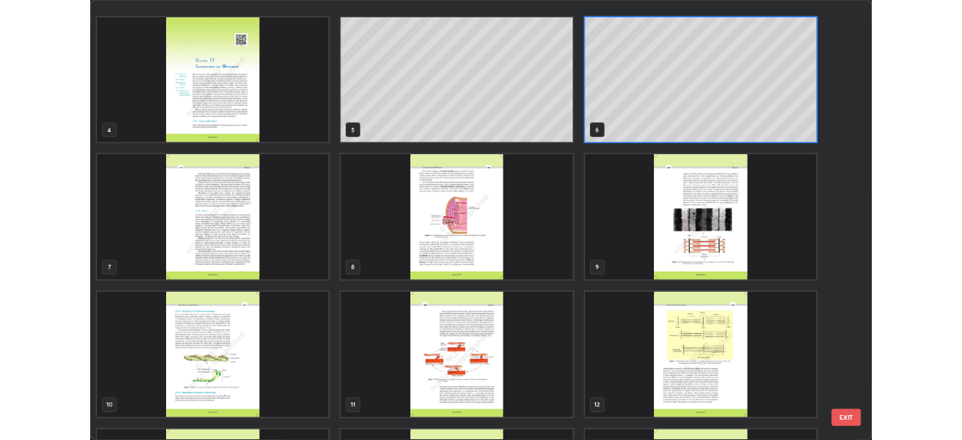
scroll to position [183, 0]
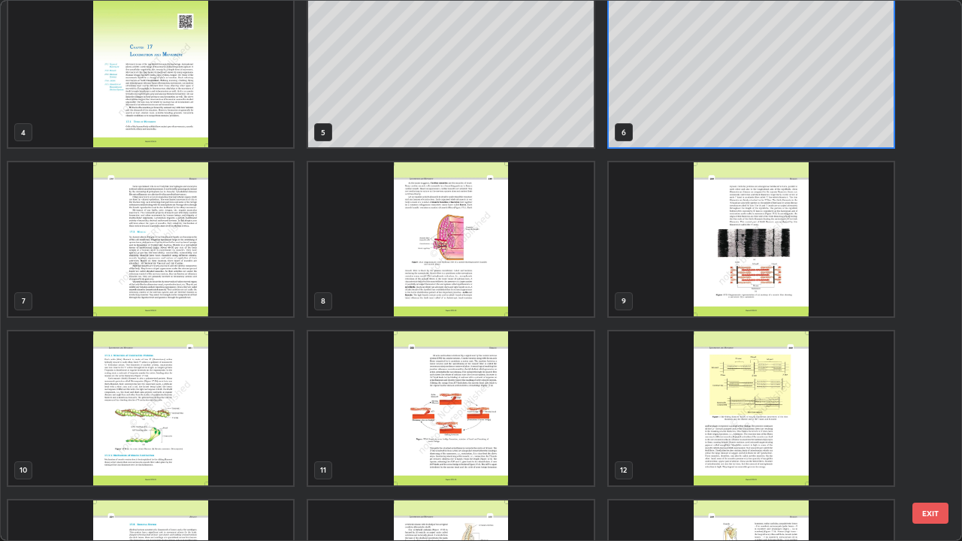
click at [150, 381] on img "grid" at bounding box center [150, 408] width 285 height 154
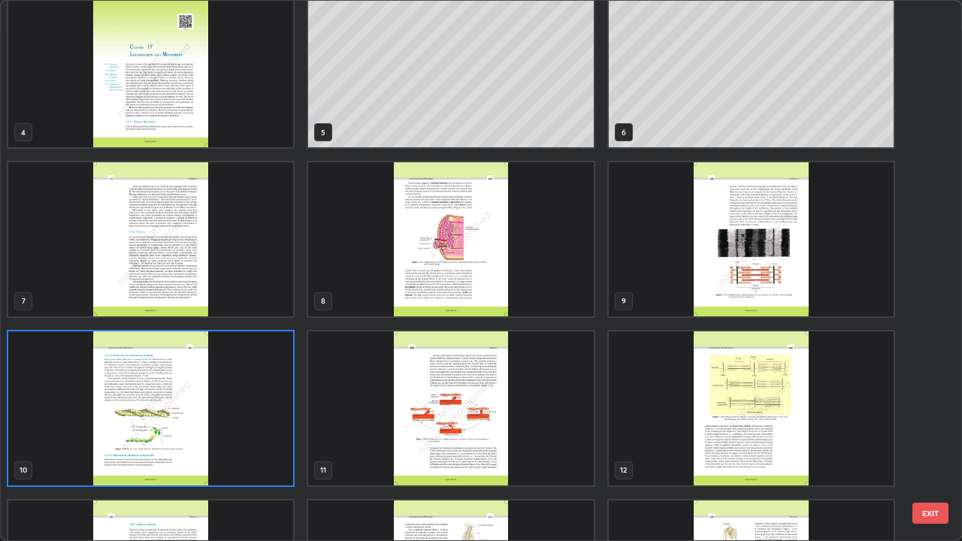
click at [150, 376] on img "grid" at bounding box center [150, 408] width 285 height 154
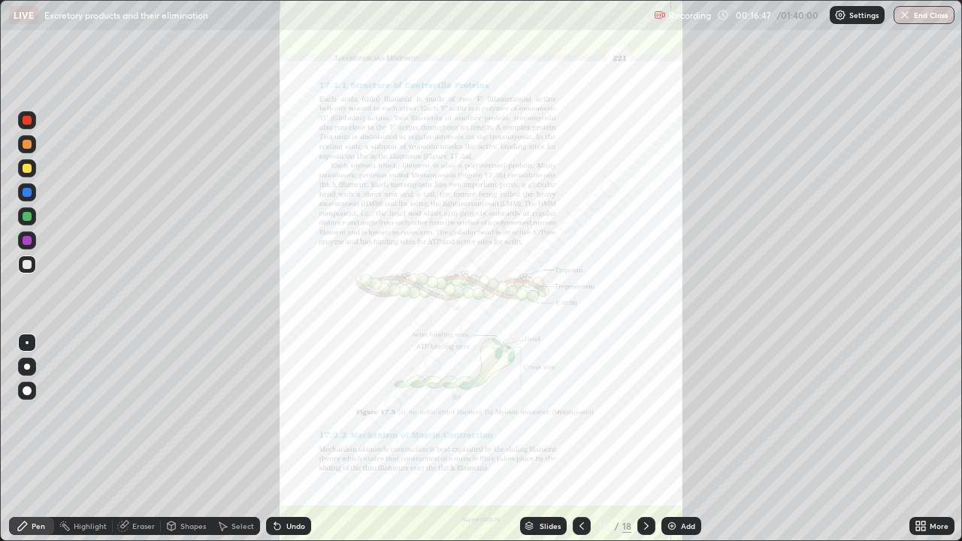
click at [924, 439] on icon at bounding box center [923, 523] width 4 height 4
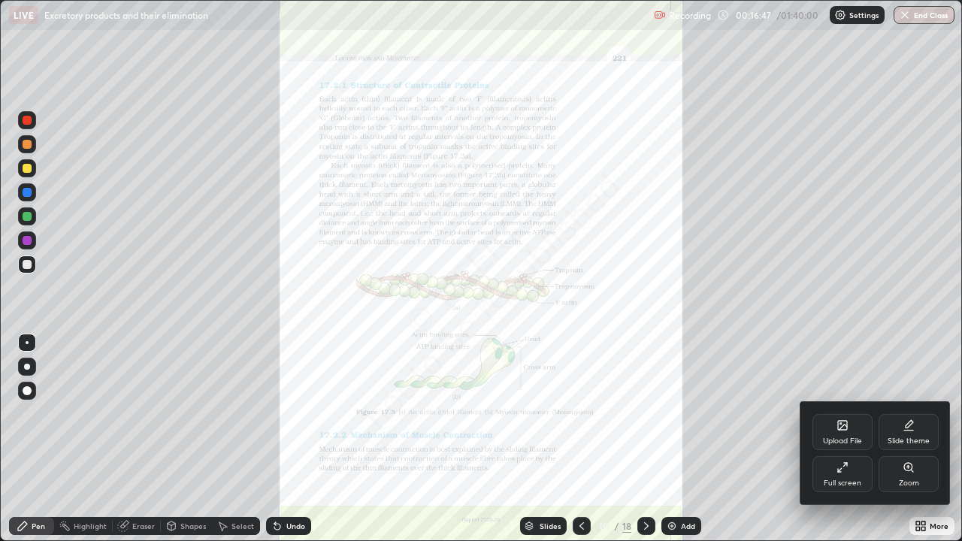
click at [902, 439] on div "Zoom" at bounding box center [908, 474] width 60 height 36
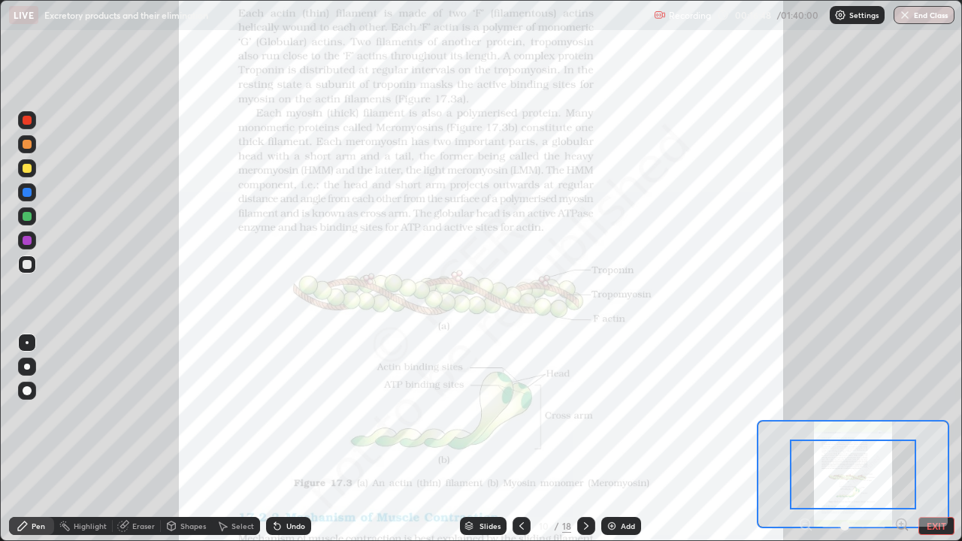
click at [901, 439] on icon at bounding box center [901, 524] width 4 height 0
click at [900, 439] on icon at bounding box center [901, 524] width 4 height 0
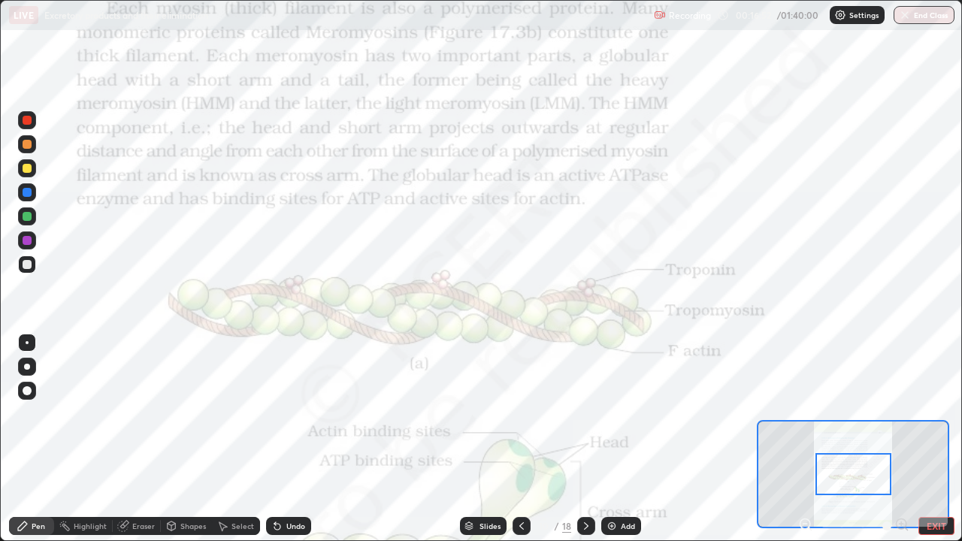
click at [25, 124] on div at bounding box center [27, 120] width 9 height 9
click at [925, 439] on button "EXIT" at bounding box center [936, 526] width 36 height 18
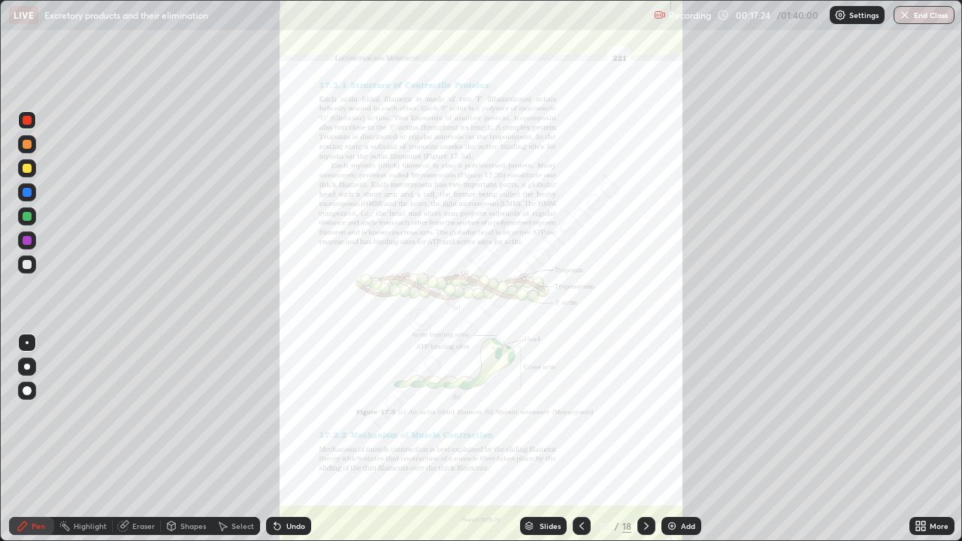
click at [917, 439] on icon at bounding box center [918, 523] width 4 height 4
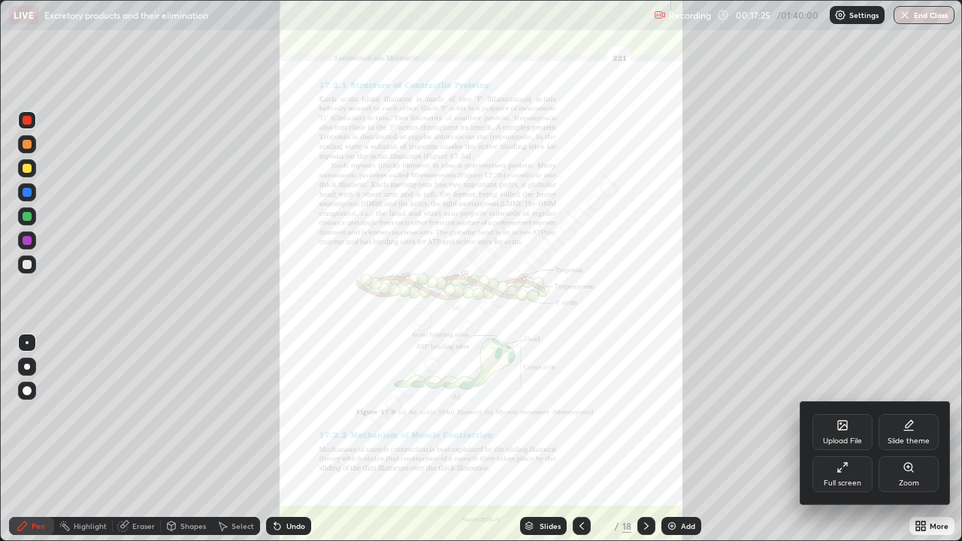
click at [838, 439] on div "Full screen" at bounding box center [842, 474] width 60 height 36
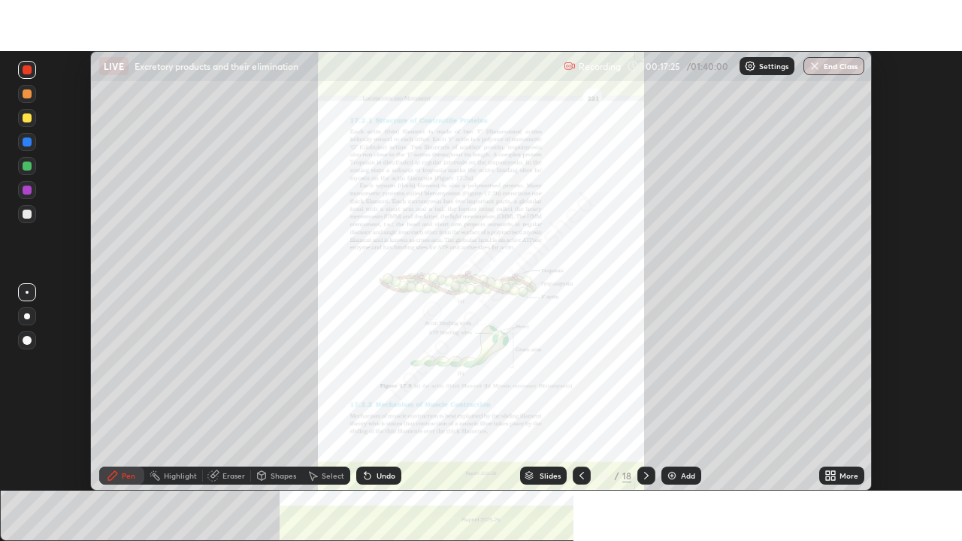
scroll to position [74696, 74174]
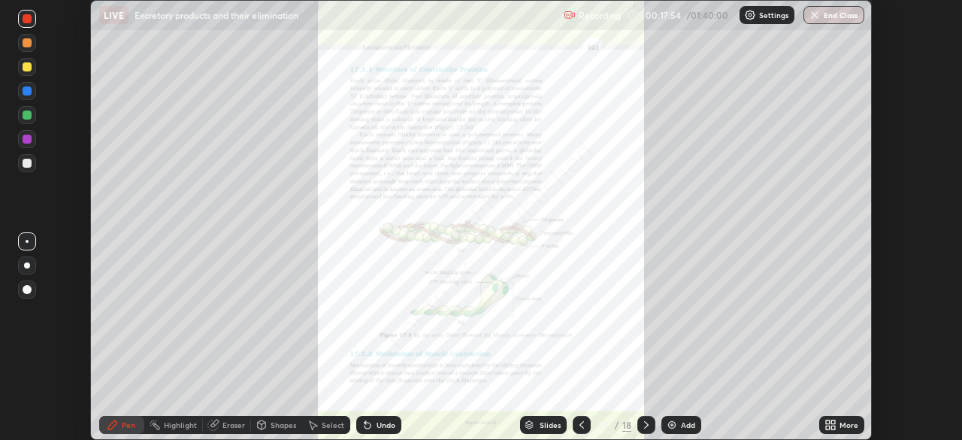
click at [839, 426] on div "More" at bounding box center [848, 425] width 19 height 8
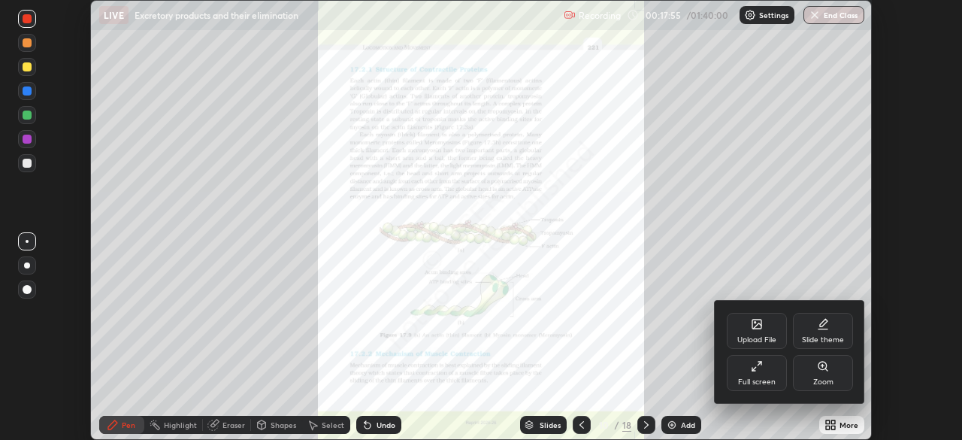
click at [761, 372] on div "Full screen" at bounding box center [757, 373] width 60 height 36
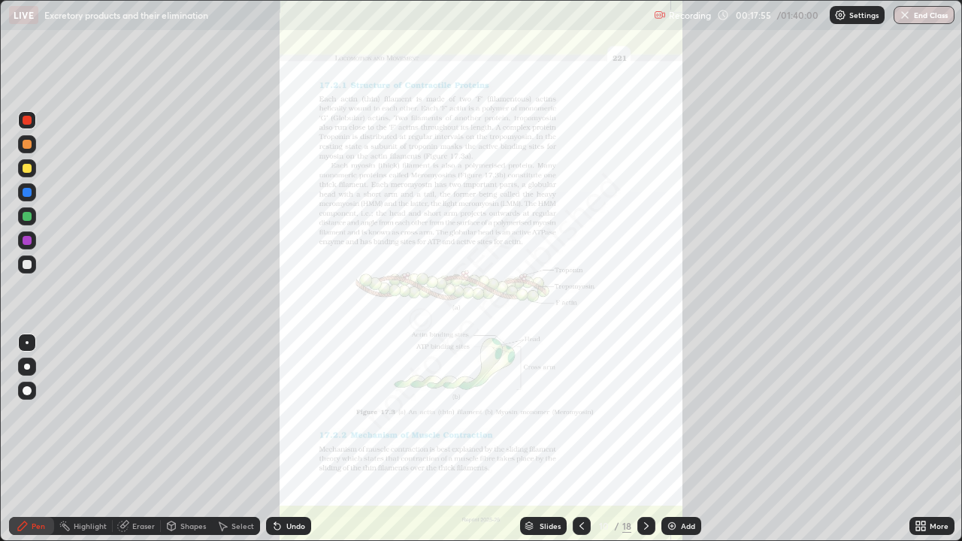
scroll to position [541, 962]
click at [537, 439] on div "Slides" at bounding box center [543, 526] width 47 height 18
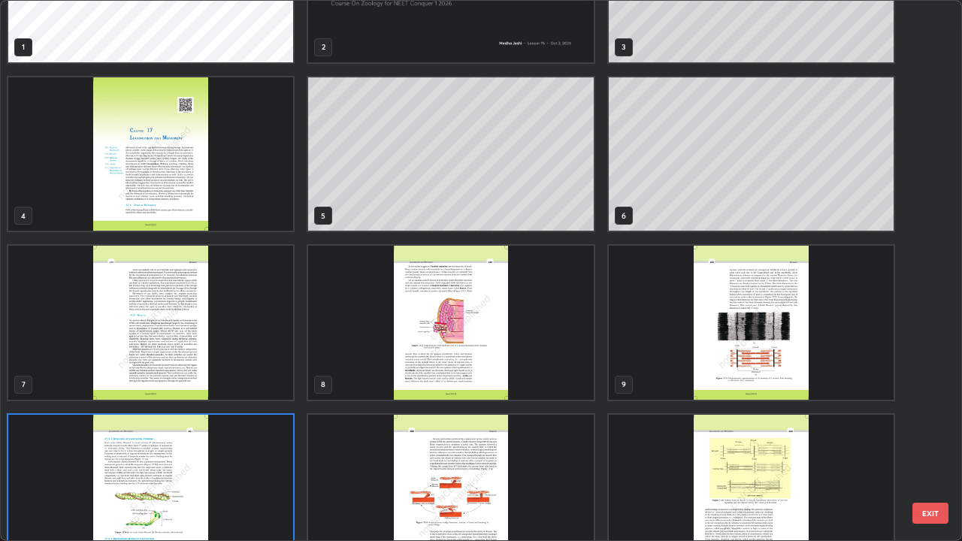
scroll to position [93, 0]
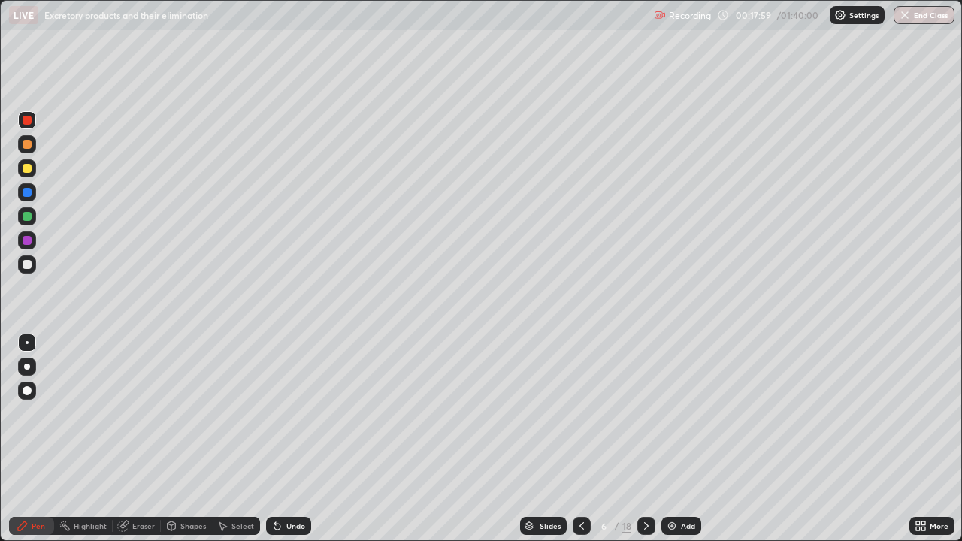
click at [682, 439] on div "Add" at bounding box center [688, 526] width 14 height 8
click at [31, 267] on div at bounding box center [27, 264] width 9 height 9
click at [29, 169] on div at bounding box center [27, 168] width 9 height 9
click at [23, 217] on div at bounding box center [27, 216] width 9 height 9
click at [26, 193] on div at bounding box center [27, 192] width 9 height 9
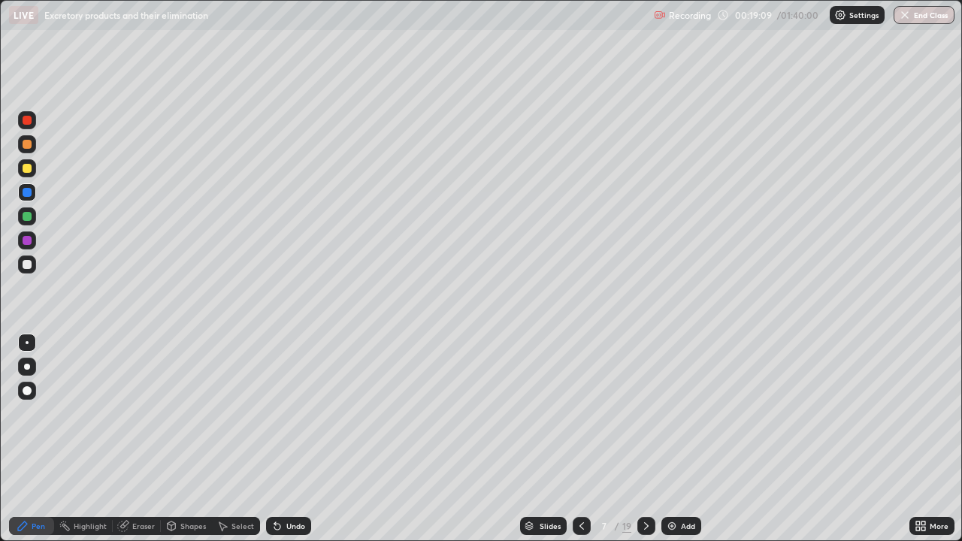
click at [26, 266] on div at bounding box center [27, 264] width 9 height 9
click at [28, 216] on div at bounding box center [27, 216] width 9 height 9
click at [29, 192] on div at bounding box center [27, 192] width 9 height 9
click at [23, 171] on div at bounding box center [27, 168] width 9 height 9
click at [579, 439] on icon at bounding box center [582, 526] width 12 height 12
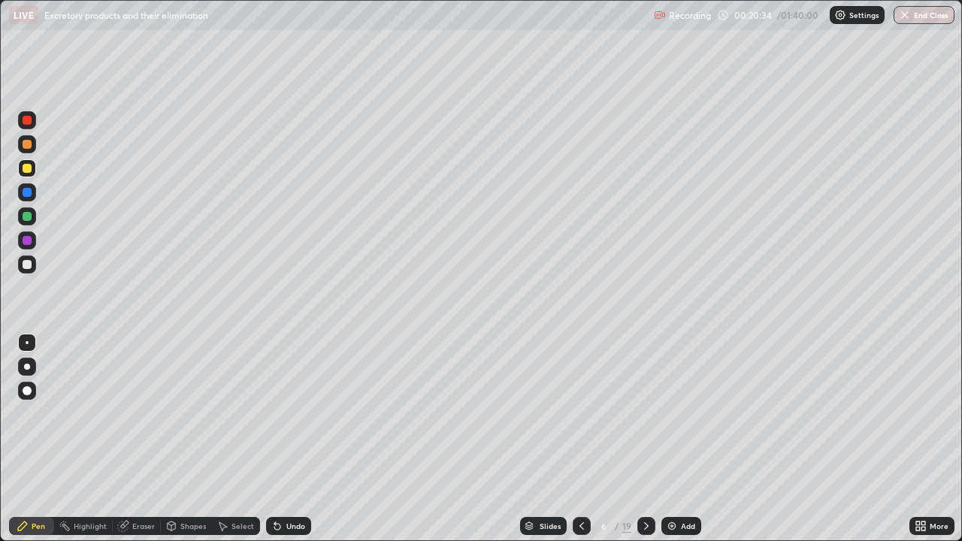
click at [578, 439] on icon at bounding box center [582, 526] width 12 height 12
click at [646, 439] on icon at bounding box center [646, 526] width 12 height 12
click at [645, 439] on icon at bounding box center [646, 526] width 12 height 12
click at [681, 439] on div "Add" at bounding box center [681, 526] width 40 height 18
click at [26, 145] on div at bounding box center [27, 144] width 9 height 9
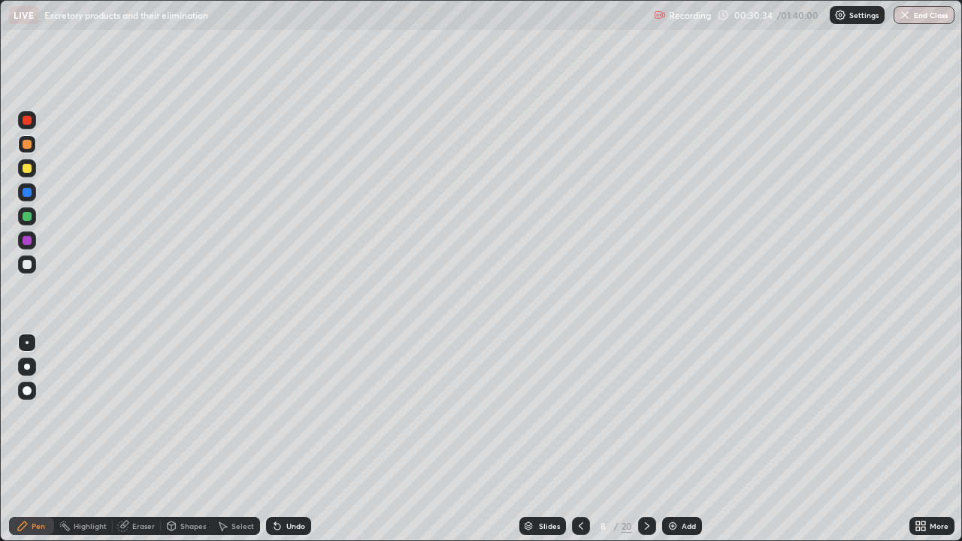
click at [28, 268] on div at bounding box center [27, 264] width 9 height 9
click at [536, 439] on div "Slides" at bounding box center [542, 526] width 47 height 18
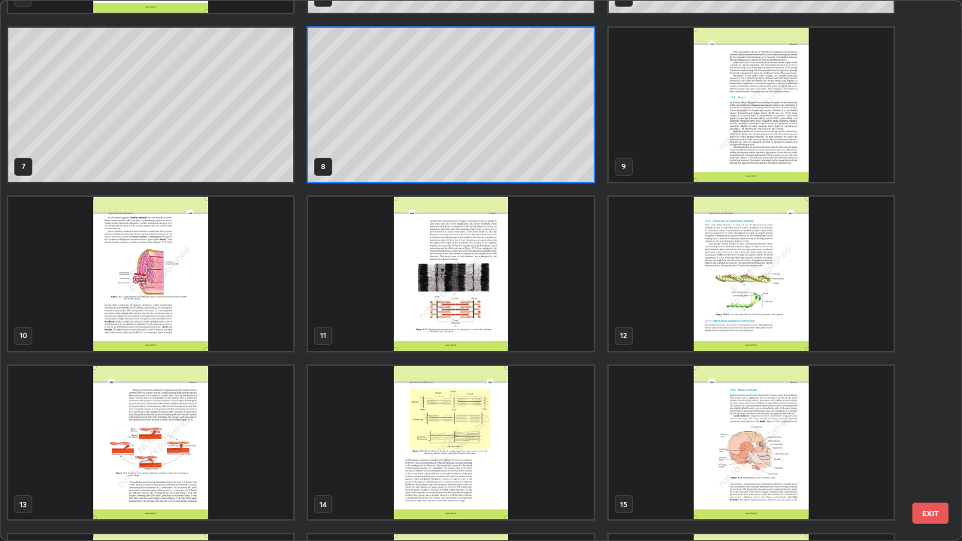
scroll to position [317, 0]
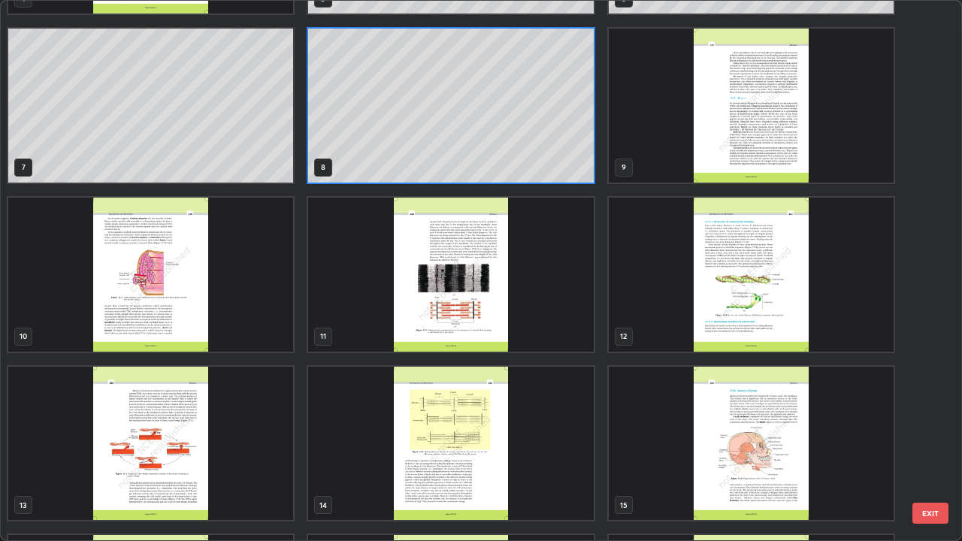
click at [393, 309] on img "grid" at bounding box center [450, 275] width 285 height 154
click at [390, 312] on img "grid" at bounding box center [450, 275] width 285 height 154
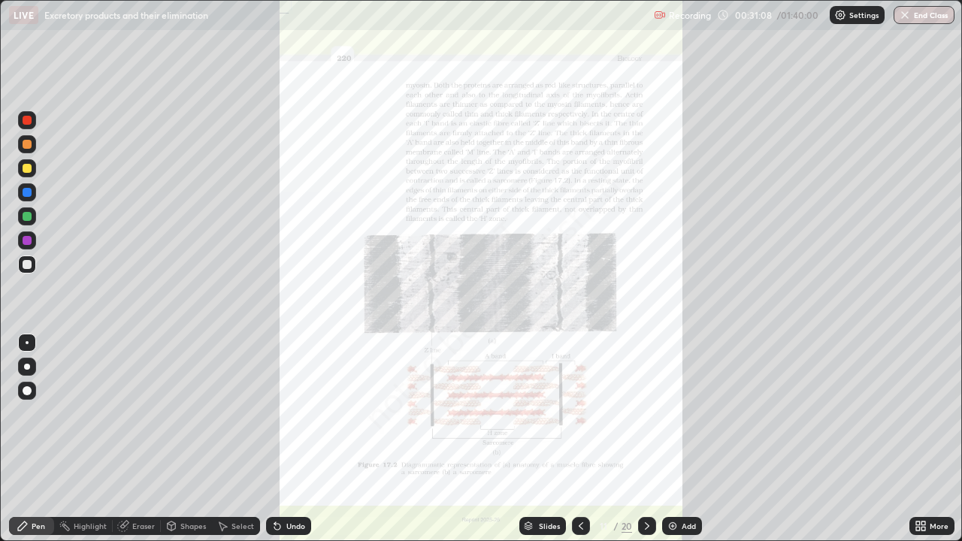
click at [391, 311] on img "grid" at bounding box center [450, 275] width 285 height 154
click at [917, 439] on icon at bounding box center [918, 523] width 4 height 4
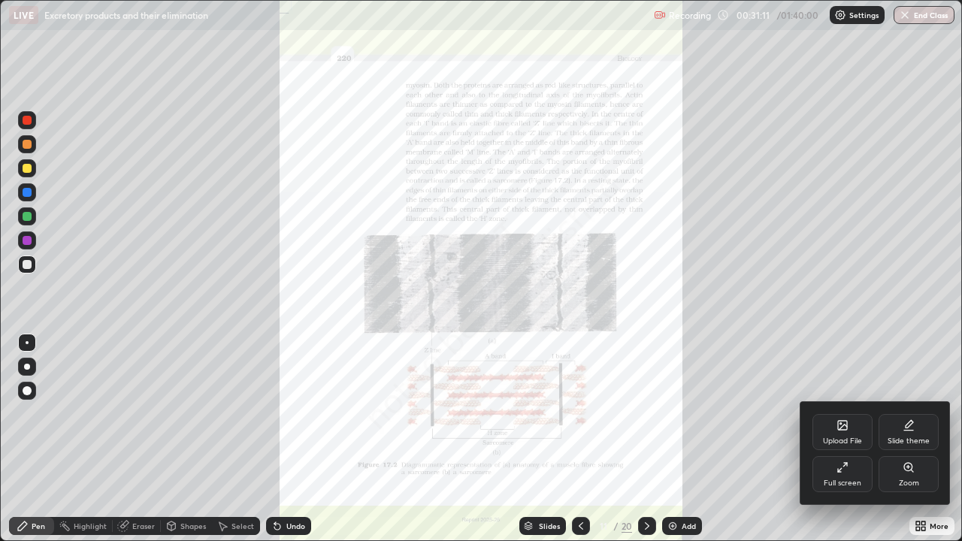
click at [899, 439] on div "Zoom" at bounding box center [909, 483] width 20 height 8
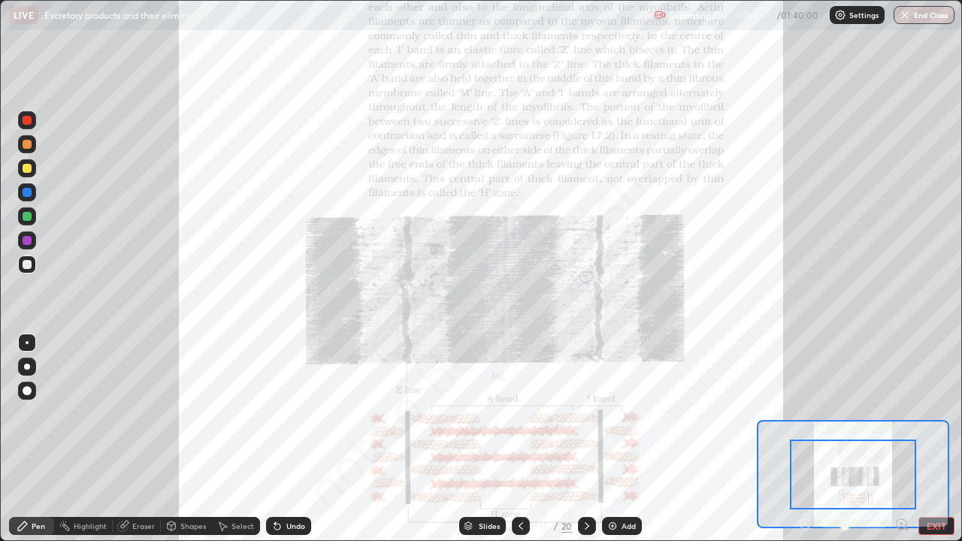
click at [901, 439] on icon at bounding box center [901, 524] width 4 height 0
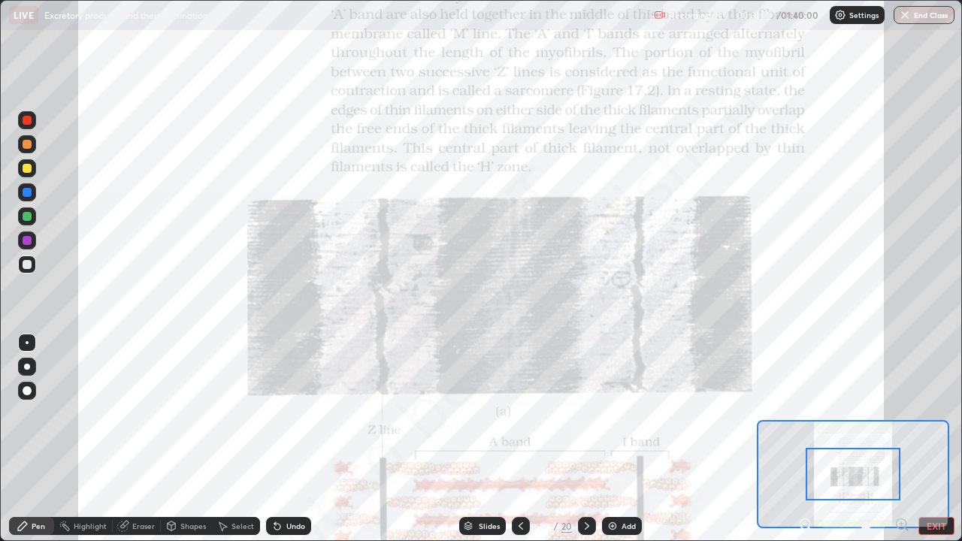
click at [900, 439] on icon at bounding box center [901, 524] width 4 height 0
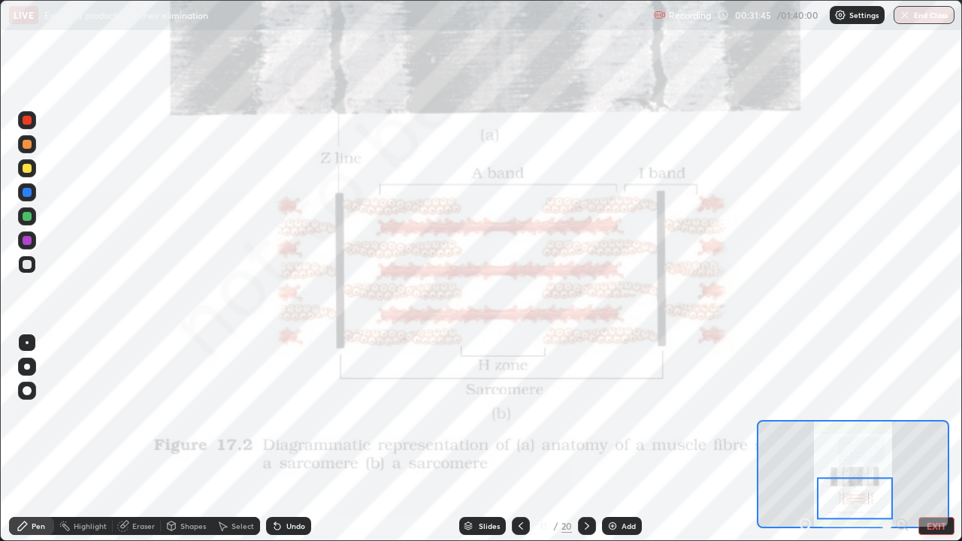
click at [29, 119] on div at bounding box center [27, 120] width 9 height 9
click at [639, 439] on div "Add" at bounding box center [622, 526] width 40 height 18
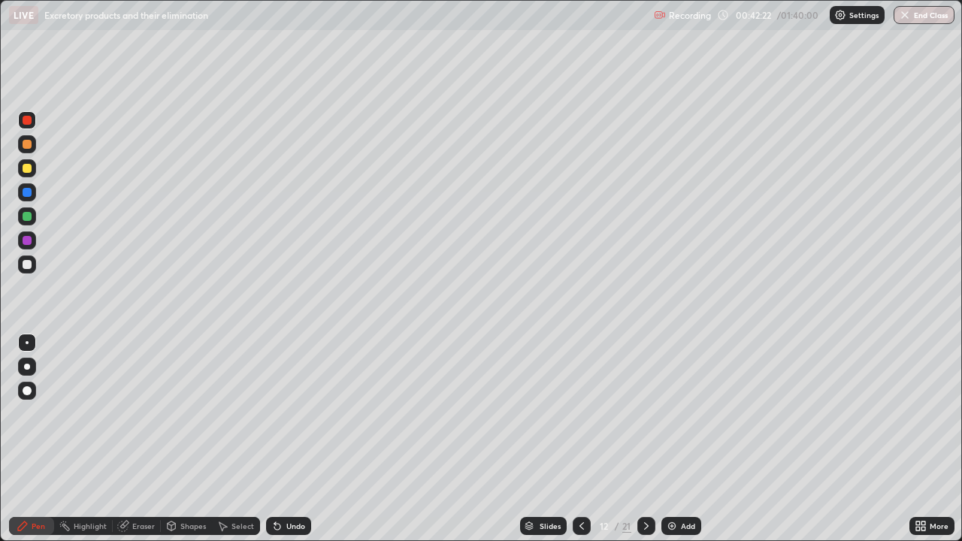
click at [29, 262] on div at bounding box center [27, 264] width 9 height 9
click at [281, 439] on div "Undo" at bounding box center [285, 526] width 51 height 30
click at [286, 439] on div "Undo" at bounding box center [285, 526] width 51 height 30
click at [287, 439] on div "Undo" at bounding box center [285, 526] width 51 height 30
click at [289, 439] on div "Undo" at bounding box center [295, 526] width 19 height 8
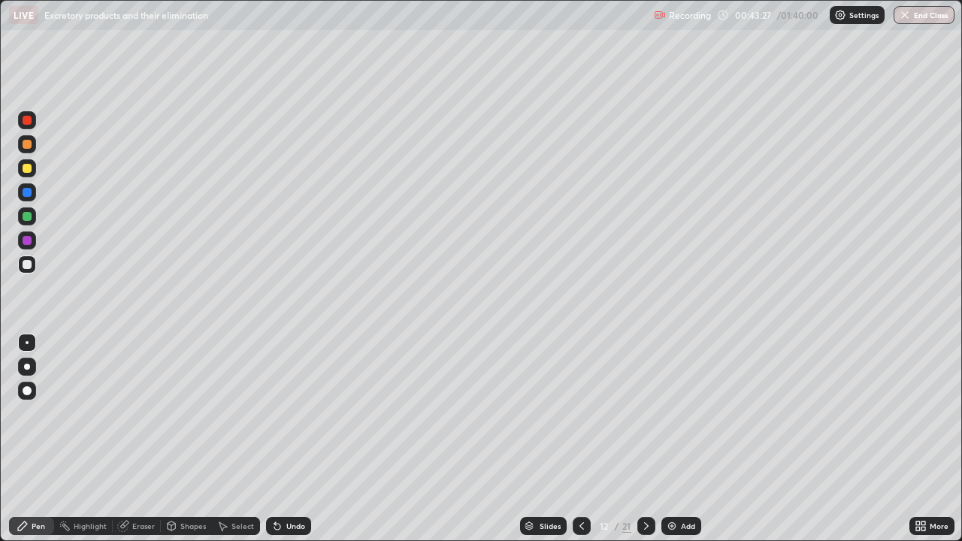
click at [289, 439] on div "Undo" at bounding box center [288, 526] width 45 height 18
click at [30, 192] on div at bounding box center [27, 192] width 9 height 9
click at [26, 261] on div at bounding box center [27, 264] width 9 height 9
click at [292, 439] on div "Undo" at bounding box center [288, 526] width 45 height 18
click at [294, 439] on div "Undo" at bounding box center [288, 526] width 45 height 18
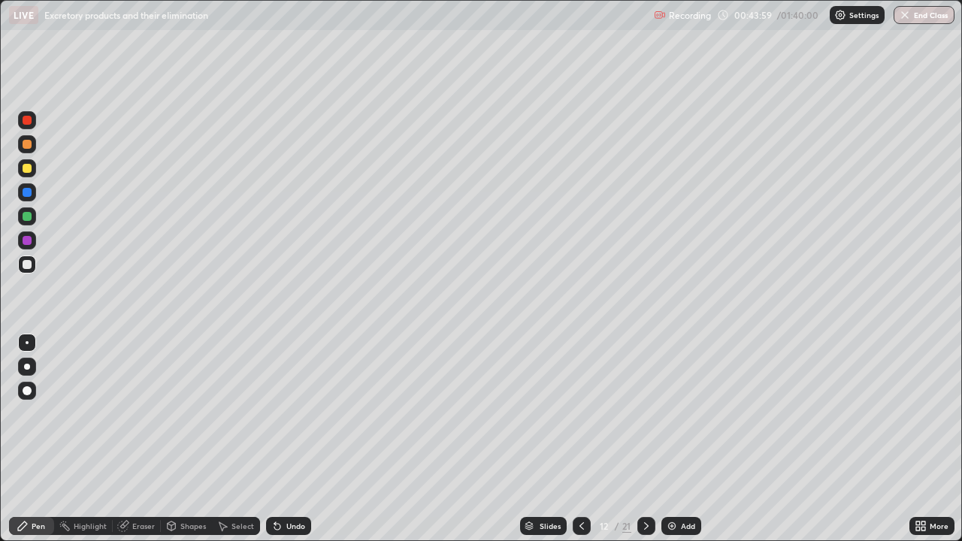
click at [292, 439] on div "Undo" at bounding box center [285, 526] width 51 height 30
click at [29, 196] on div at bounding box center [27, 192] width 9 height 9
click at [27, 265] on div at bounding box center [27, 264] width 9 height 9
click at [292, 439] on div "Undo" at bounding box center [288, 526] width 45 height 18
click at [187, 439] on div "Shapes" at bounding box center [186, 526] width 51 height 30
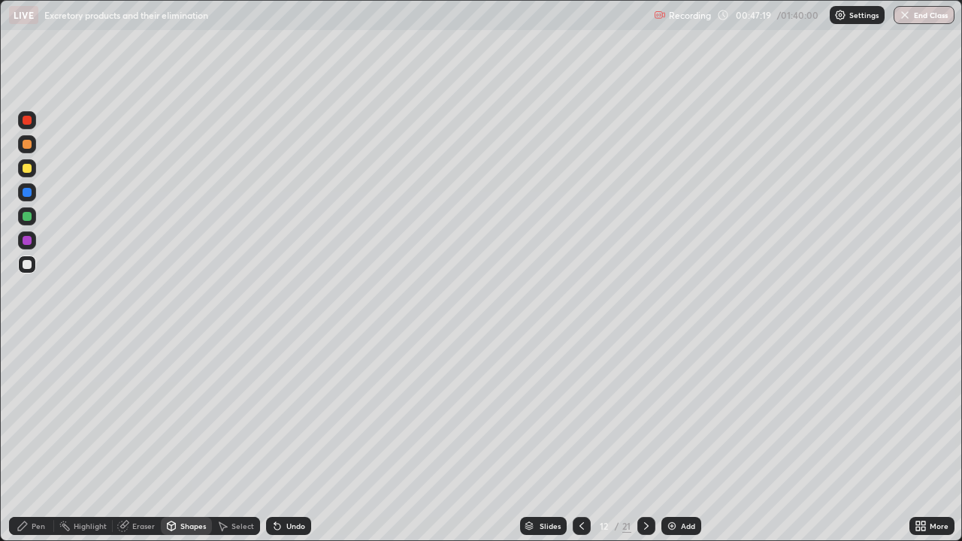
click at [41, 439] on div "Pen" at bounding box center [39, 526] width 14 height 8
click at [31, 194] on div at bounding box center [27, 192] width 9 height 9
click at [35, 259] on div at bounding box center [27, 264] width 18 height 24
click at [539, 439] on div "Slides" at bounding box center [549, 526] width 21 height 8
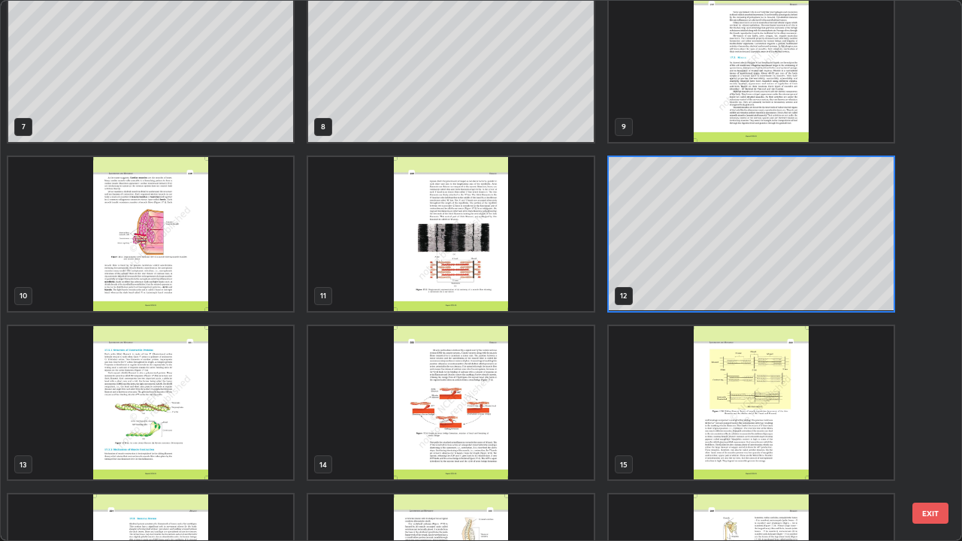
scroll to position [391, 0]
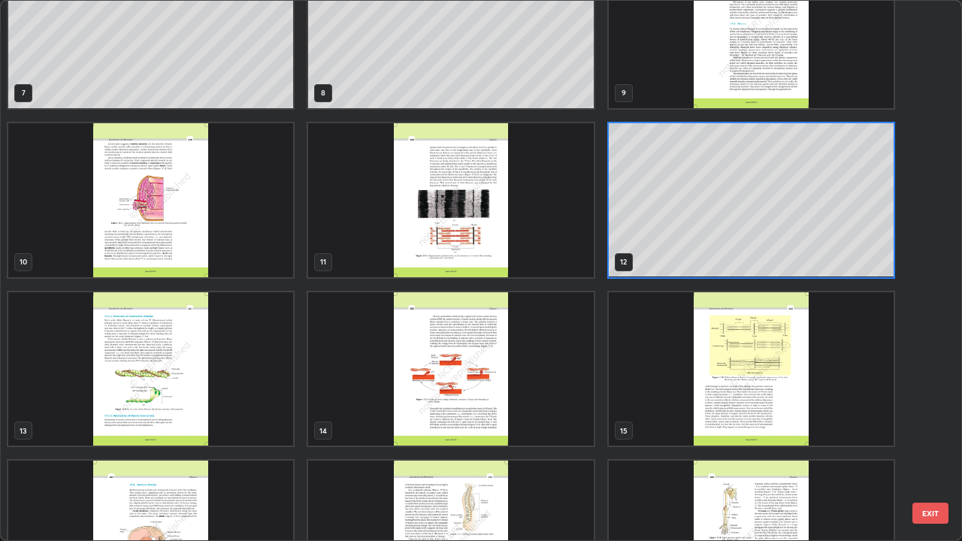
click at [146, 391] on img "grid" at bounding box center [150, 369] width 285 height 154
click at [147, 389] on img "grid" at bounding box center [150, 369] width 285 height 154
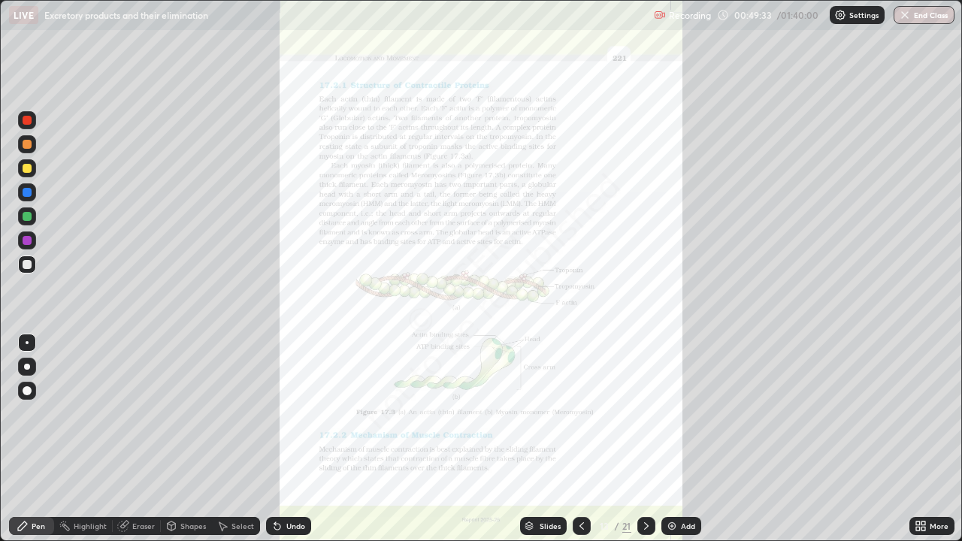
click at [917, 439] on icon at bounding box center [918, 523] width 4 height 4
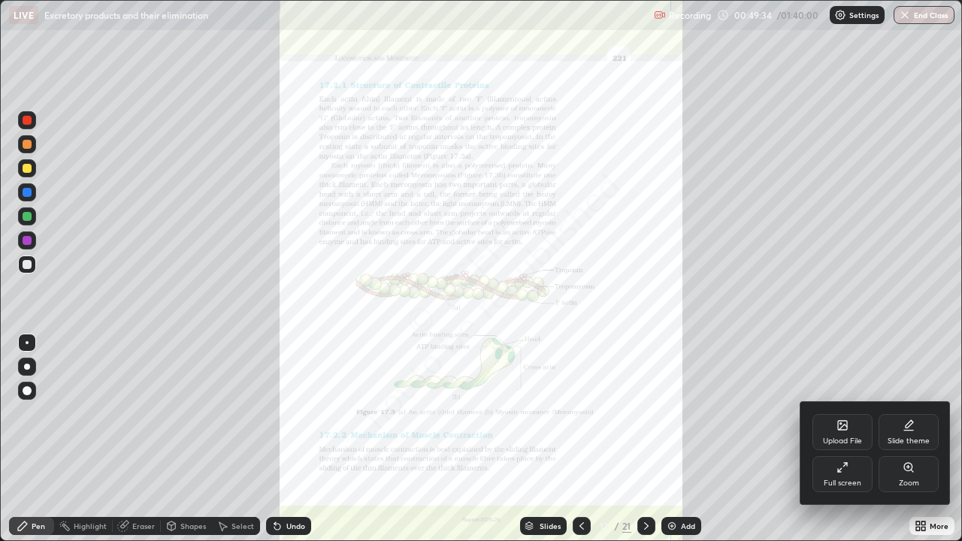
click at [899, 439] on div "Zoom" at bounding box center [909, 483] width 20 height 8
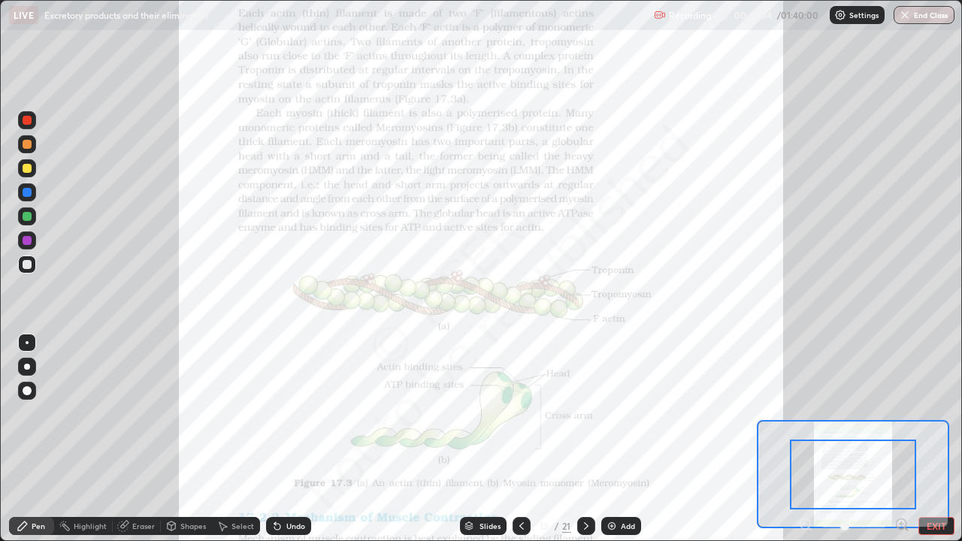
click at [901, 439] on icon at bounding box center [901, 524] width 4 height 0
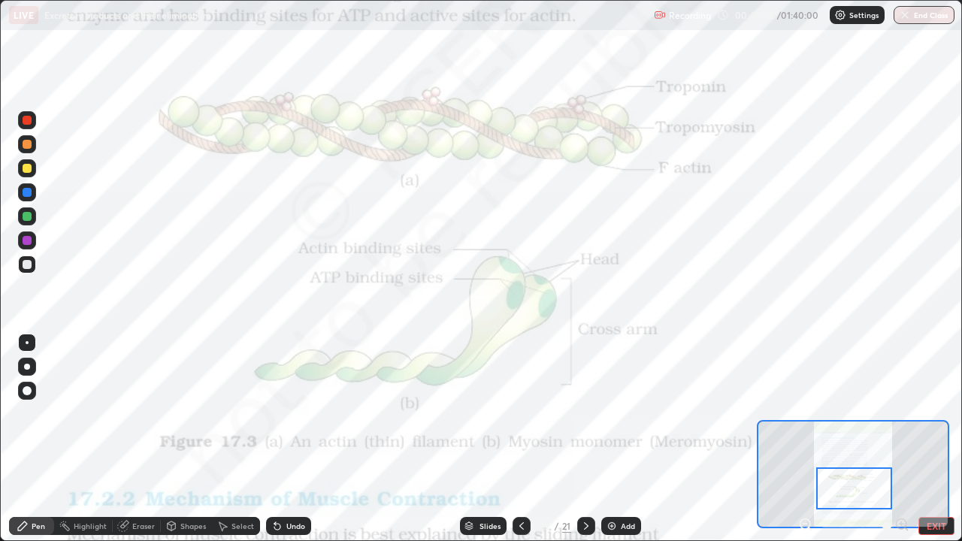
click at [33, 128] on div at bounding box center [27, 120] width 18 height 18
click at [577, 439] on div at bounding box center [586, 526] width 18 height 18
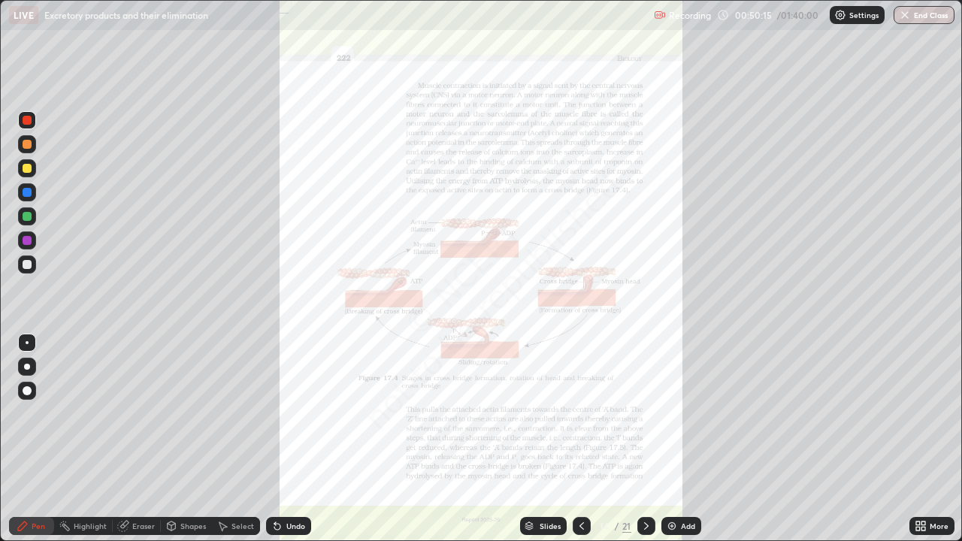
click at [536, 439] on div "Slides" at bounding box center [543, 526] width 47 height 18
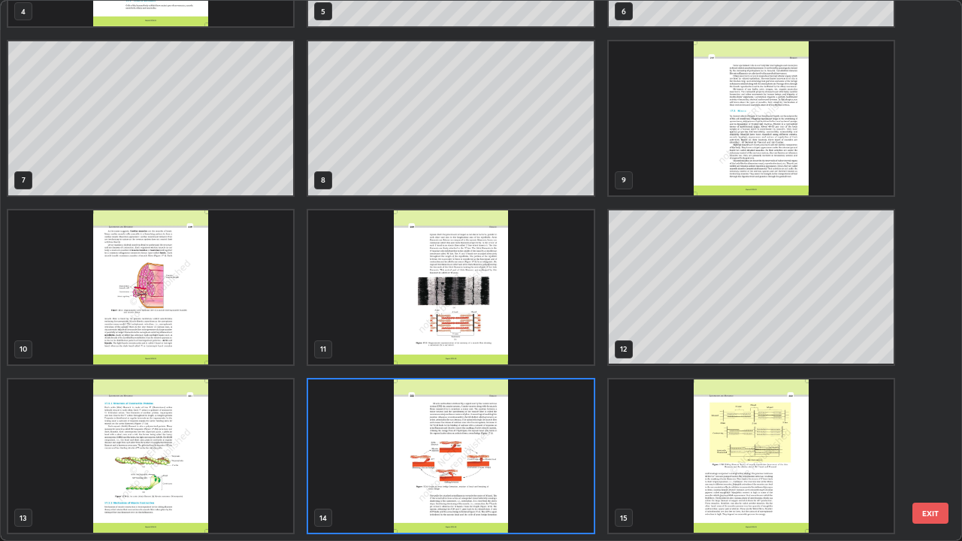
scroll to position [535, 953]
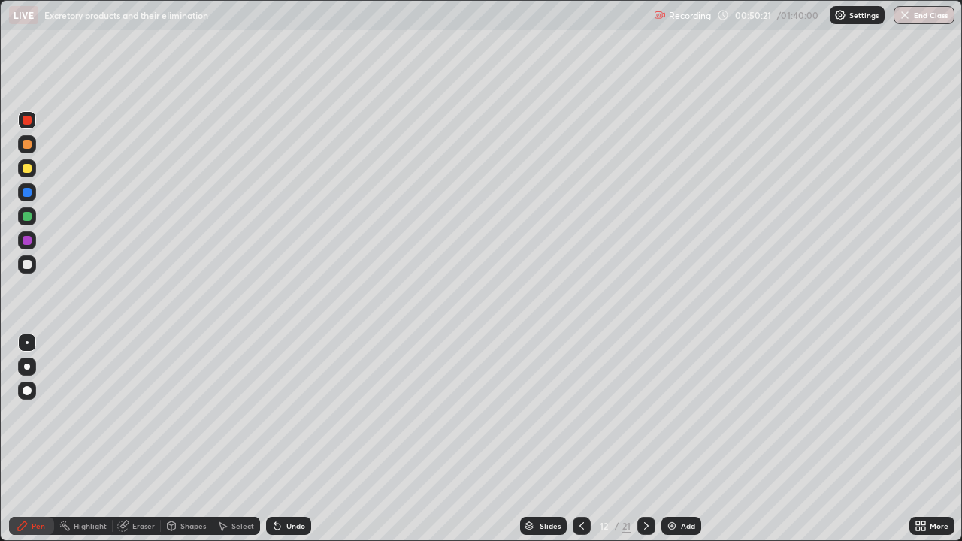
click at [33, 264] on div at bounding box center [27, 264] width 18 height 18
click at [289, 439] on div "Undo" at bounding box center [288, 526] width 45 height 18
click at [289, 439] on div "Undo" at bounding box center [295, 526] width 19 height 8
click at [292, 439] on div "Undo" at bounding box center [288, 526] width 45 height 18
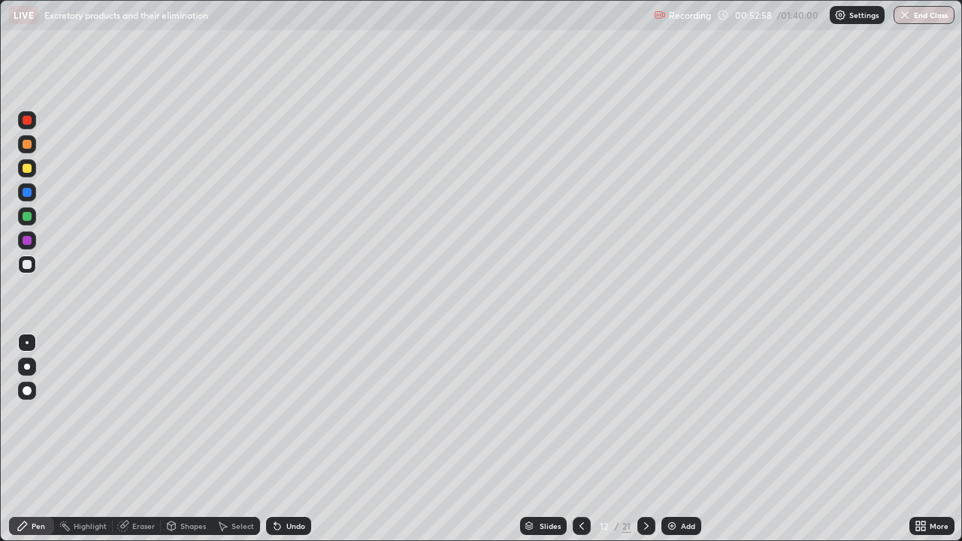
click at [285, 439] on div "Undo" at bounding box center [288, 526] width 45 height 18
click at [287, 439] on div "Undo" at bounding box center [288, 526] width 45 height 18
click at [678, 439] on div "Add" at bounding box center [681, 526] width 40 height 18
click at [579, 439] on icon at bounding box center [582, 526] width 12 height 12
click at [645, 439] on icon at bounding box center [646, 526] width 12 height 12
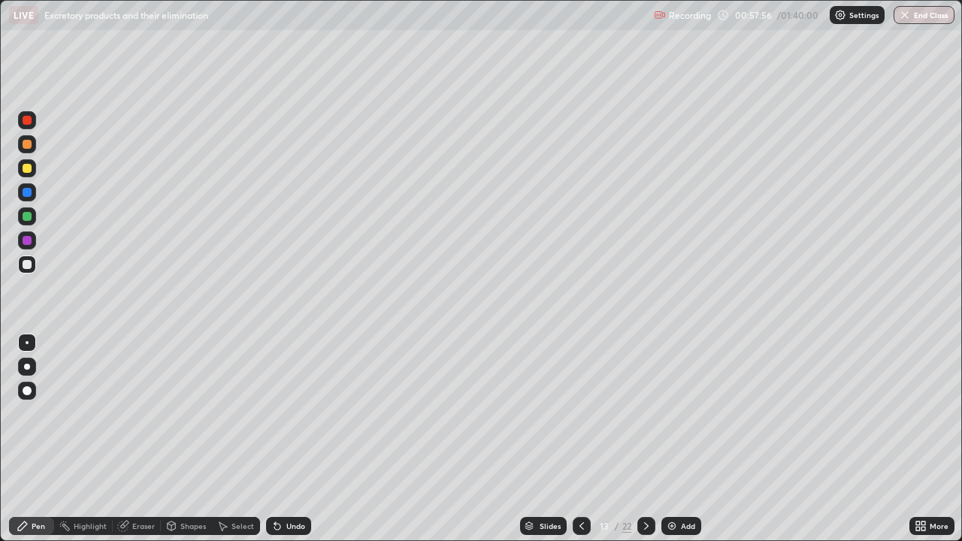
click at [539, 439] on div "Slides" at bounding box center [549, 526] width 21 height 8
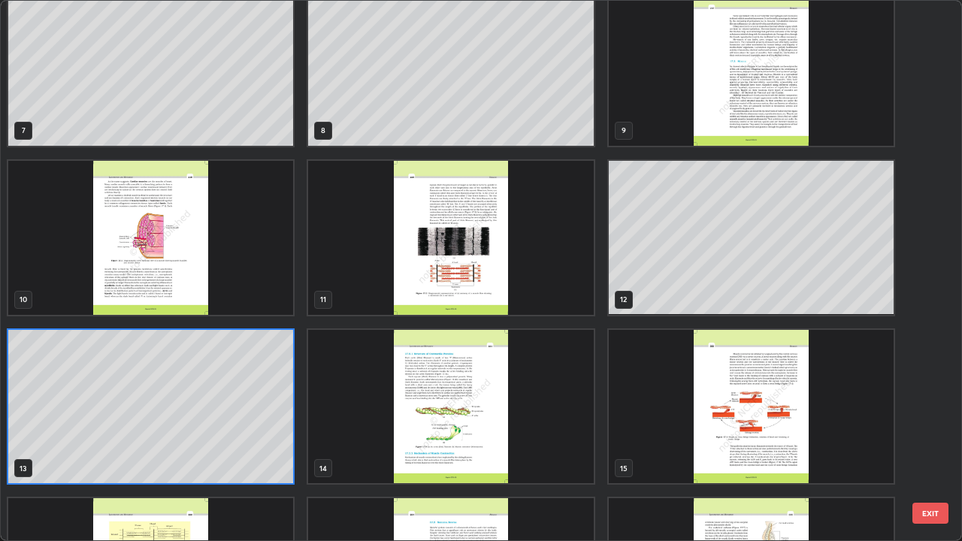
scroll to position [354, 0]
click at [380, 423] on img "grid" at bounding box center [450, 407] width 285 height 154
click at [381, 424] on img "grid" at bounding box center [450, 407] width 285 height 154
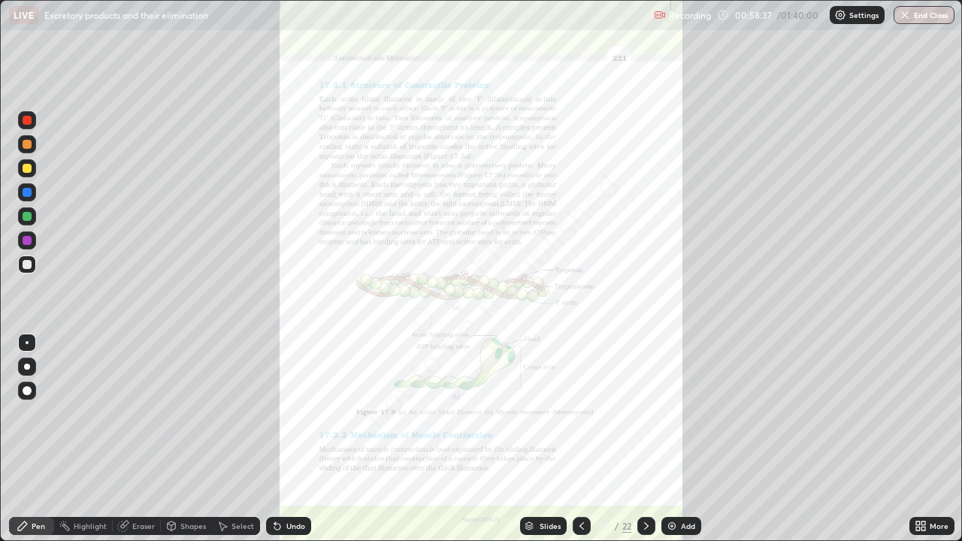
click at [923, 439] on icon at bounding box center [923, 529] width 4 height 4
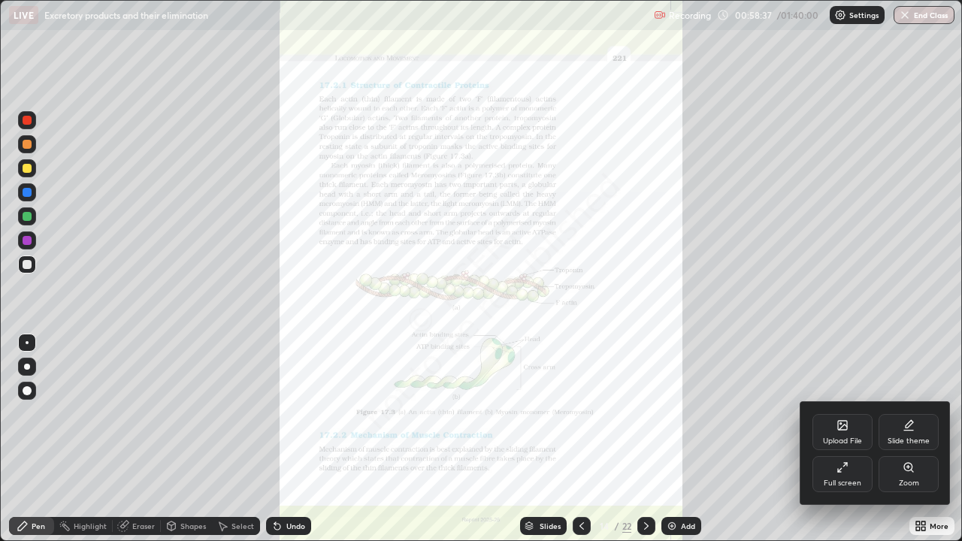
click at [903, 439] on div "Zoom" at bounding box center [909, 483] width 20 height 8
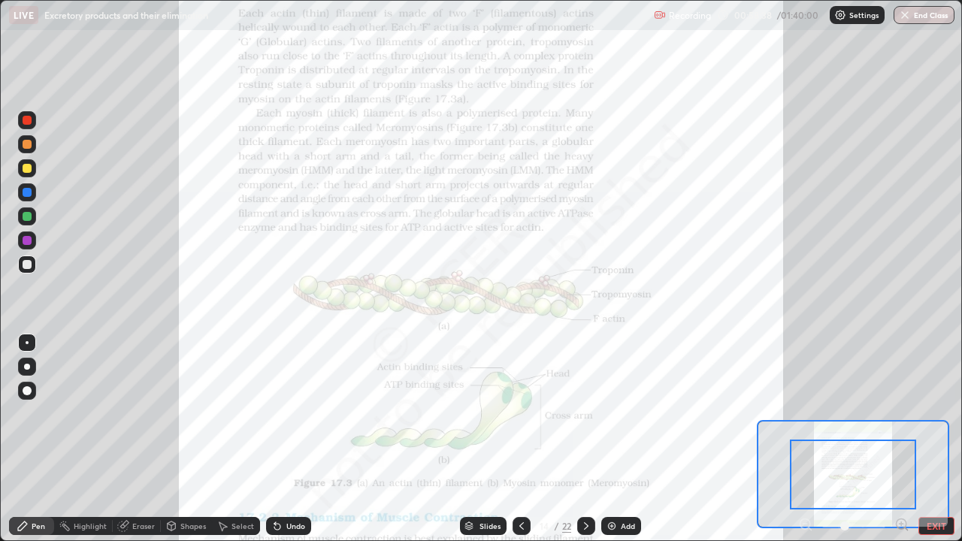
click at [901, 439] on icon at bounding box center [901, 524] width 4 height 0
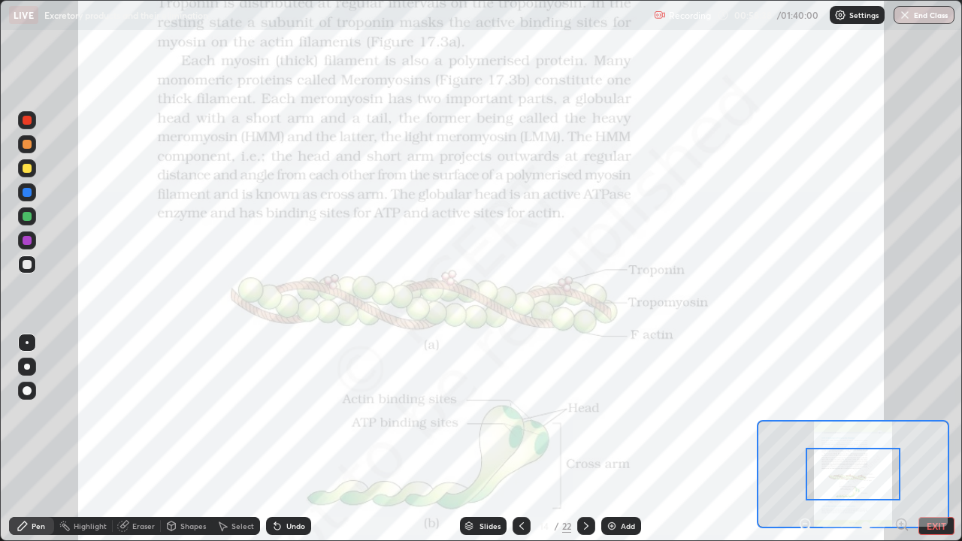
click at [901, 439] on icon at bounding box center [901, 524] width 4 height 0
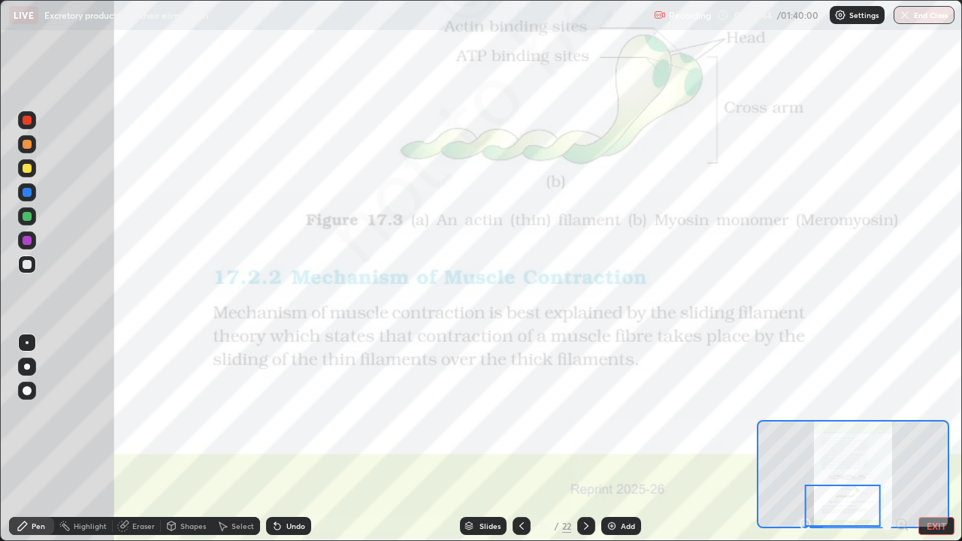
click at [25, 120] on div at bounding box center [27, 120] width 9 height 9
click at [585, 439] on icon at bounding box center [586, 526] width 12 height 12
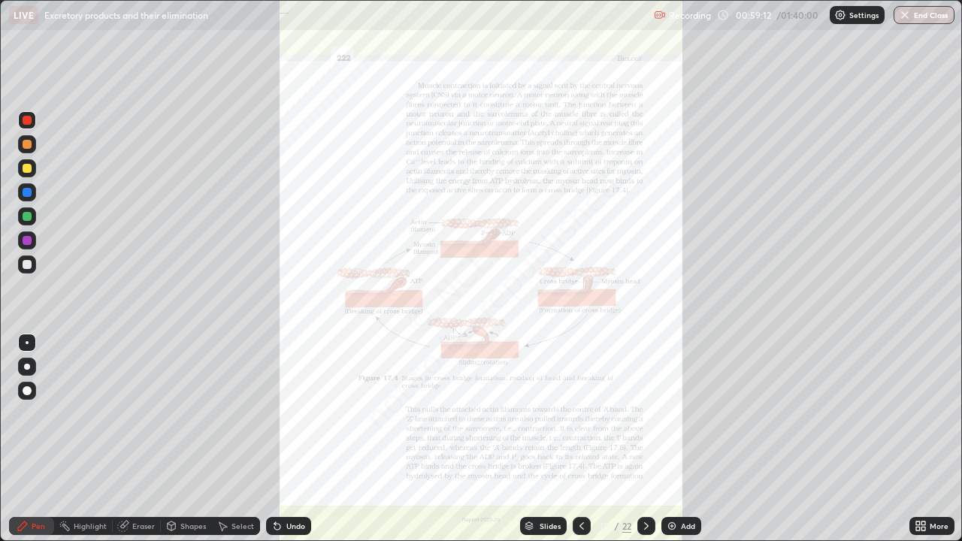
click at [923, 439] on icon at bounding box center [923, 523] width 4 height 4
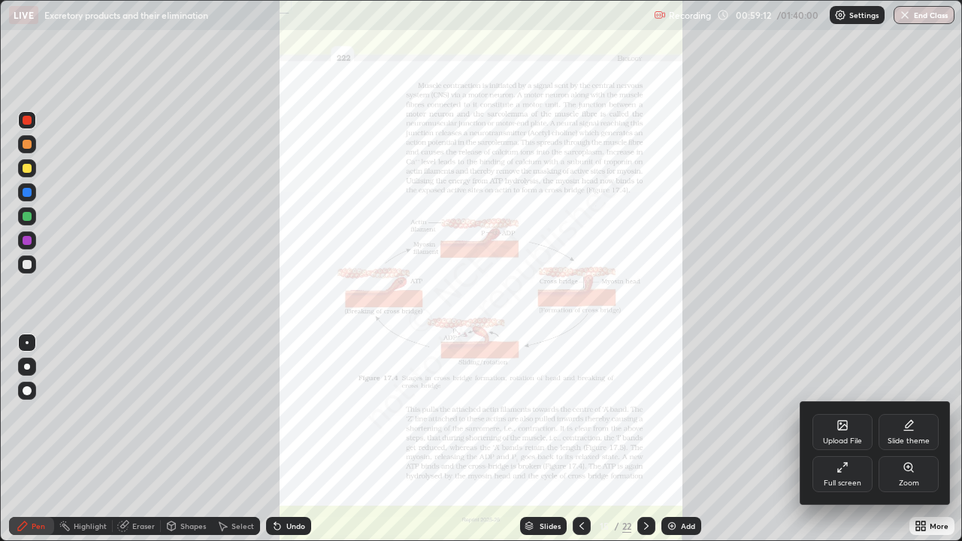
click at [911, 439] on div "Zoom" at bounding box center [909, 483] width 20 height 8
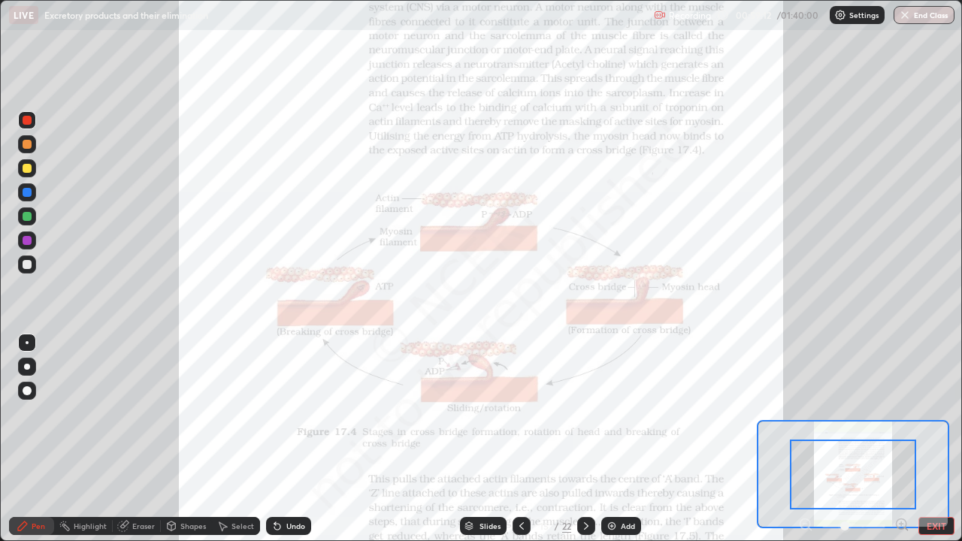
click at [901, 439] on icon at bounding box center [901, 524] width 0 height 4
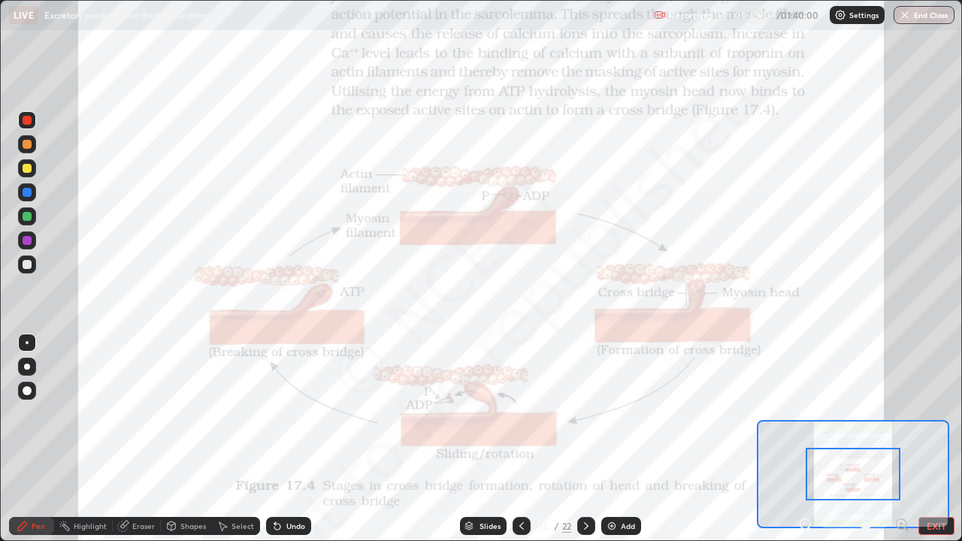
click at [901, 439] on icon at bounding box center [901, 524] width 0 height 4
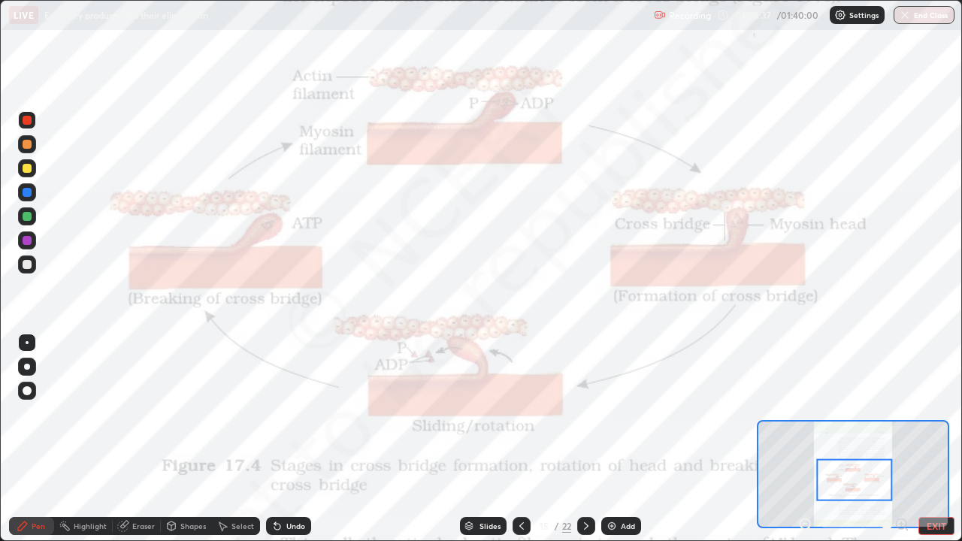
click at [487, 439] on div "Slides" at bounding box center [489, 526] width 21 height 8
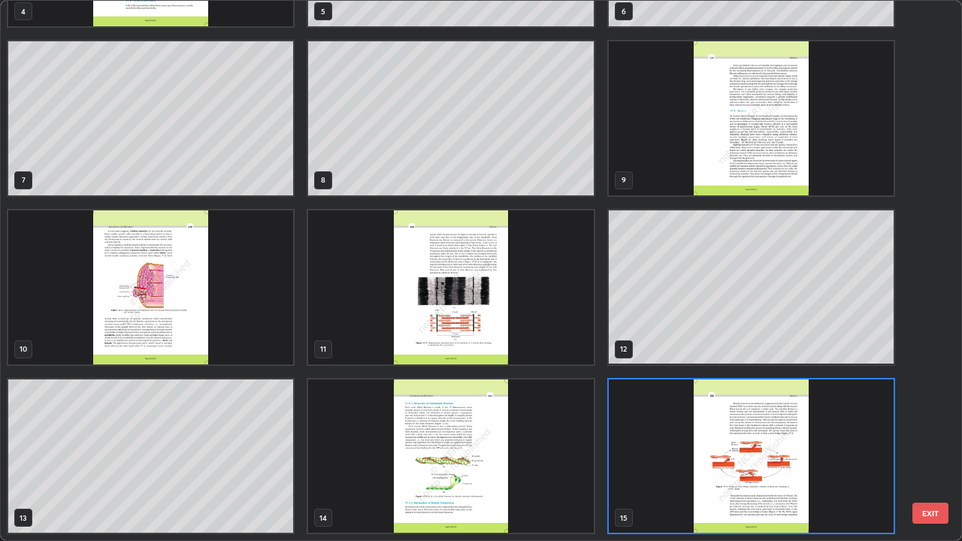
scroll to position [535, 953]
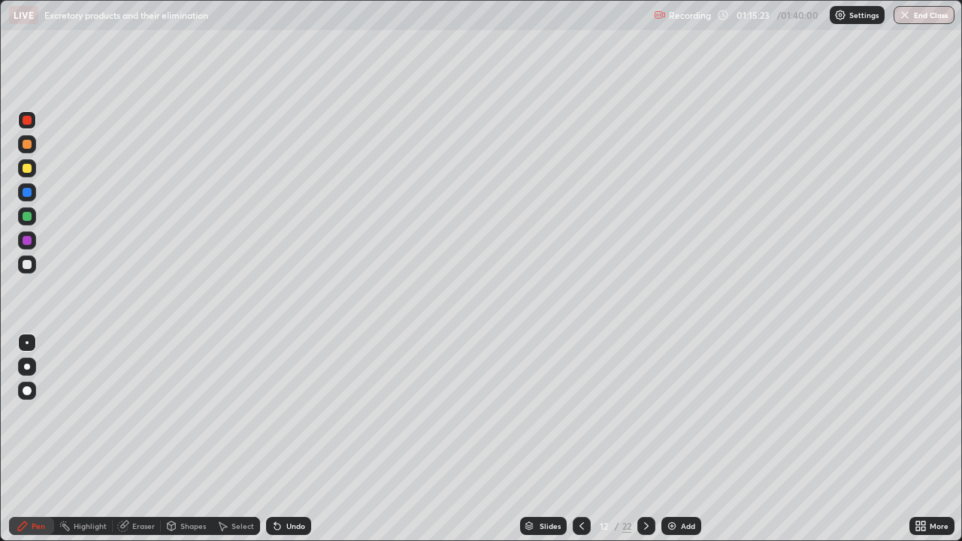
click at [645, 439] on icon at bounding box center [646, 526] width 12 height 12
click at [681, 439] on div "Add" at bounding box center [688, 526] width 14 height 8
click at [26, 151] on div at bounding box center [27, 144] width 18 height 18
click at [26, 263] on div at bounding box center [27, 264] width 9 height 9
click at [27, 193] on div at bounding box center [27, 192] width 9 height 9
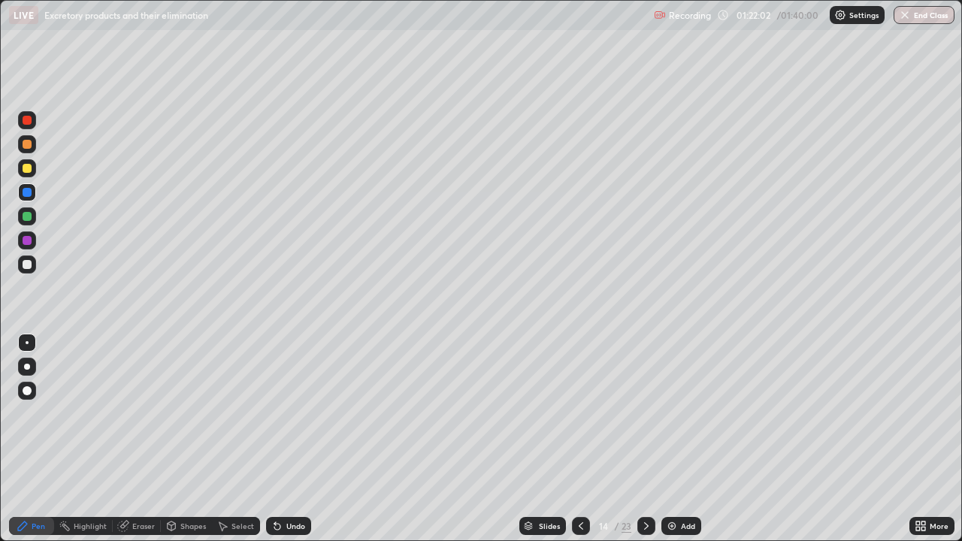
click at [23, 267] on div at bounding box center [27, 264] width 9 height 9
click at [280, 439] on icon at bounding box center [277, 526] width 12 height 12
click at [908, 15] on img "button" at bounding box center [905, 15] width 12 height 12
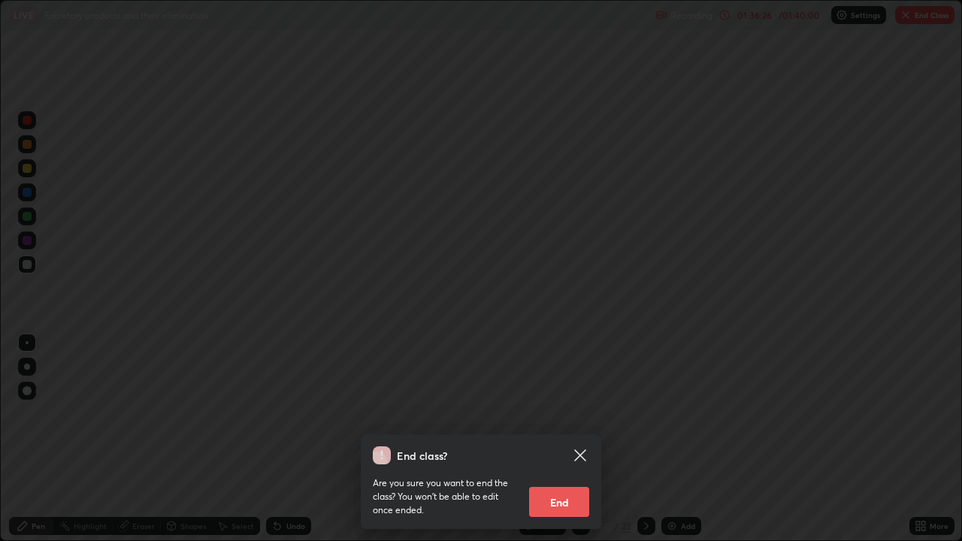
click at [562, 439] on button "End" at bounding box center [559, 502] width 60 height 30
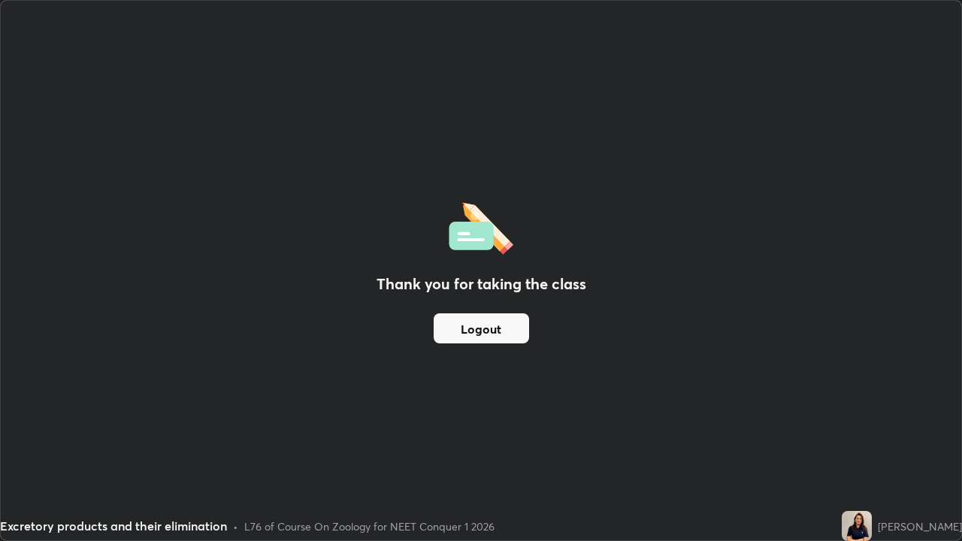
click at [482, 332] on button "Logout" at bounding box center [481, 328] width 95 height 30
